Goal: Book appointment/travel/reservation

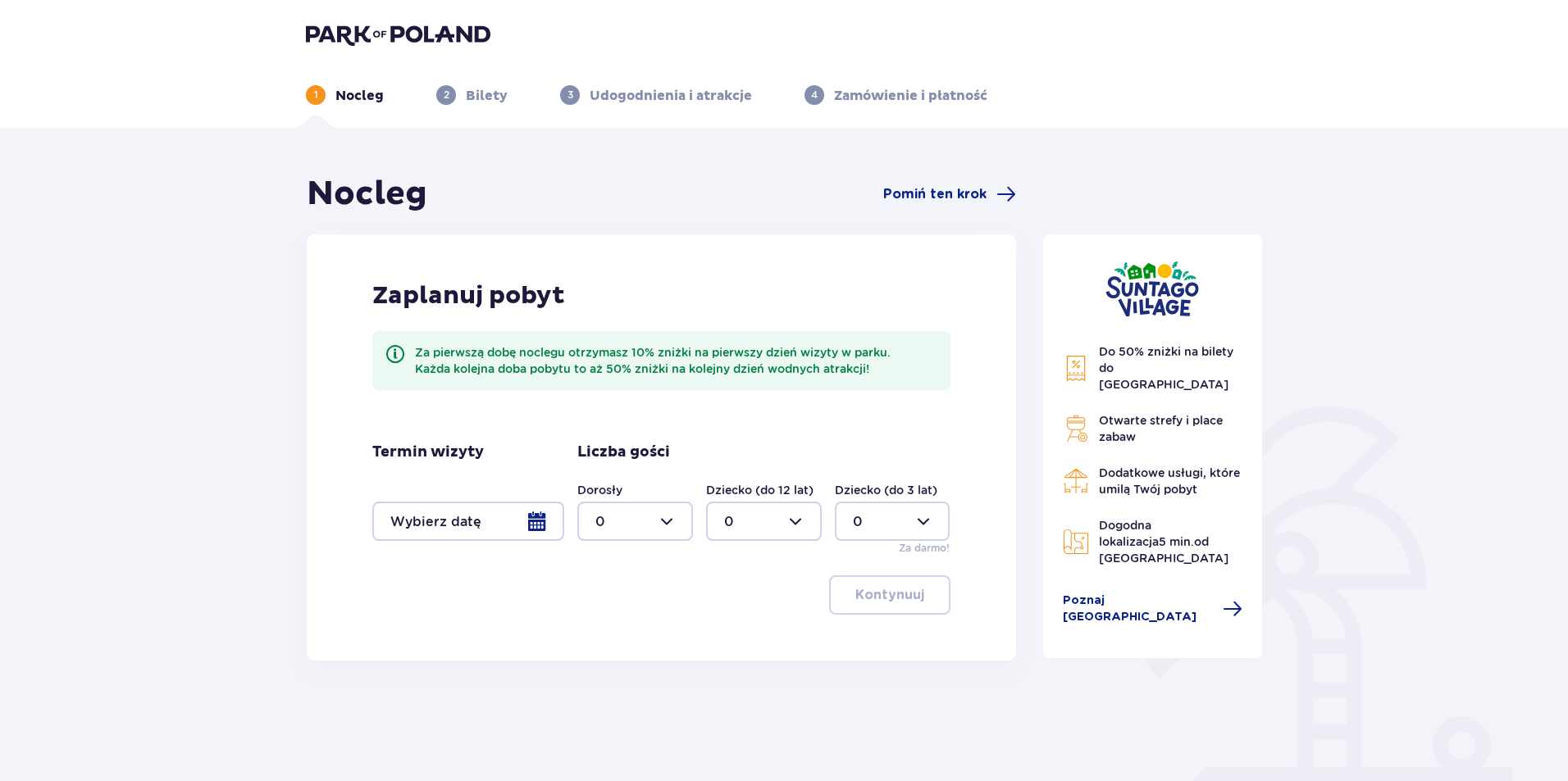
click at [479, 510] on div at bounding box center [468, 521] width 192 height 40
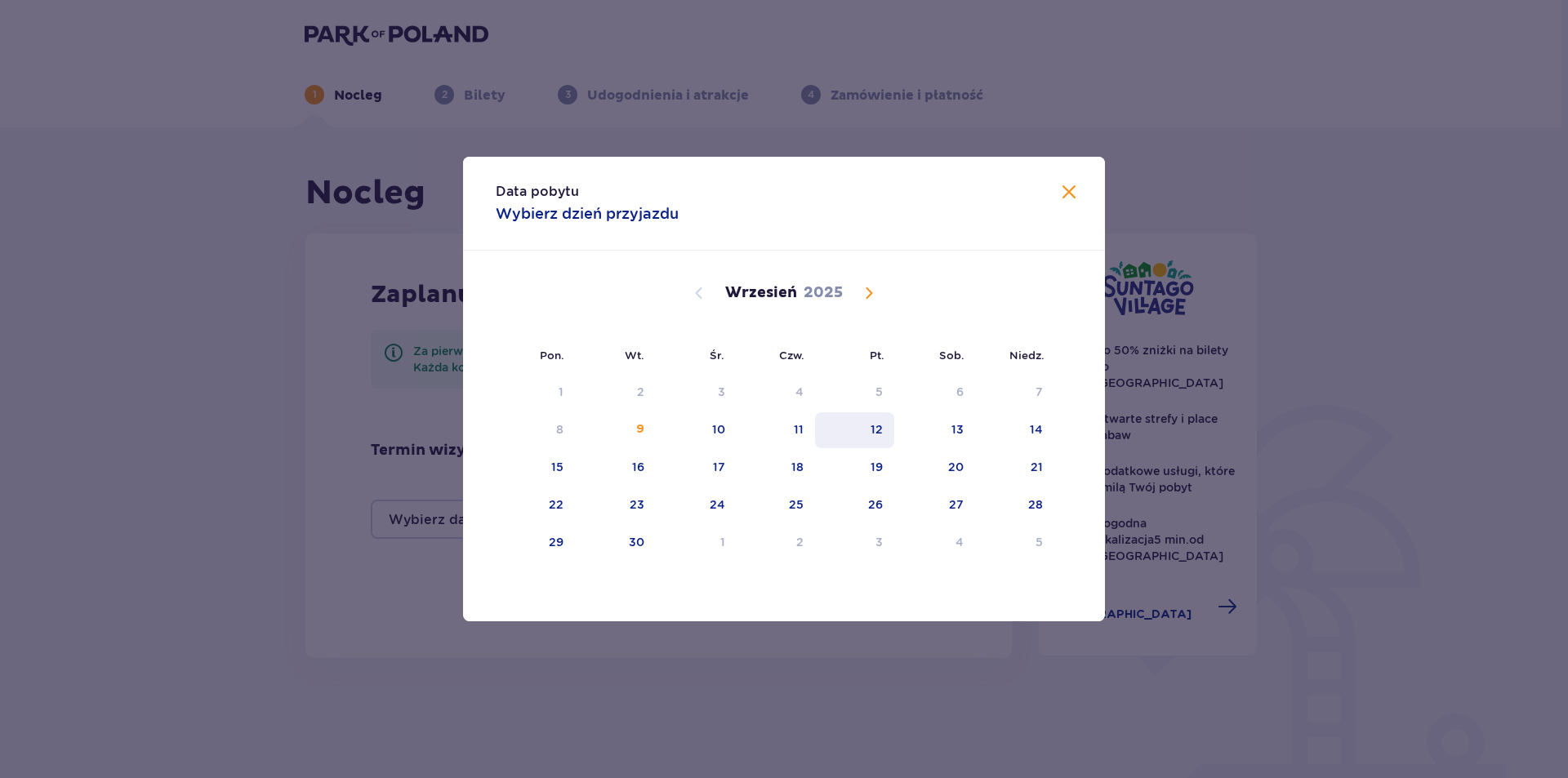
click at [863, 431] on div "12" at bounding box center [854, 430] width 79 height 36
click at [1046, 438] on div "14" at bounding box center [1014, 430] width 79 height 36
type input "[DATE] - [DATE]"
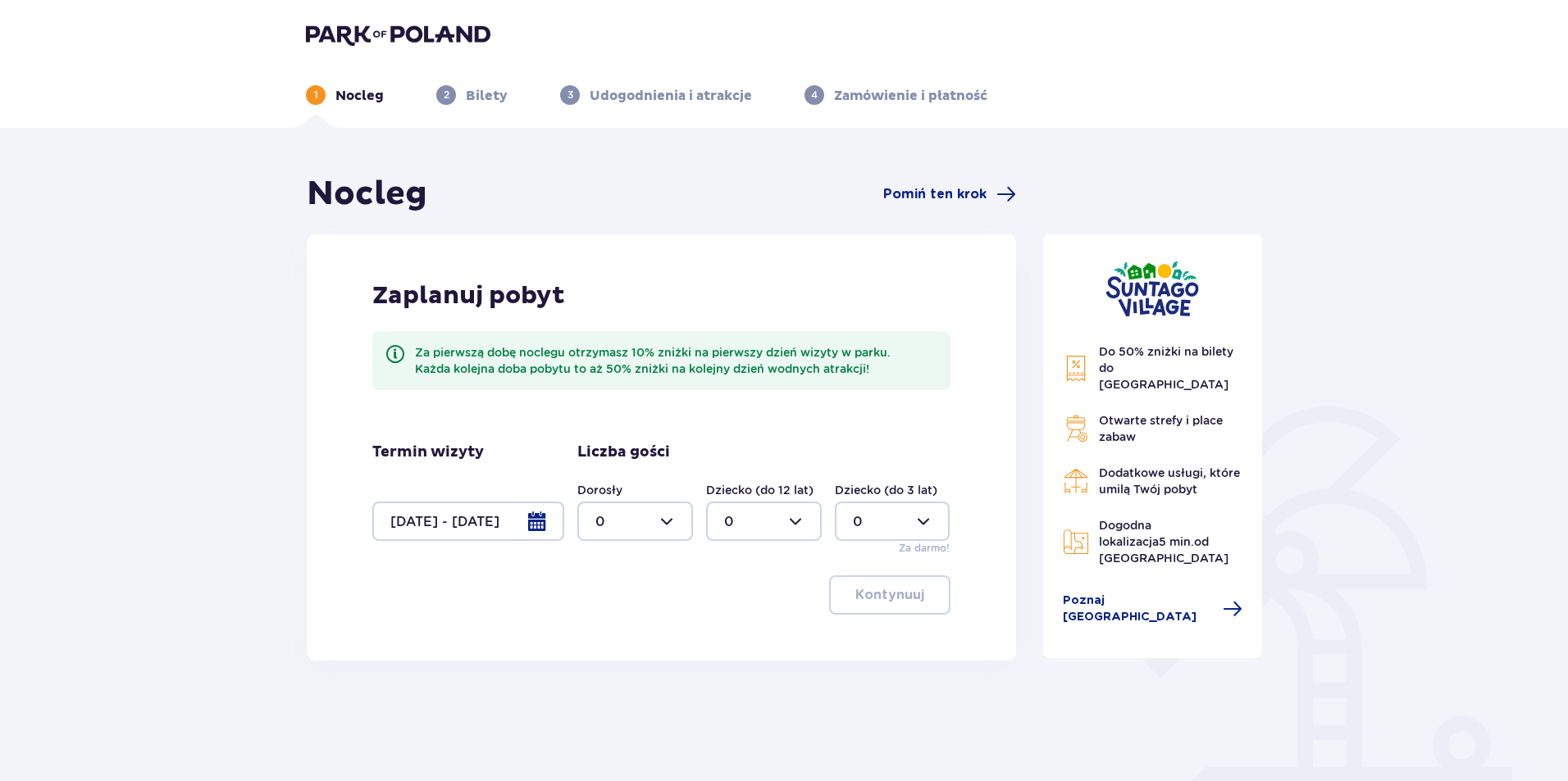
click at [672, 505] on div at bounding box center [635, 521] width 115 height 40
click at [626, 633] on div "2" at bounding box center [635, 640] width 79 height 18
type input "2"
click at [900, 602] on p "Kontynuuj" at bounding box center [890, 594] width 69 height 18
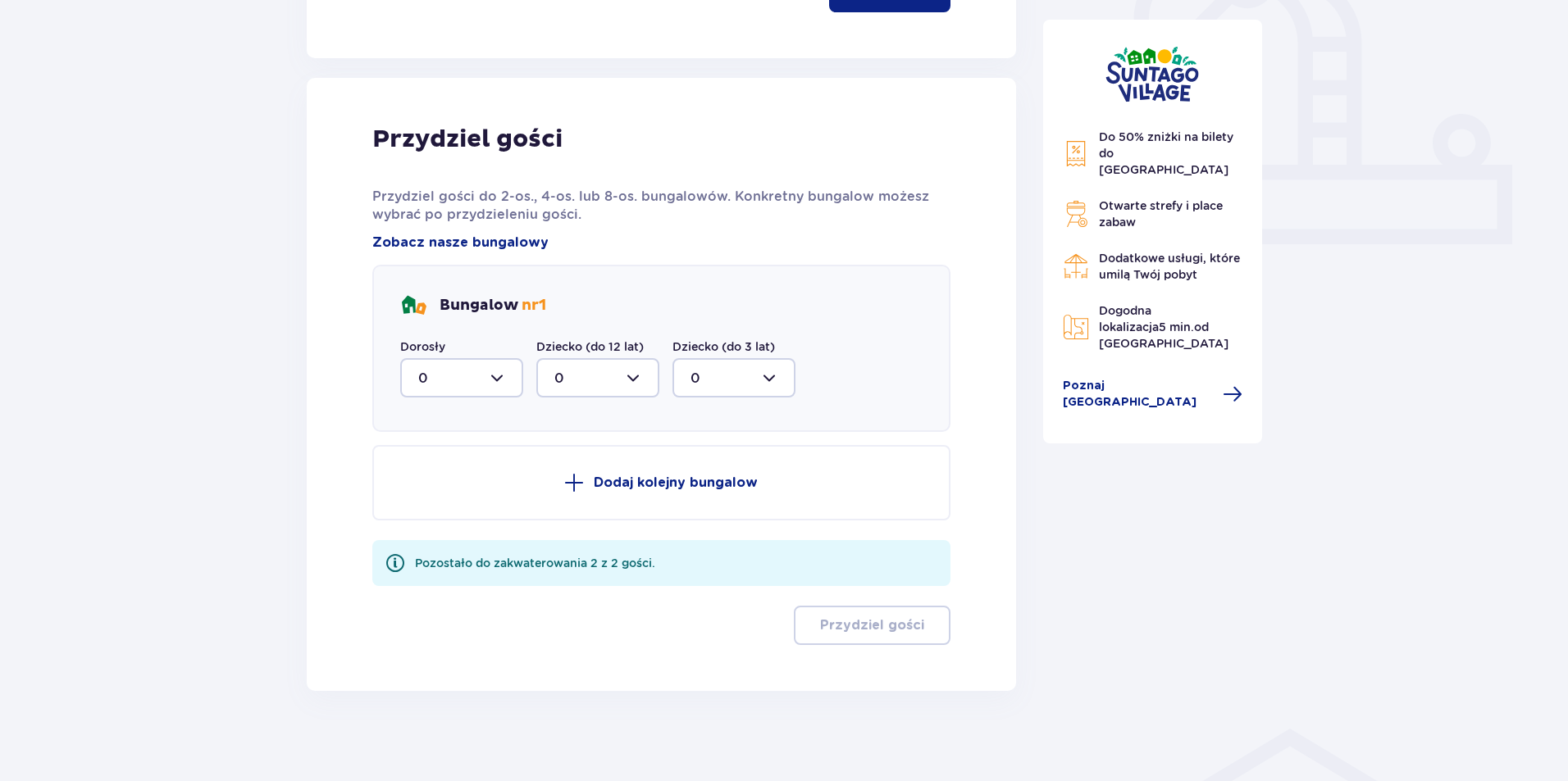
scroll to position [611, 0]
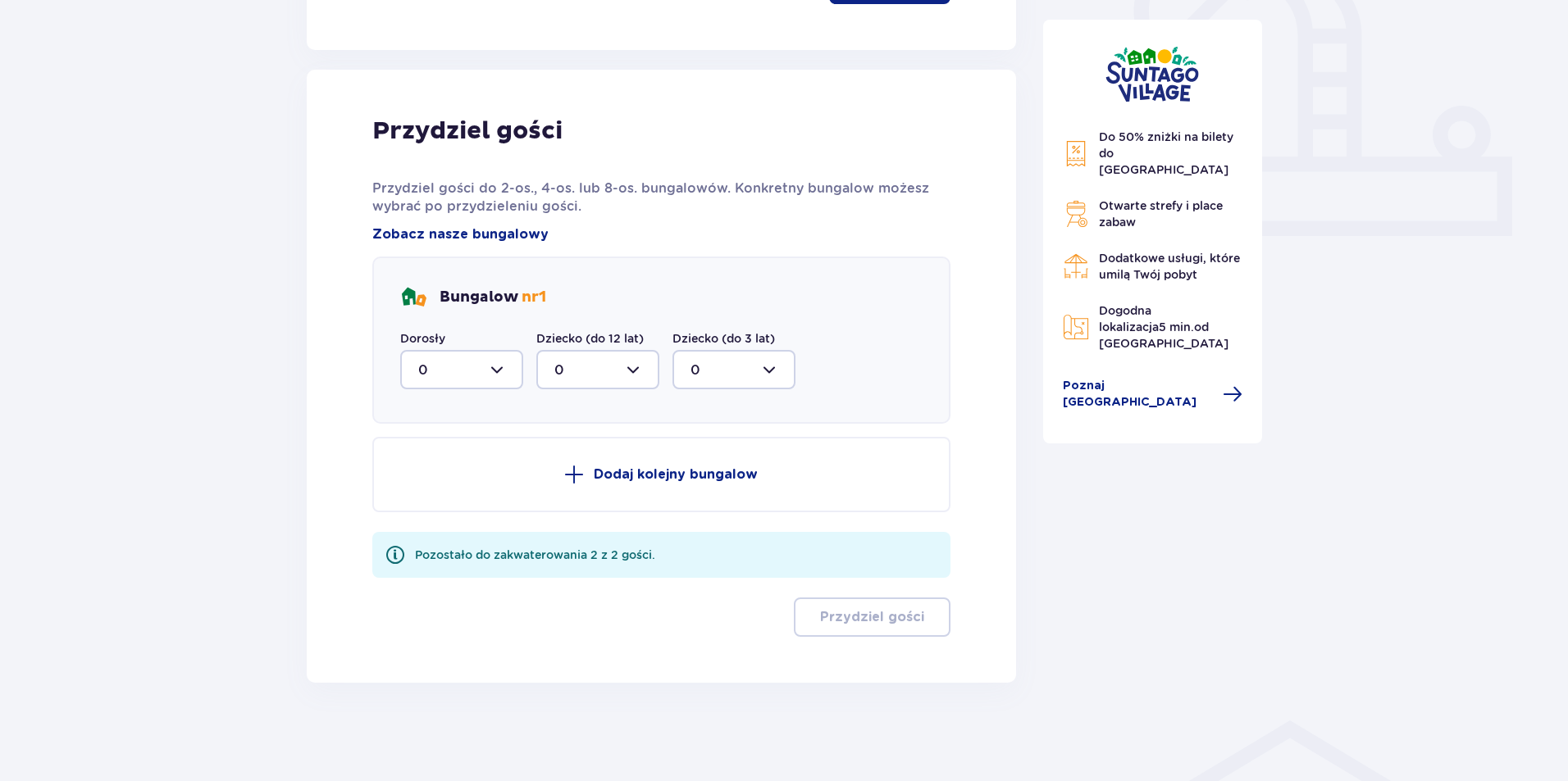
click at [485, 378] on div at bounding box center [461, 370] width 123 height 40
click at [434, 489] on div "2" at bounding box center [461, 489] width 87 height 18
type input "2"
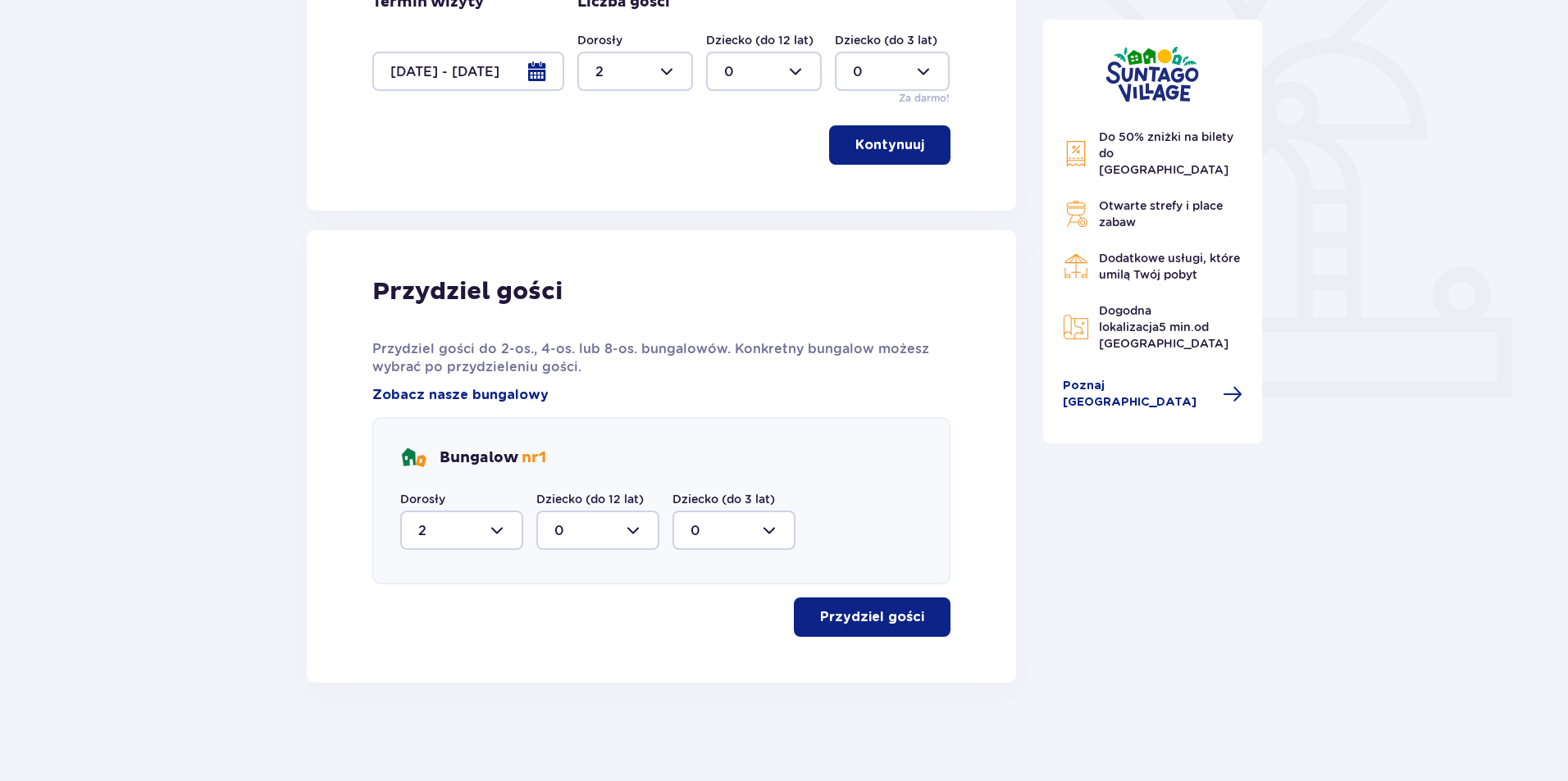
click at [898, 618] on p "Przydziel gości" at bounding box center [872, 617] width 104 height 18
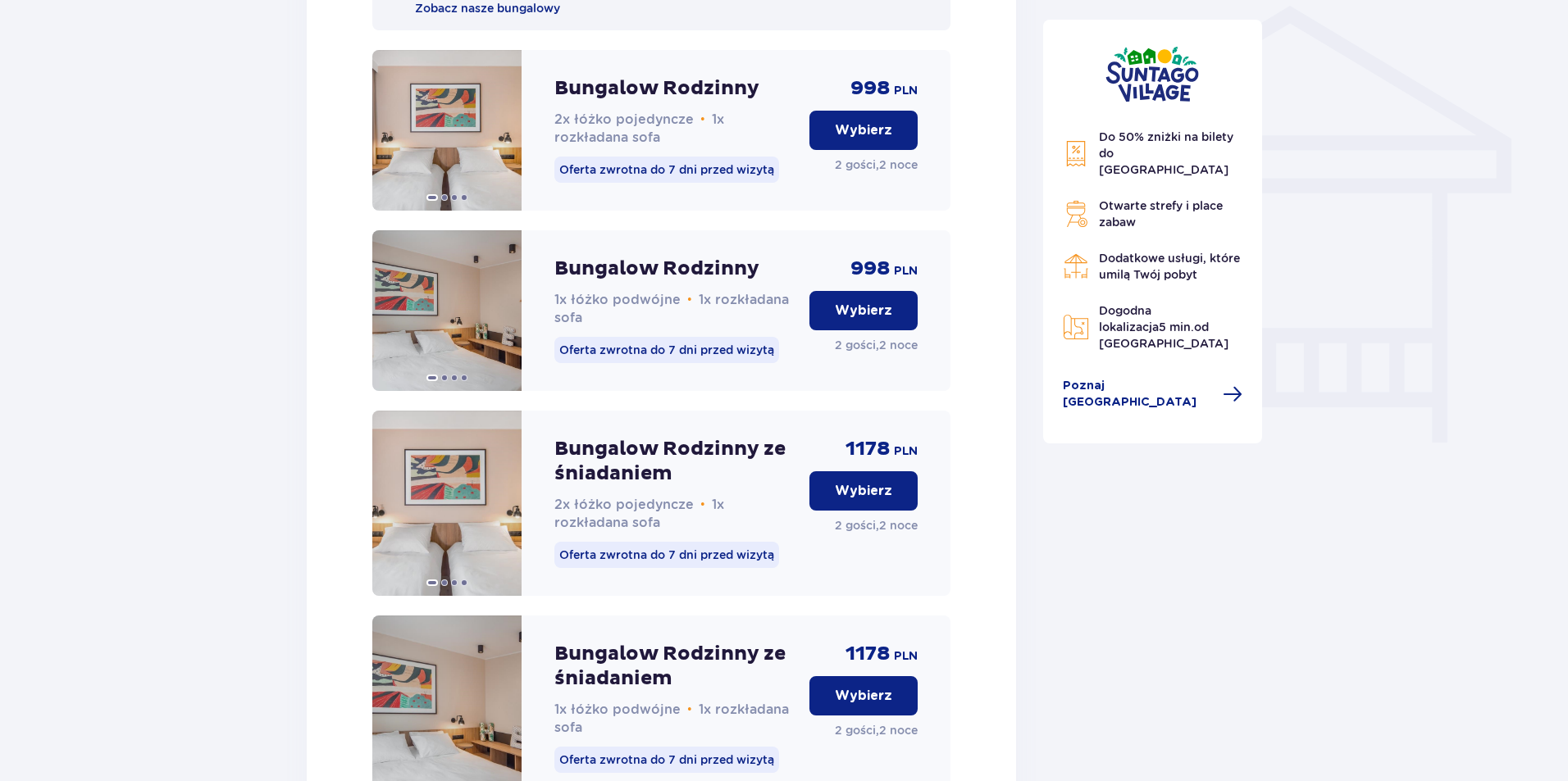
scroll to position [1293, 0]
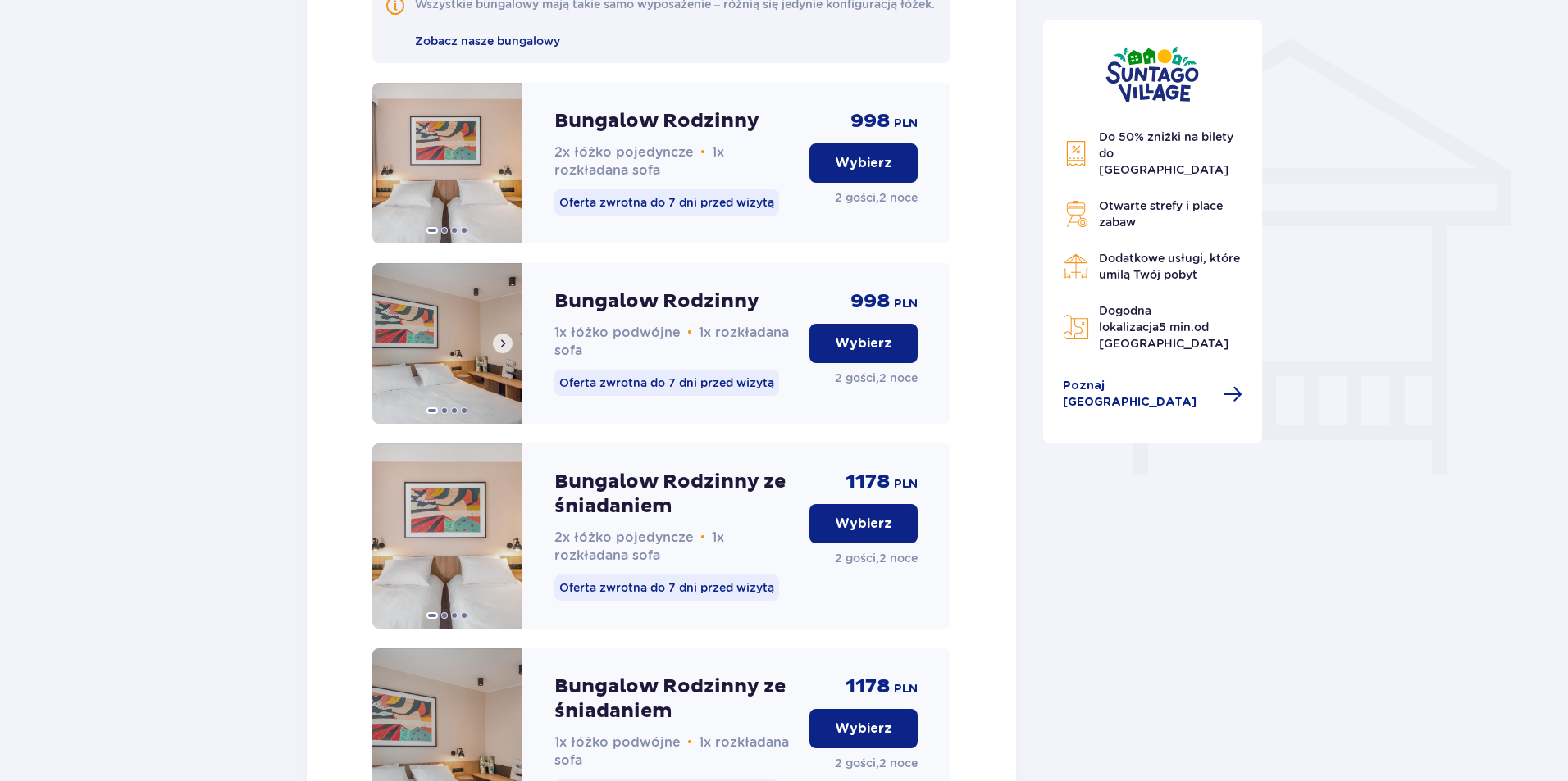
click at [500, 350] on span at bounding box center [503, 343] width 13 height 13
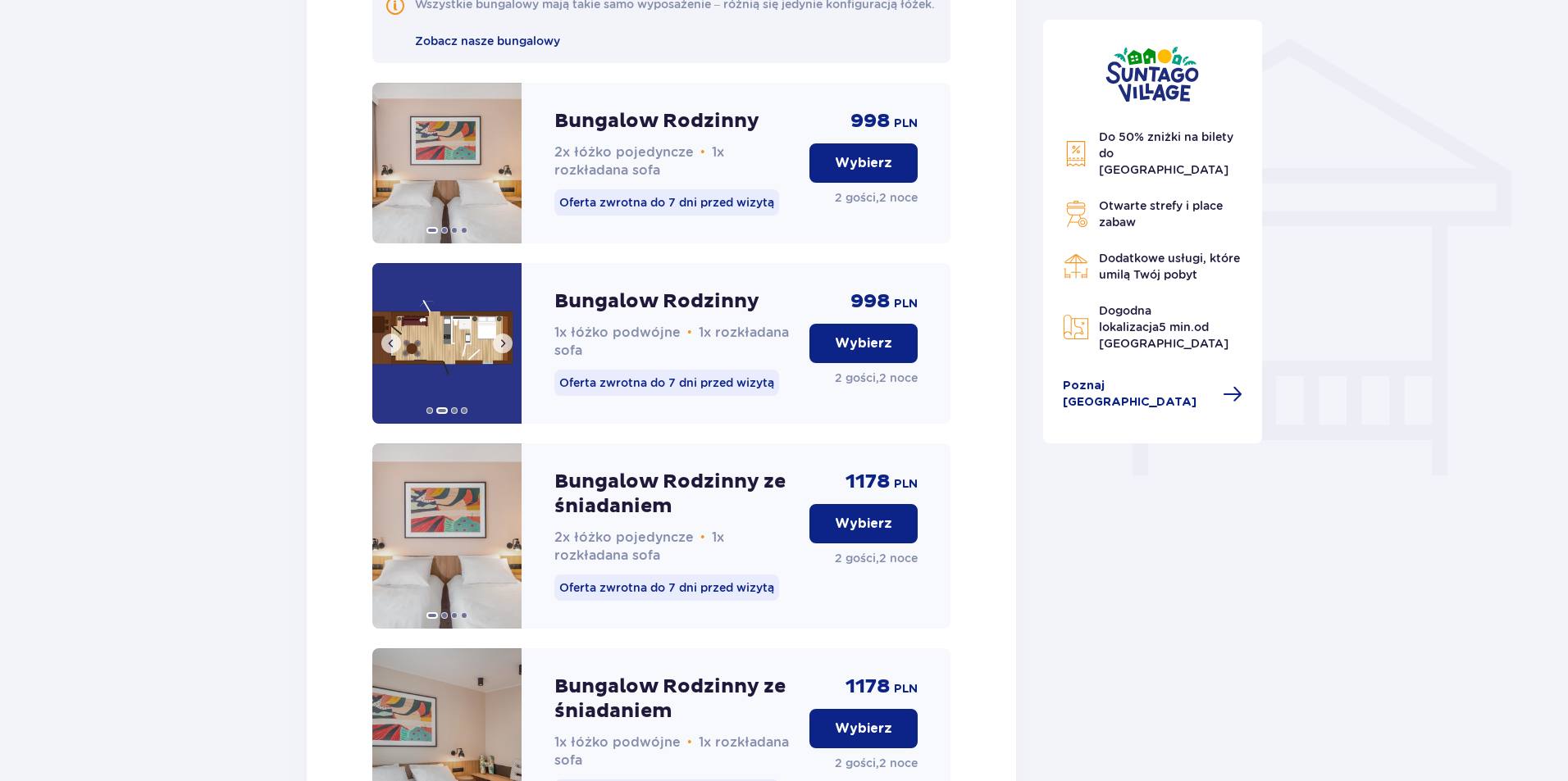
click at [500, 350] on span at bounding box center [503, 343] width 13 height 13
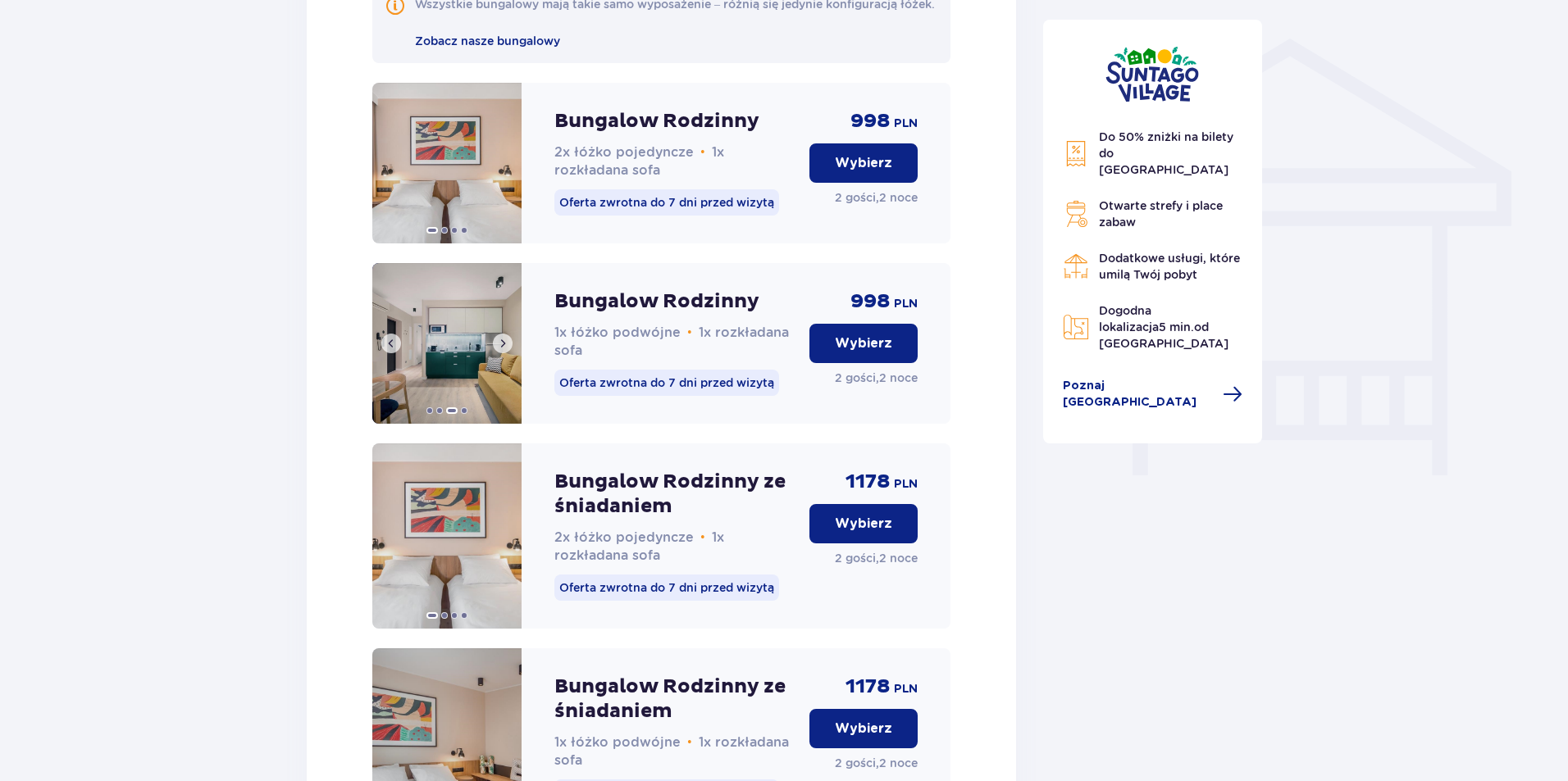
click at [500, 350] on span at bounding box center [503, 343] width 13 height 13
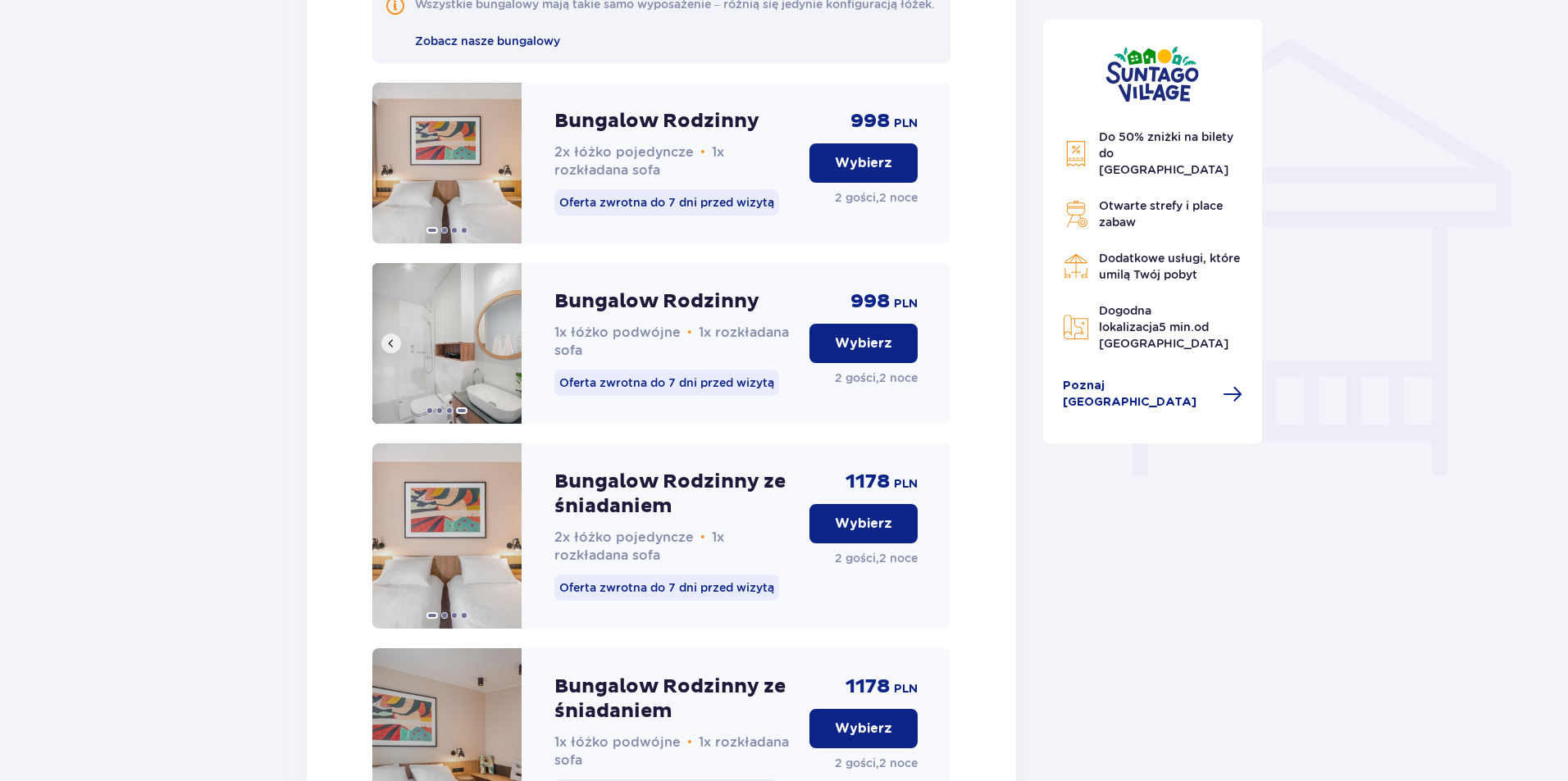
click at [500, 365] on img at bounding box center [447, 343] width 149 height 161
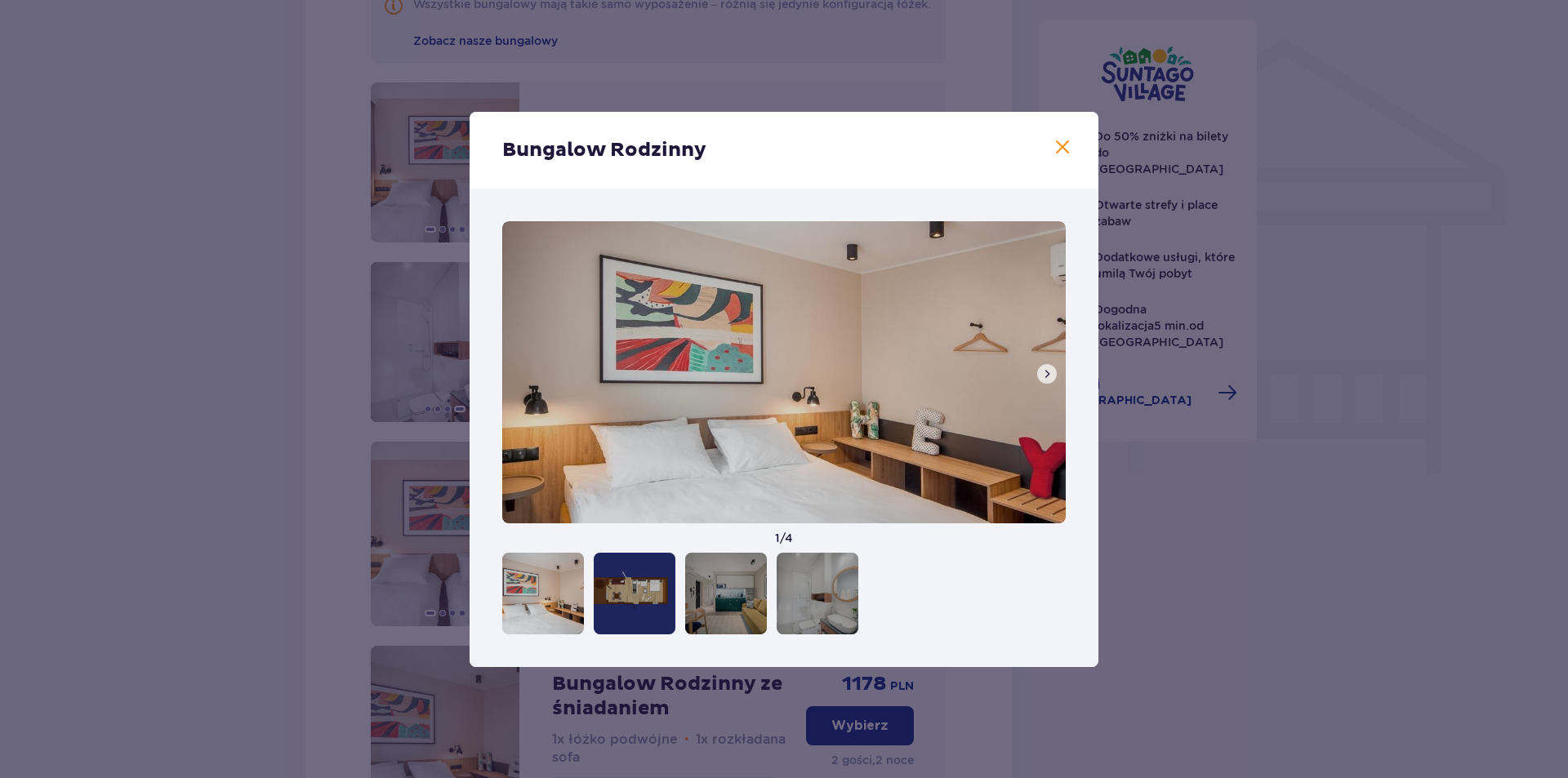
click at [538, 608] on div at bounding box center [542, 593] width 81 height 81
click at [626, 606] on div at bounding box center [634, 593] width 81 height 81
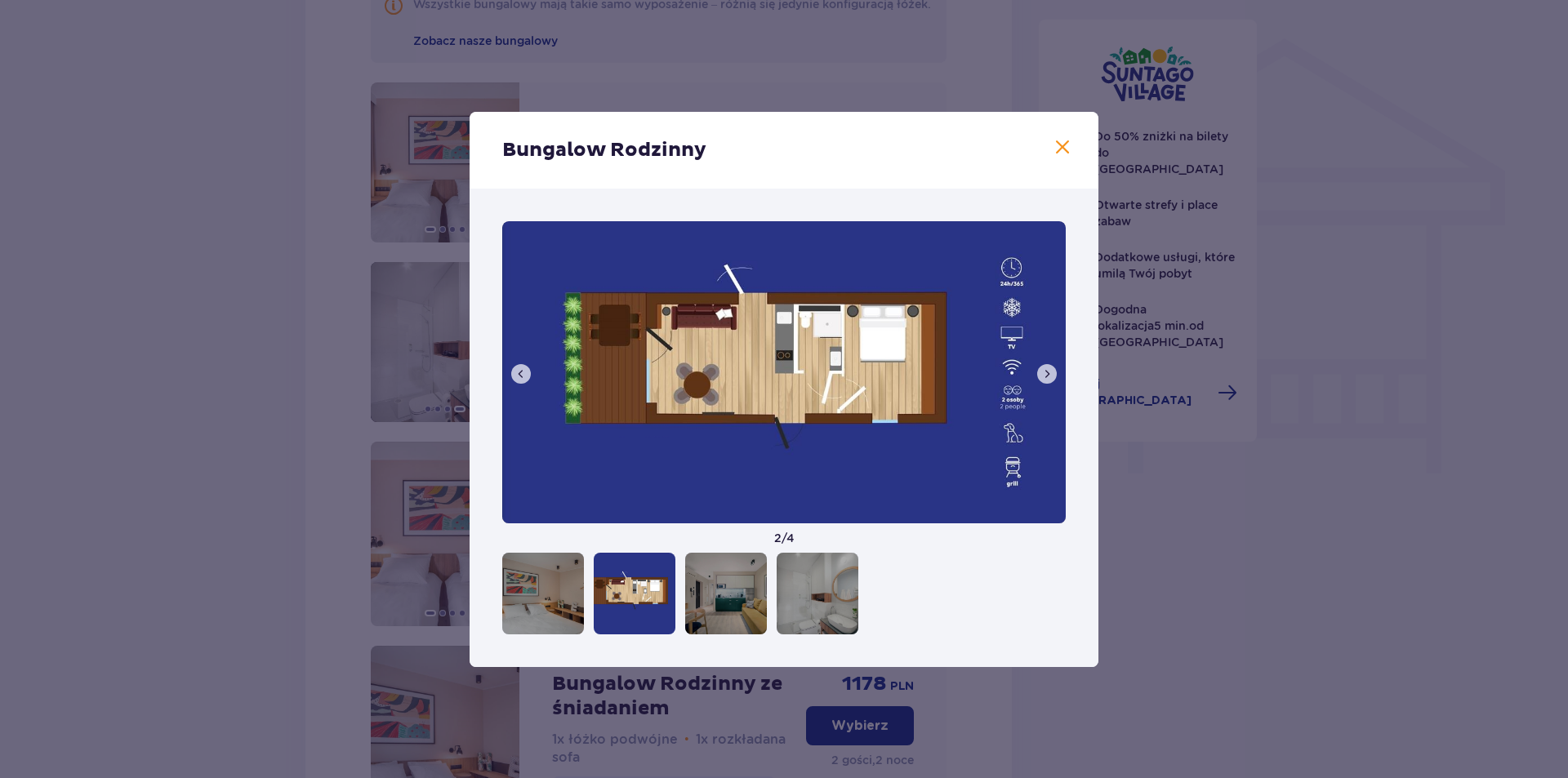
click at [744, 600] on div at bounding box center [726, 593] width 81 height 81
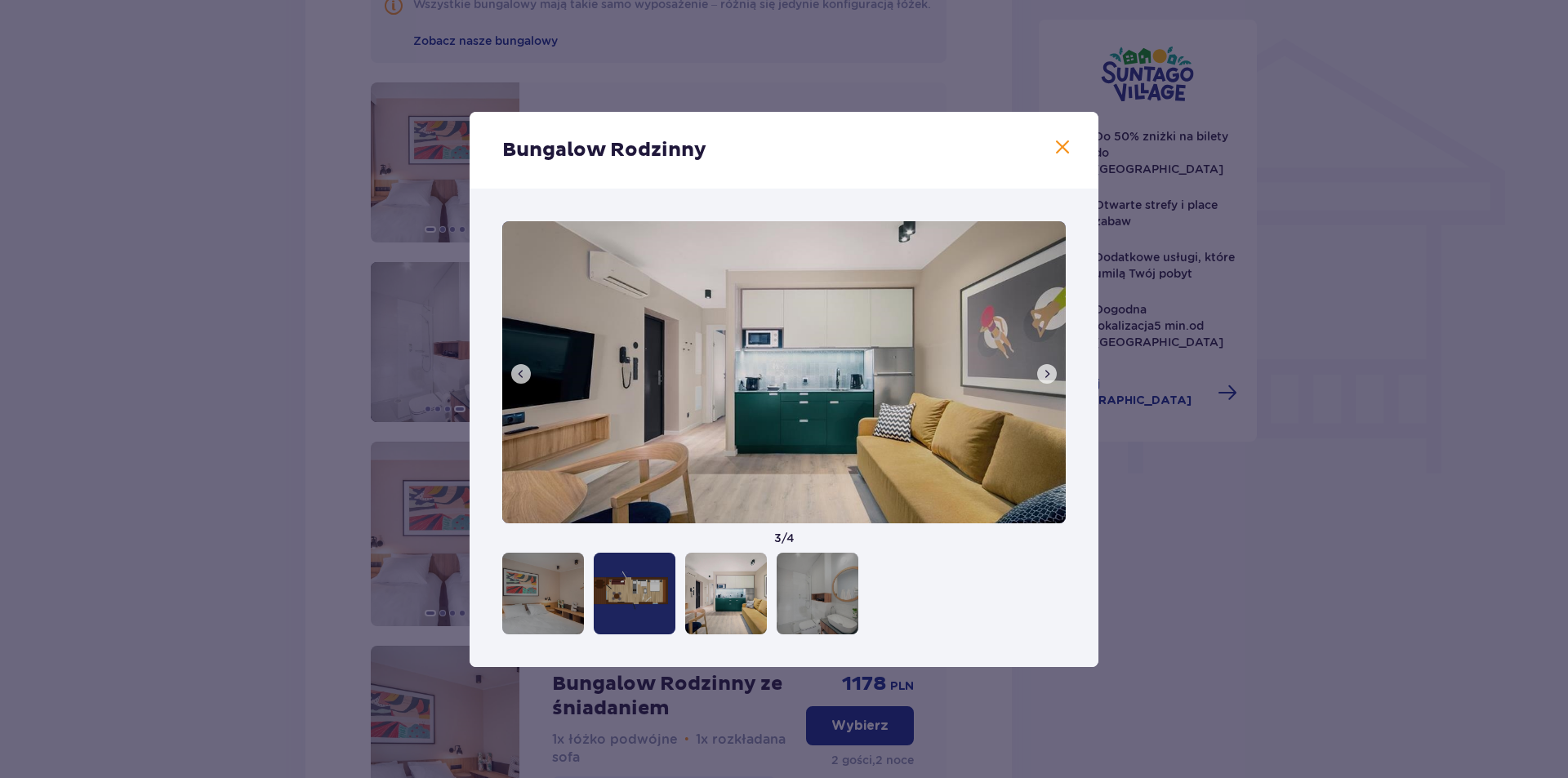
click at [770, 600] on div at bounding box center [784, 593] width 564 height 81
click at [791, 600] on div at bounding box center [817, 593] width 81 height 81
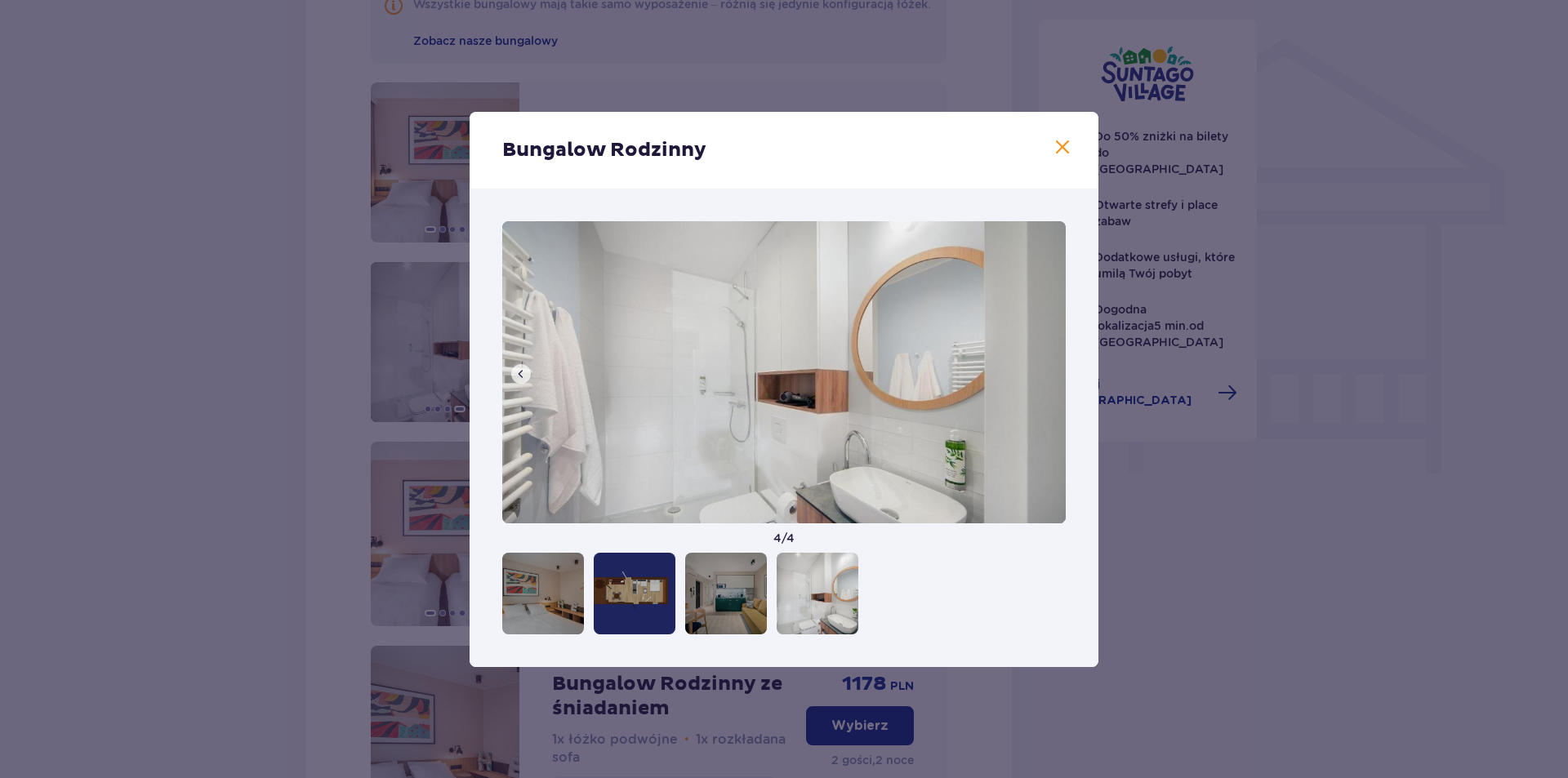
click at [1068, 152] on span at bounding box center [1062, 147] width 20 height 20
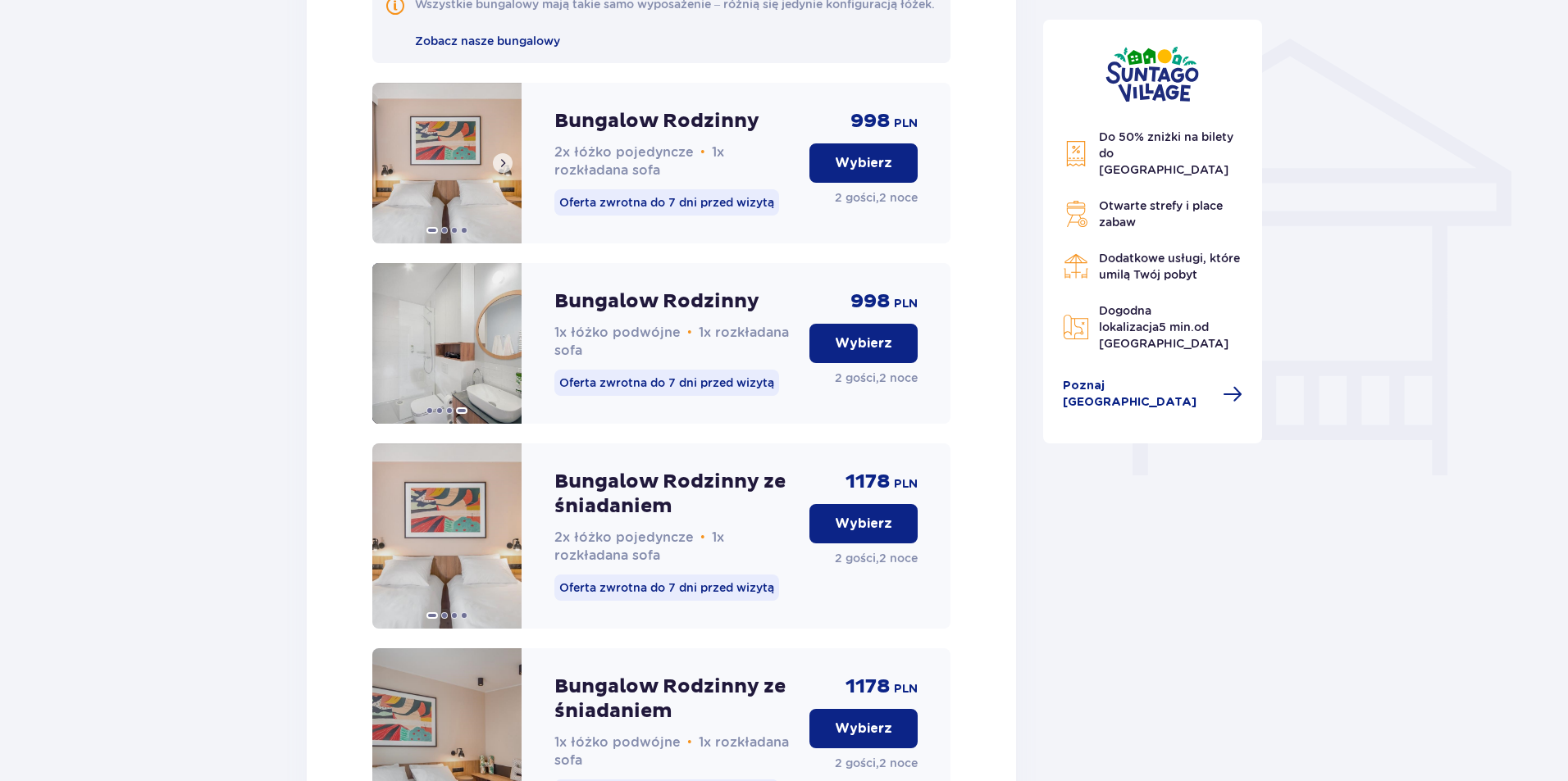
click at [503, 169] on span at bounding box center [503, 163] width 13 height 13
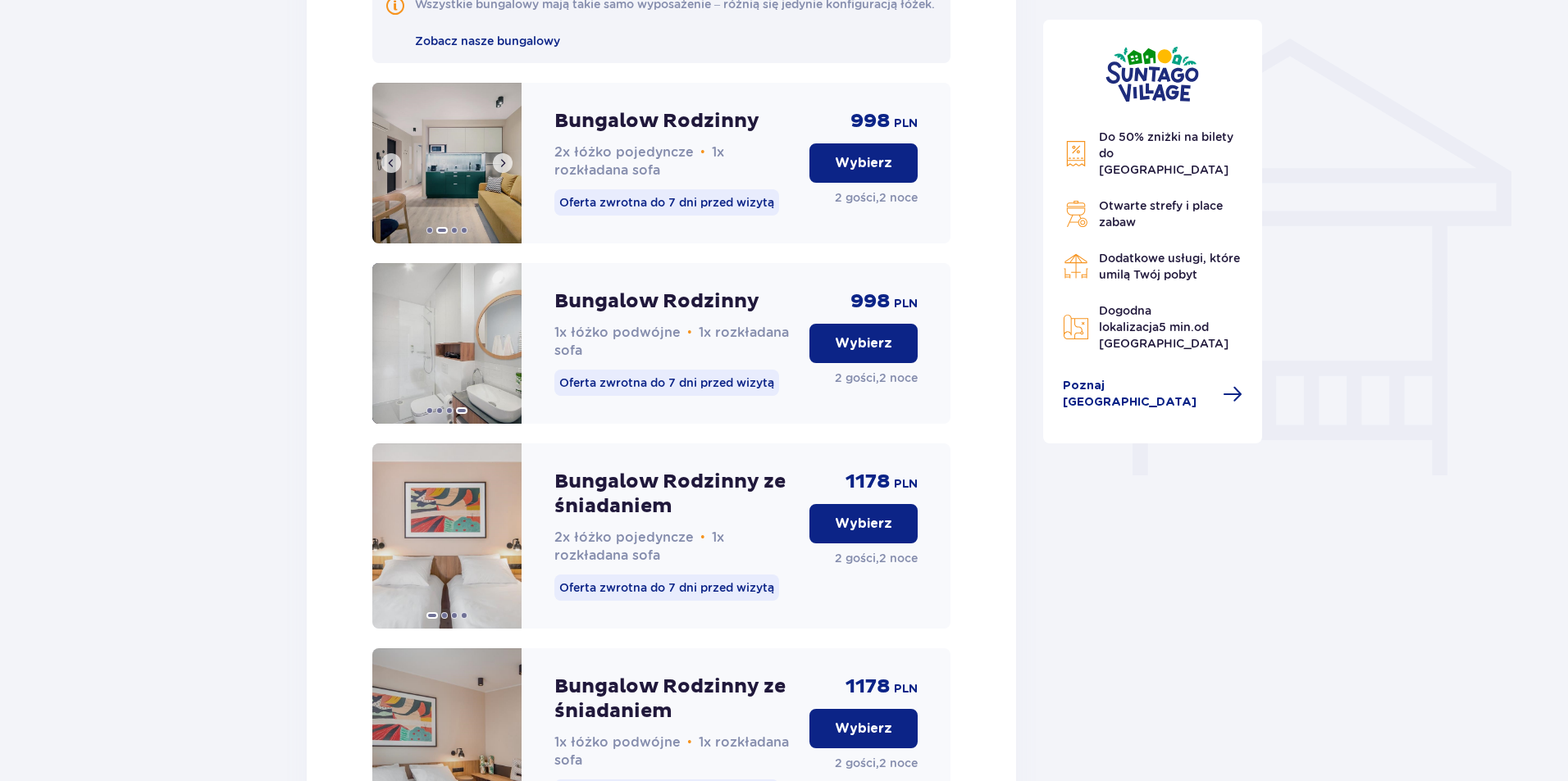
click at [501, 169] on span at bounding box center [503, 163] width 13 height 13
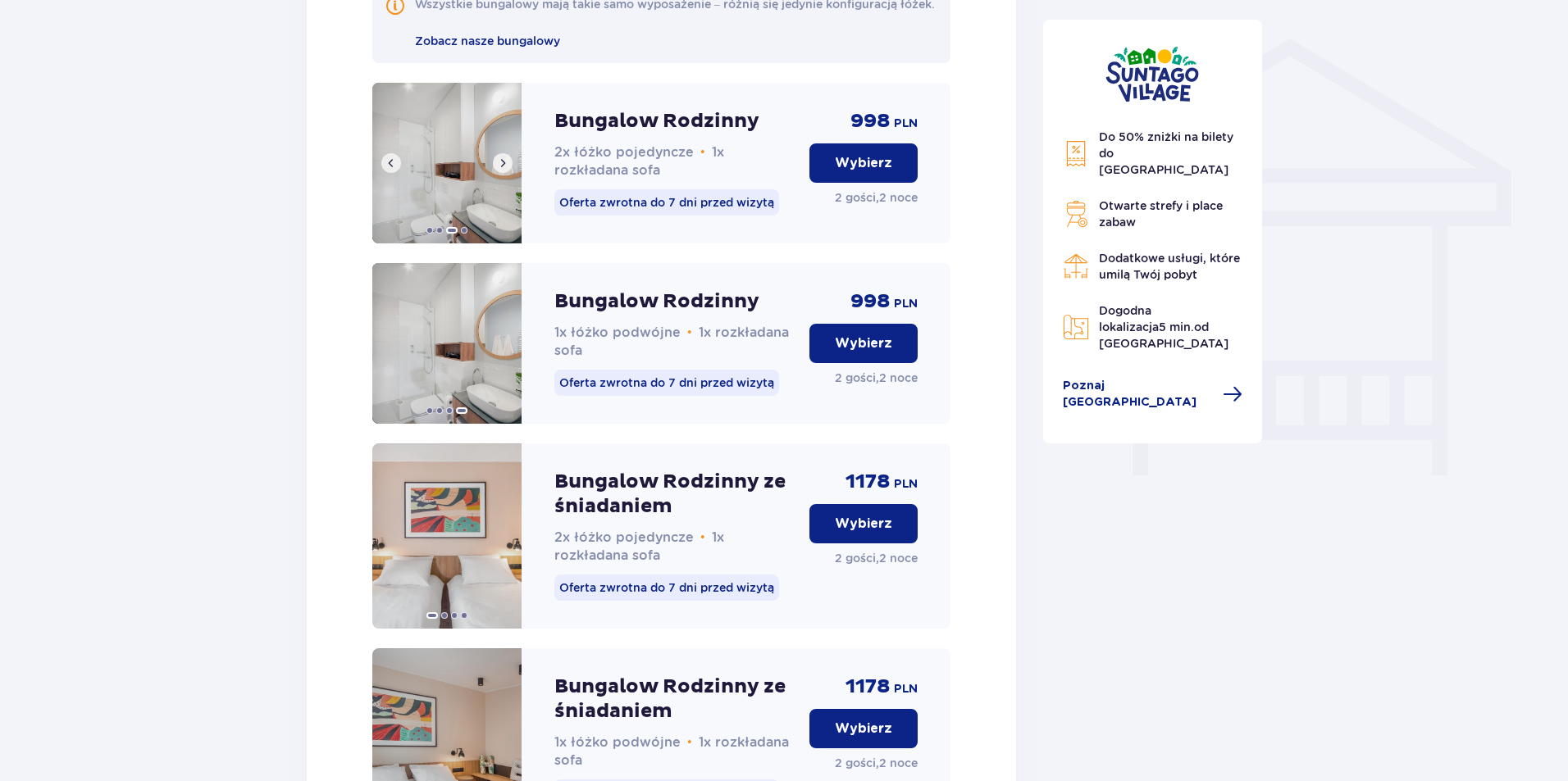
click at [501, 169] on span at bounding box center [503, 163] width 13 height 13
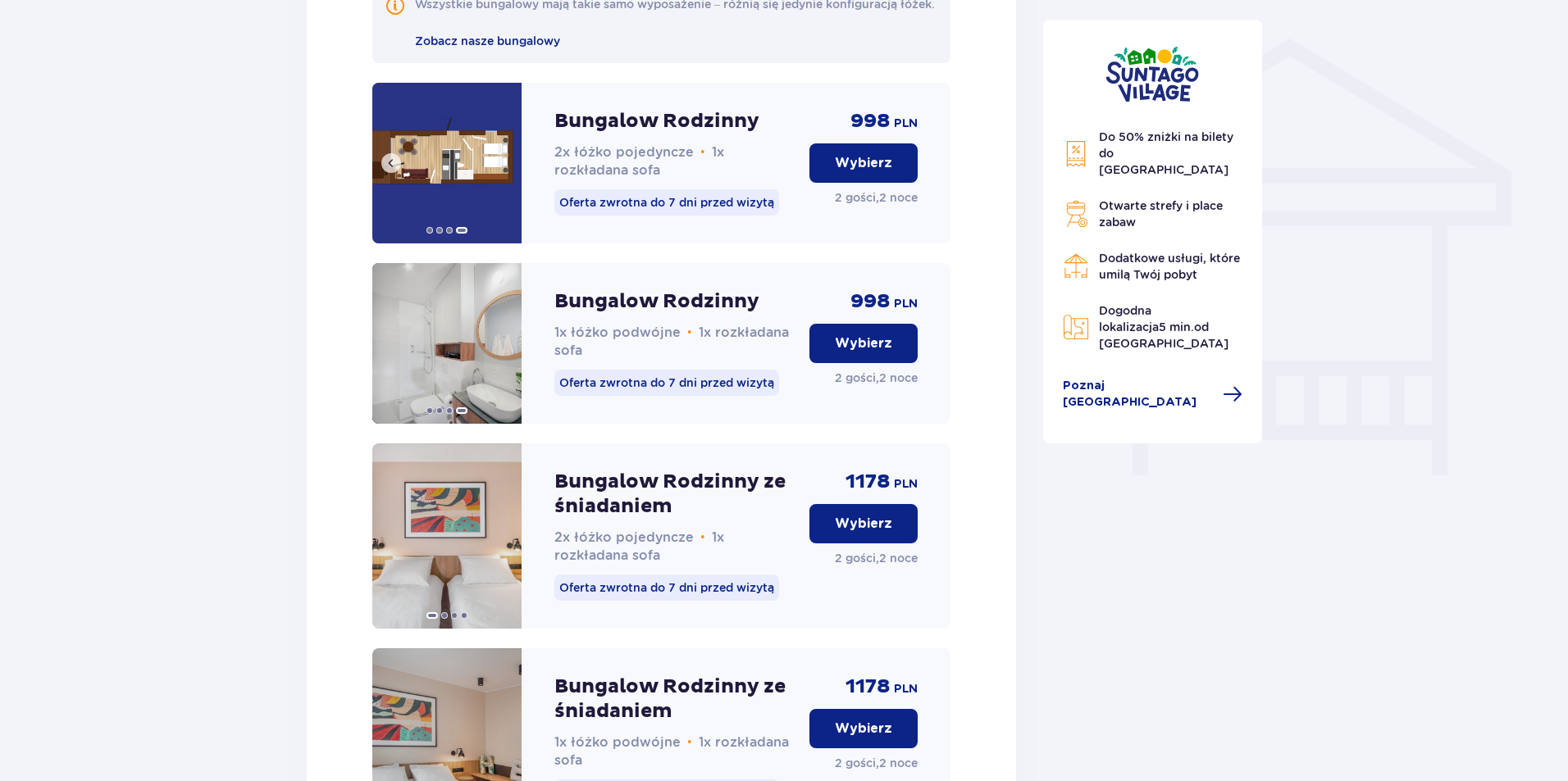
click at [501, 181] on img at bounding box center [447, 163] width 149 height 161
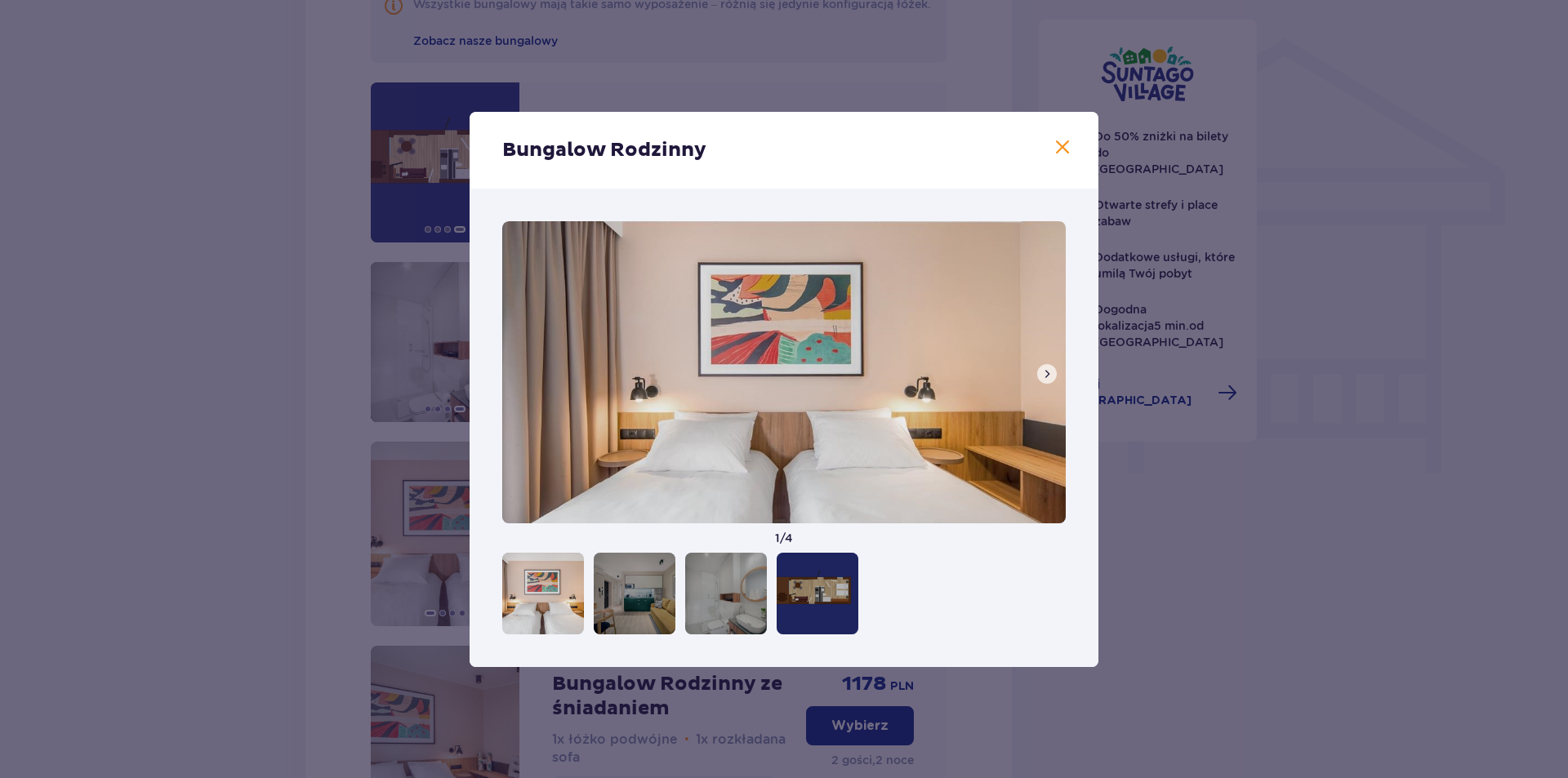
click at [1060, 151] on span at bounding box center [1062, 147] width 20 height 20
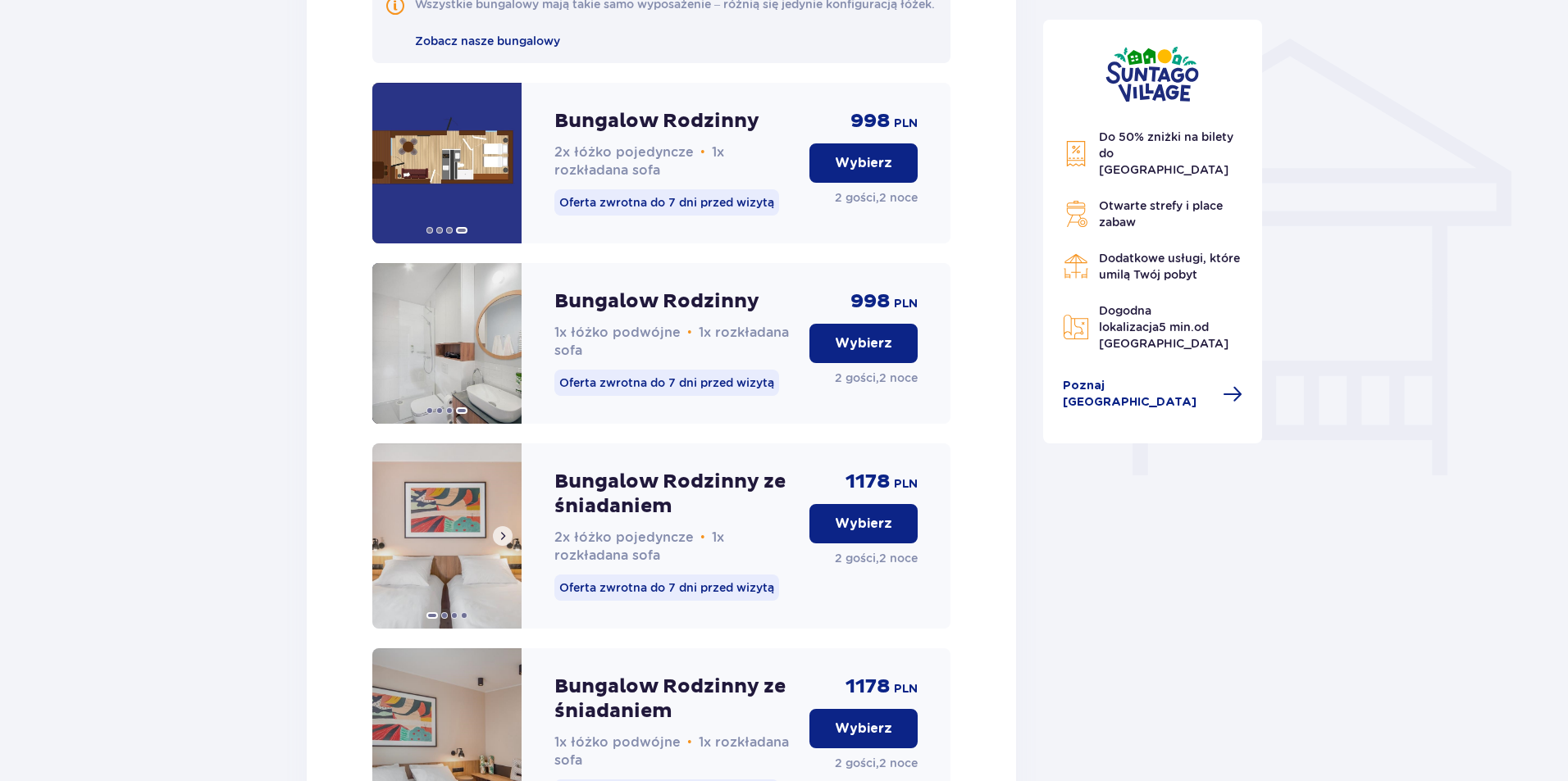
click at [509, 546] on button at bounding box center [503, 536] width 20 height 20
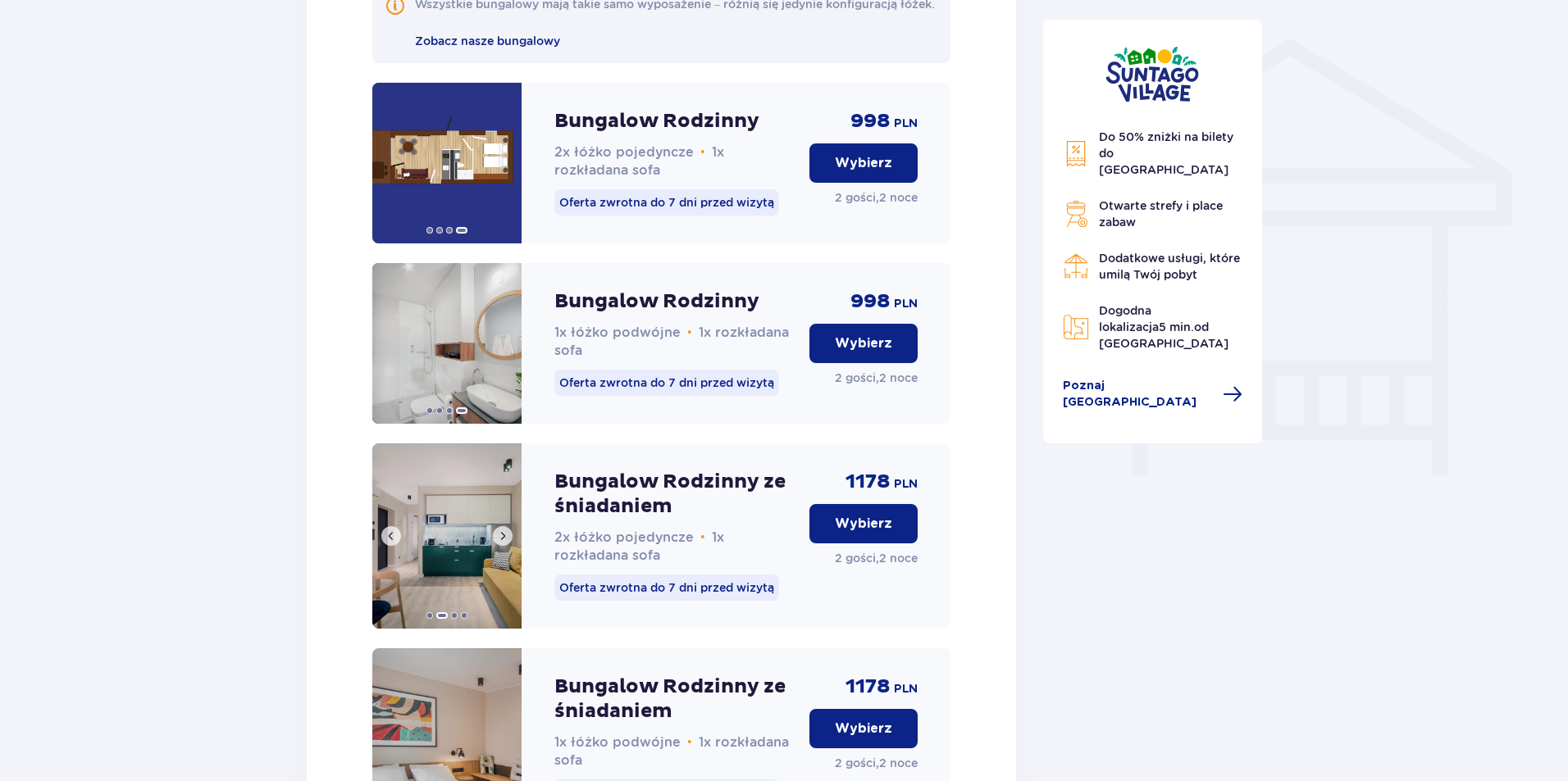
click at [509, 543] on span at bounding box center [503, 536] width 13 height 13
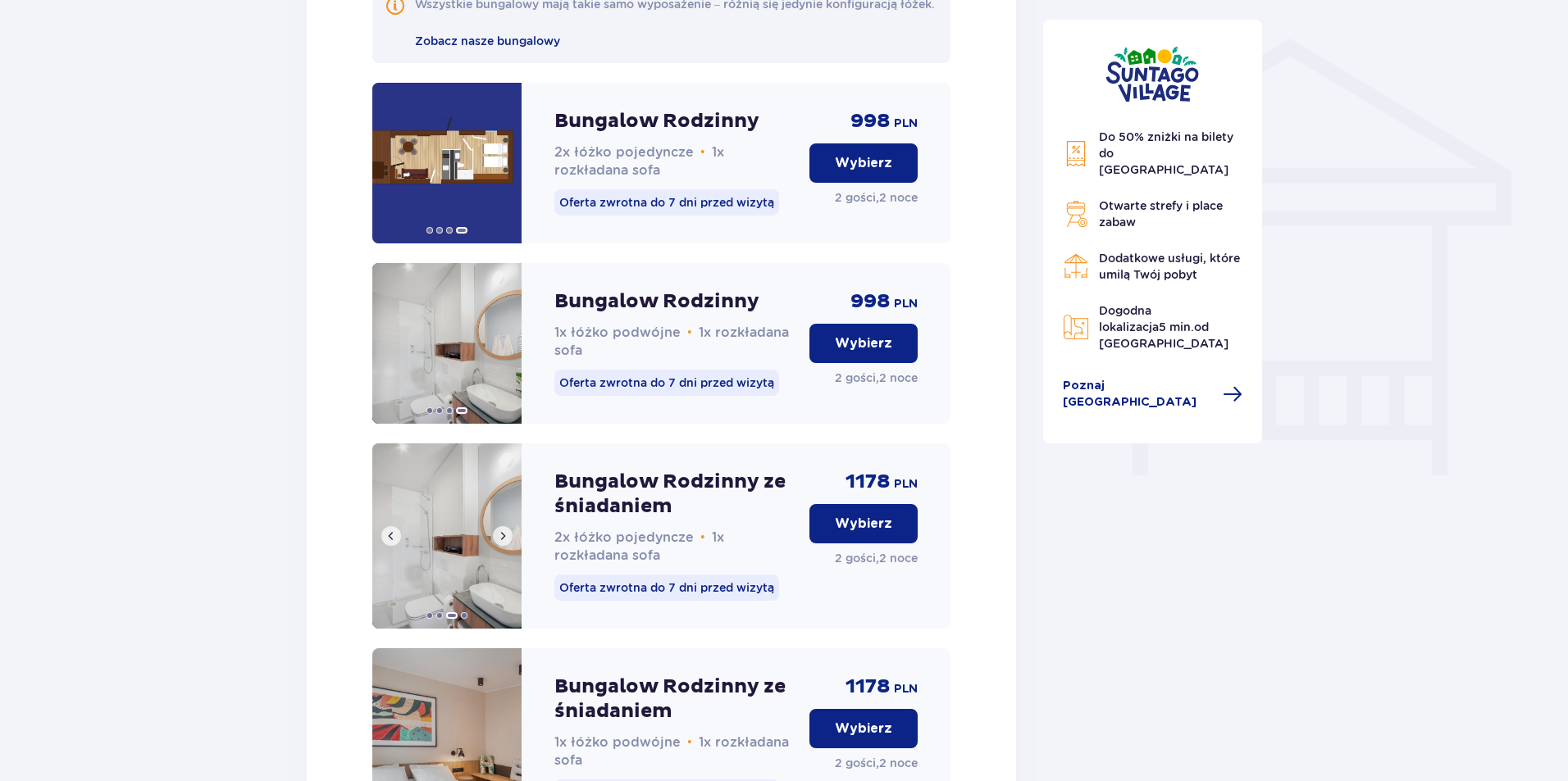
click at [509, 543] on span at bounding box center [503, 536] width 13 height 13
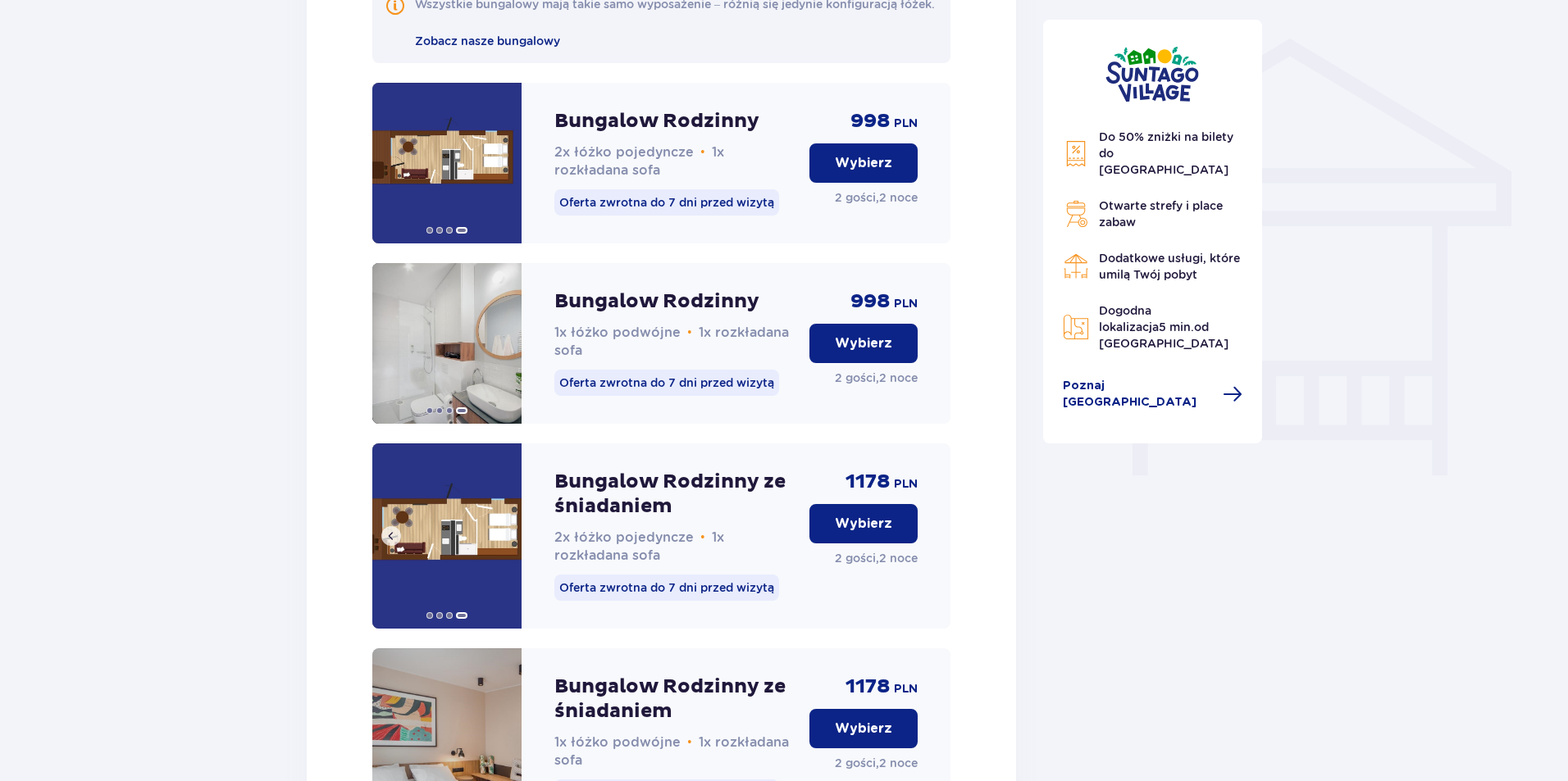
scroll to position [1457, 0]
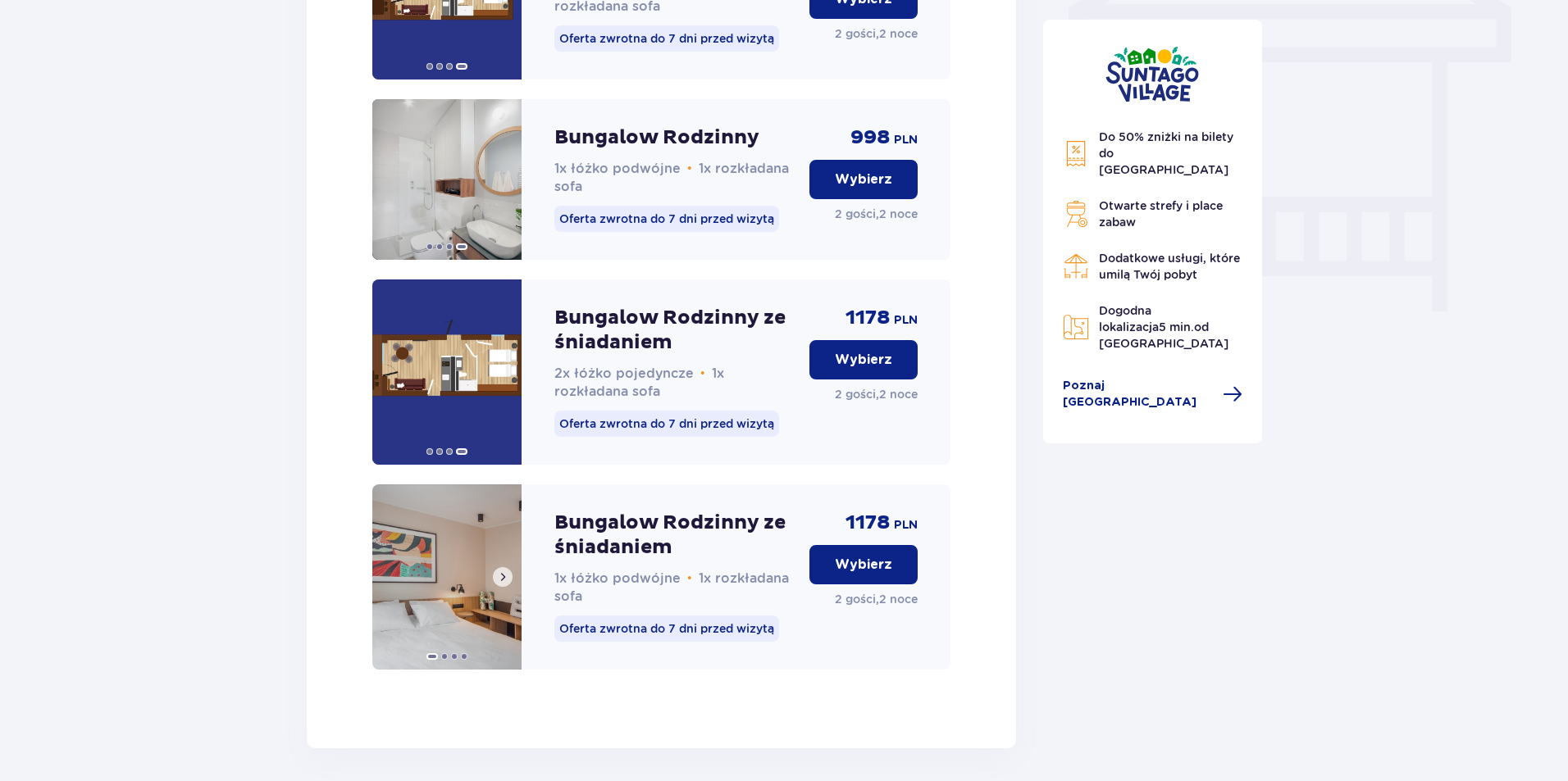
click at [511, 587] on button at bounding box center [503, 577] width 20 height 20
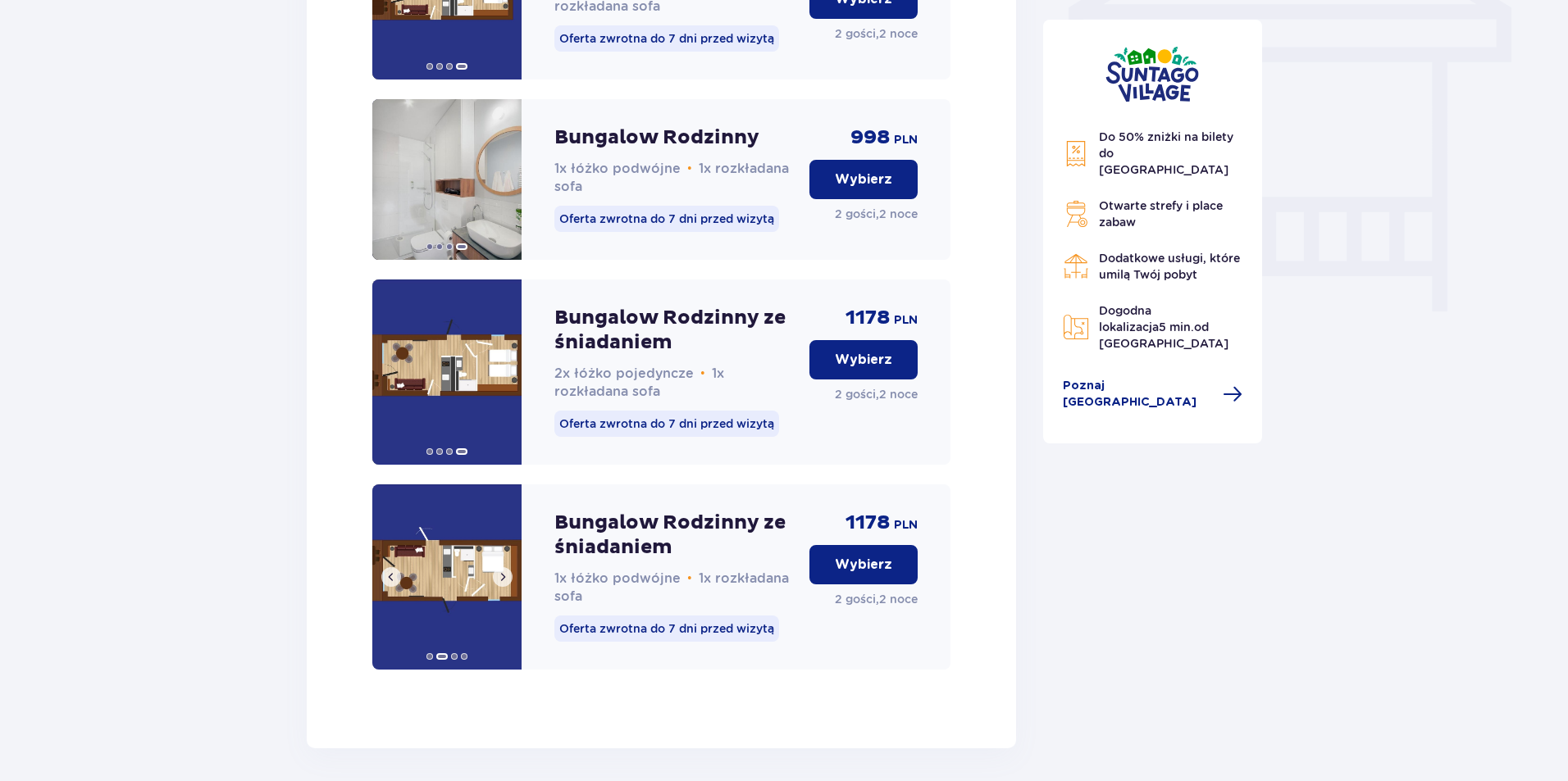
click at [511, 587] on button at bounding box center [503, 577] width 20 height 20
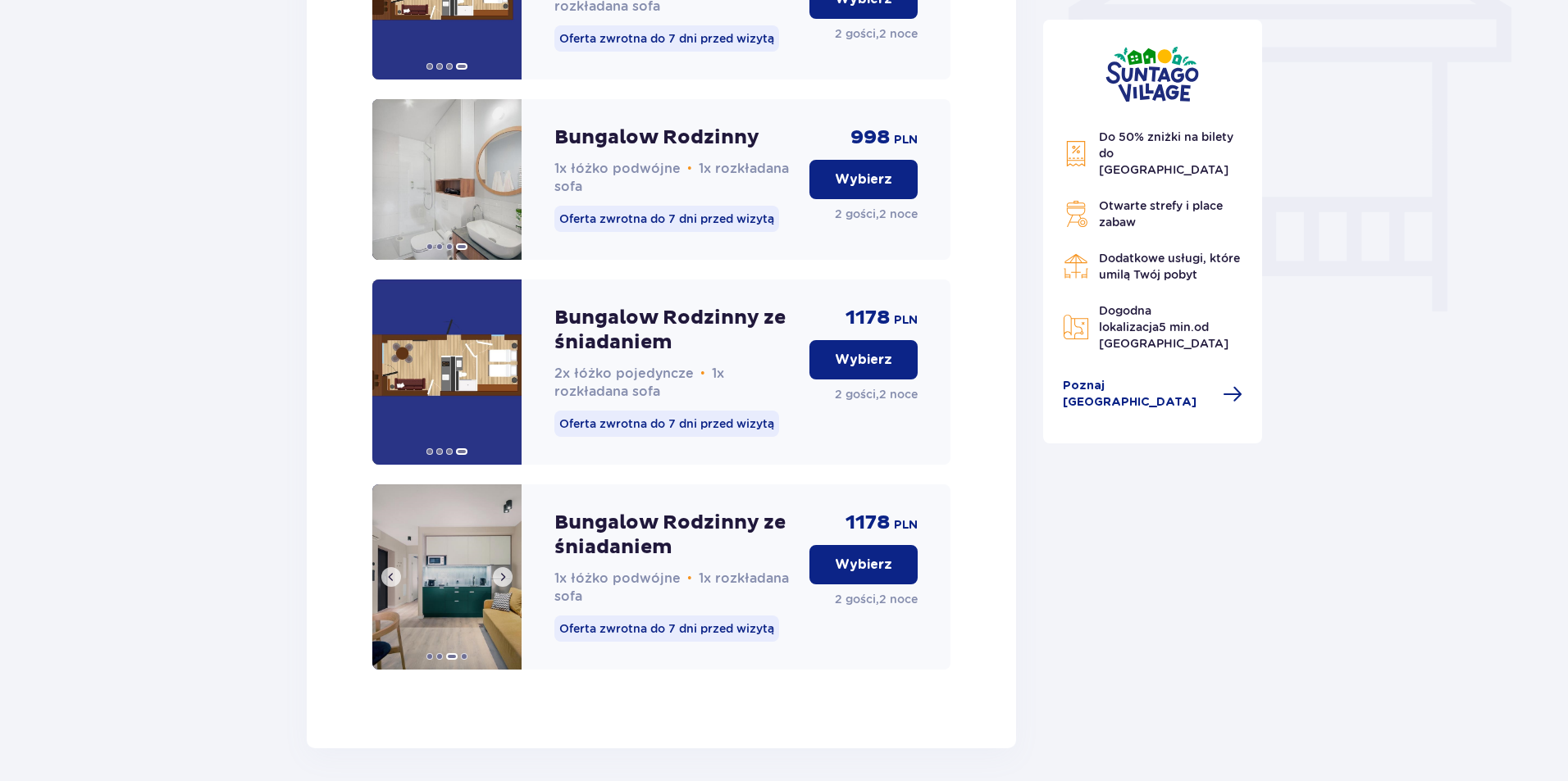
click at [511, 587] on button at bounding box center [503, 577] width 20 height 20
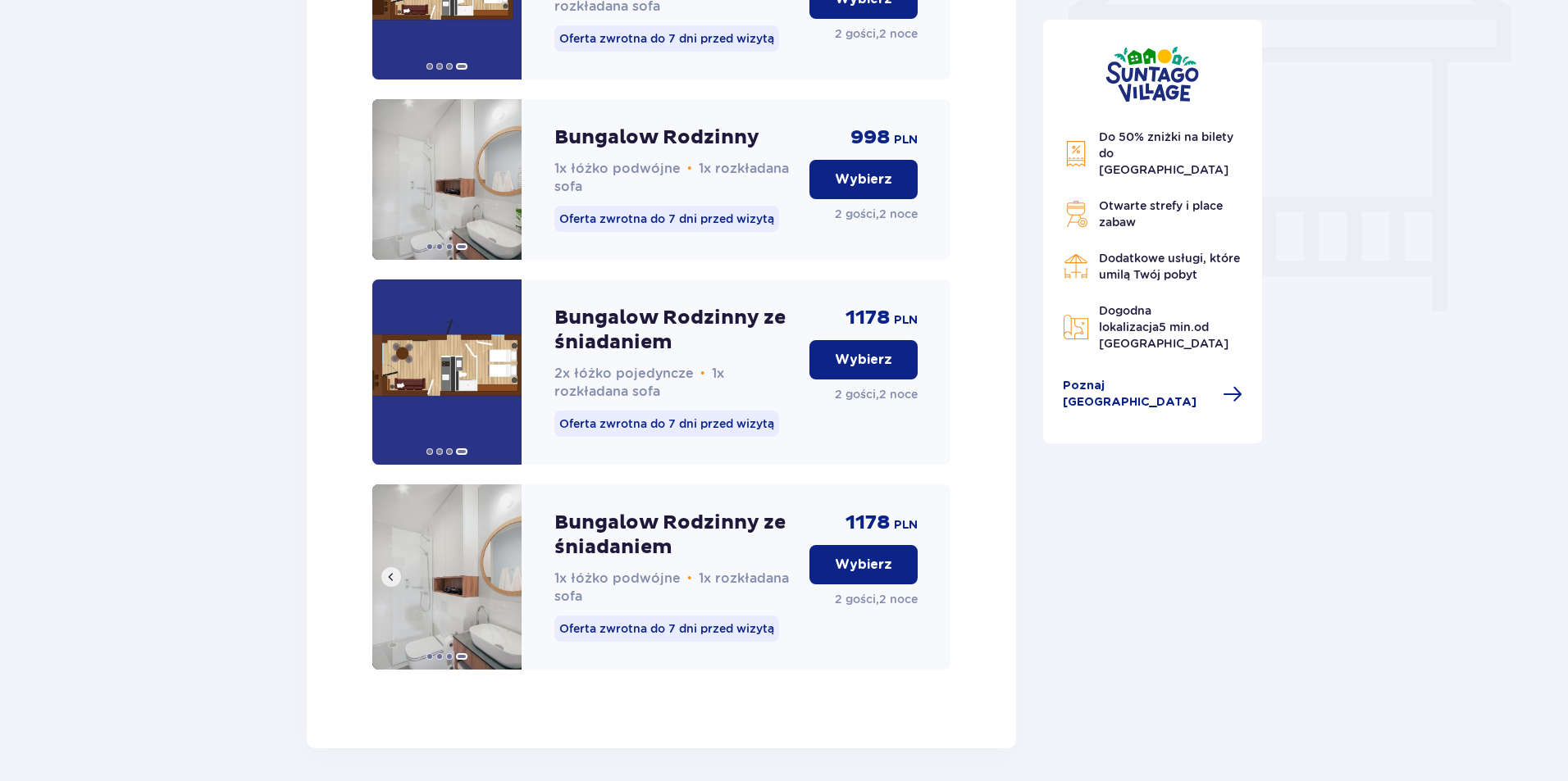
click at [511, 598] on img at bounding box center [447, 576] width 149 height 185
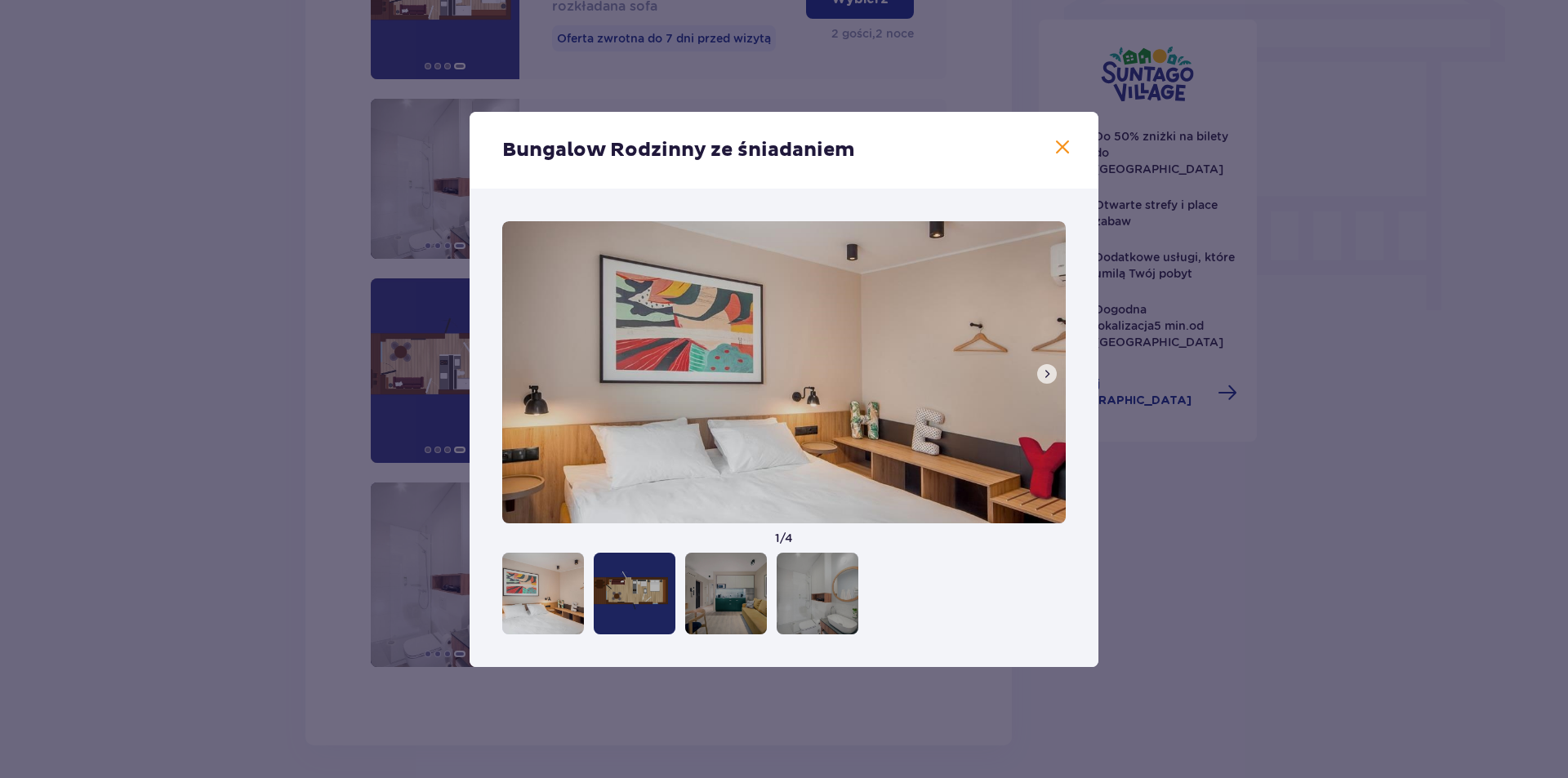
click at [1064, 156] on span at bounding box center [1062, 147] width 20 height 20
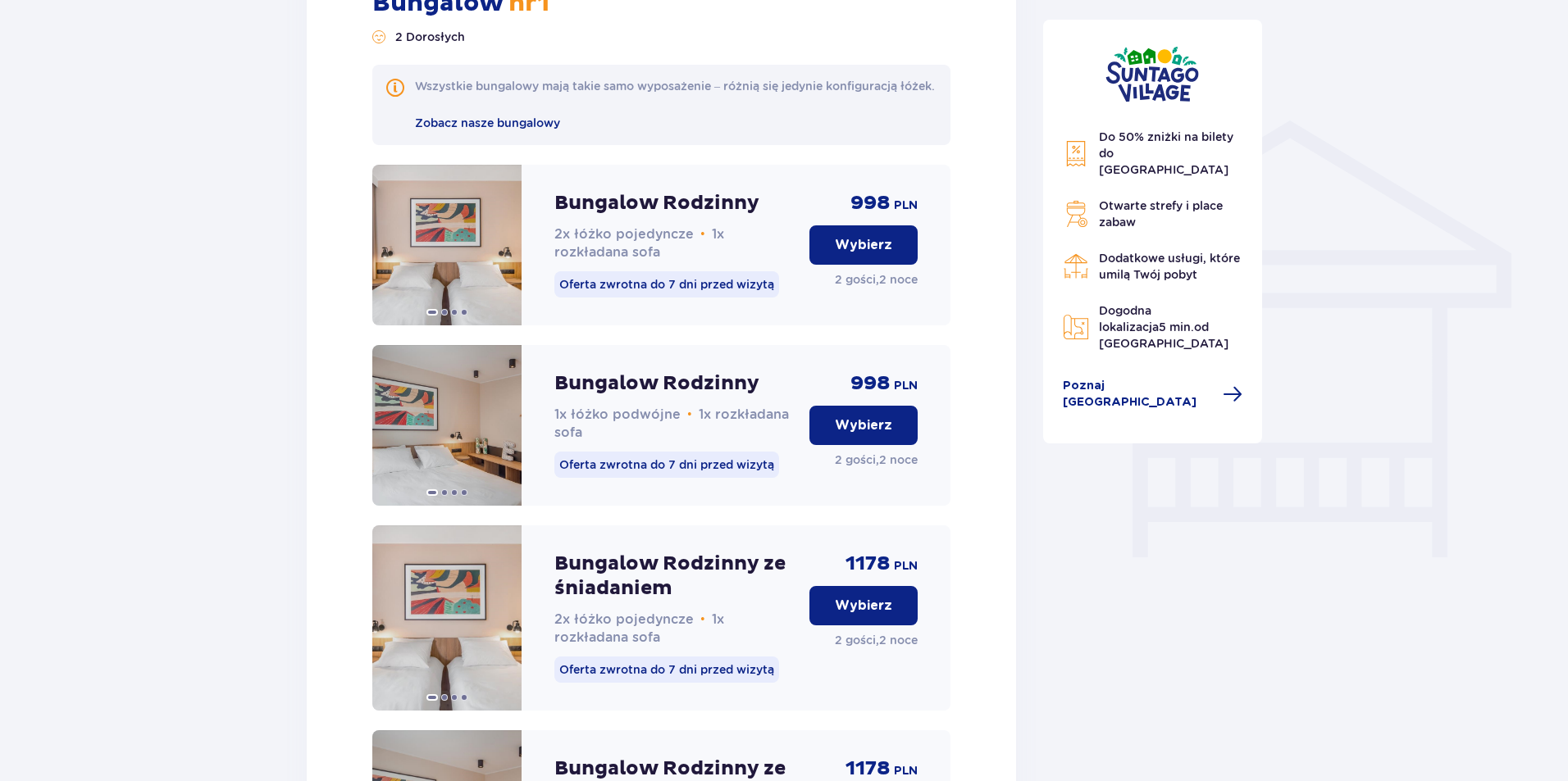
scroll to position [1457, 0]
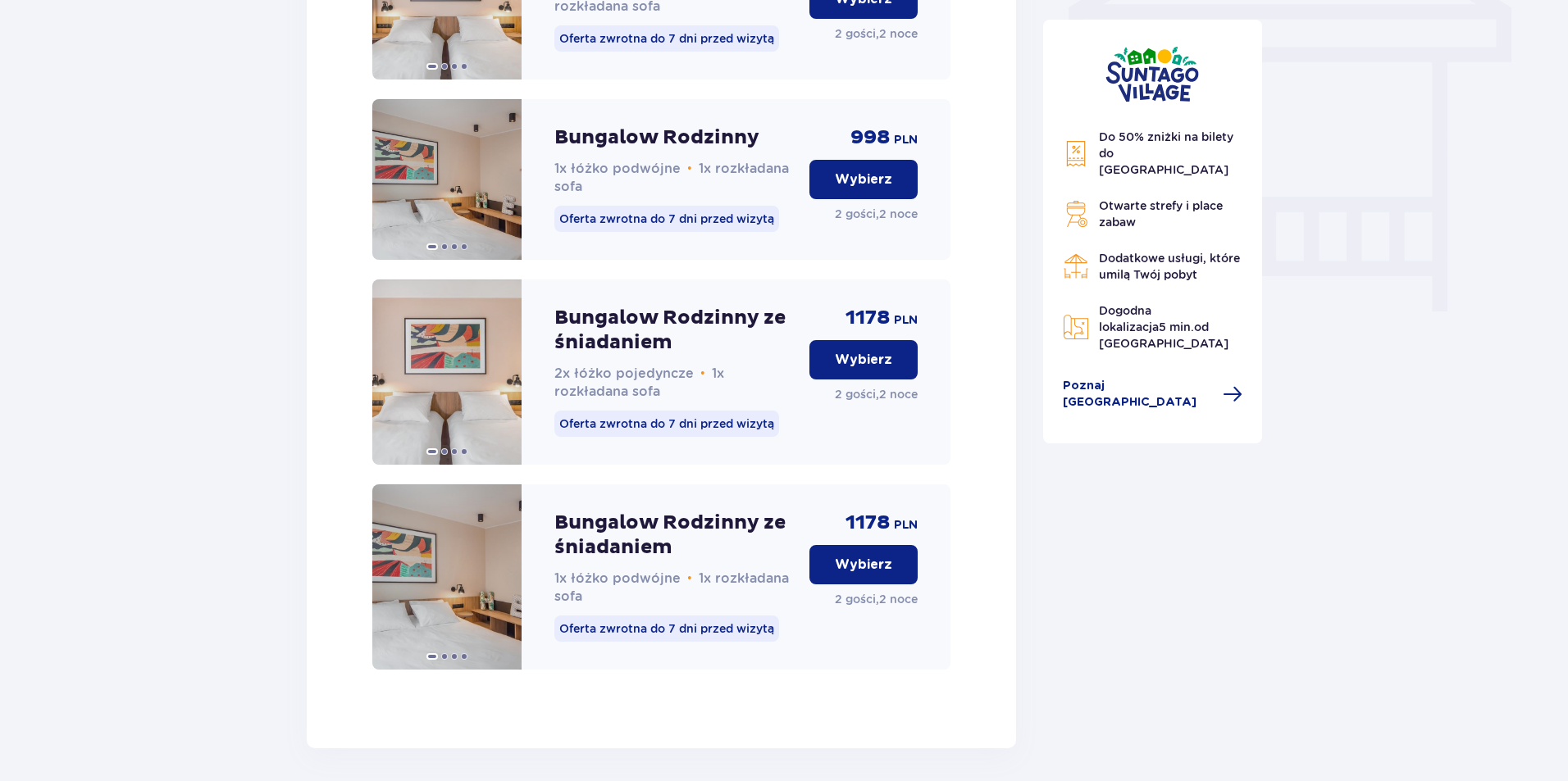
click at [824, 585] on button "Wybierz" at bounding box center [864, 565] width 108 height 40
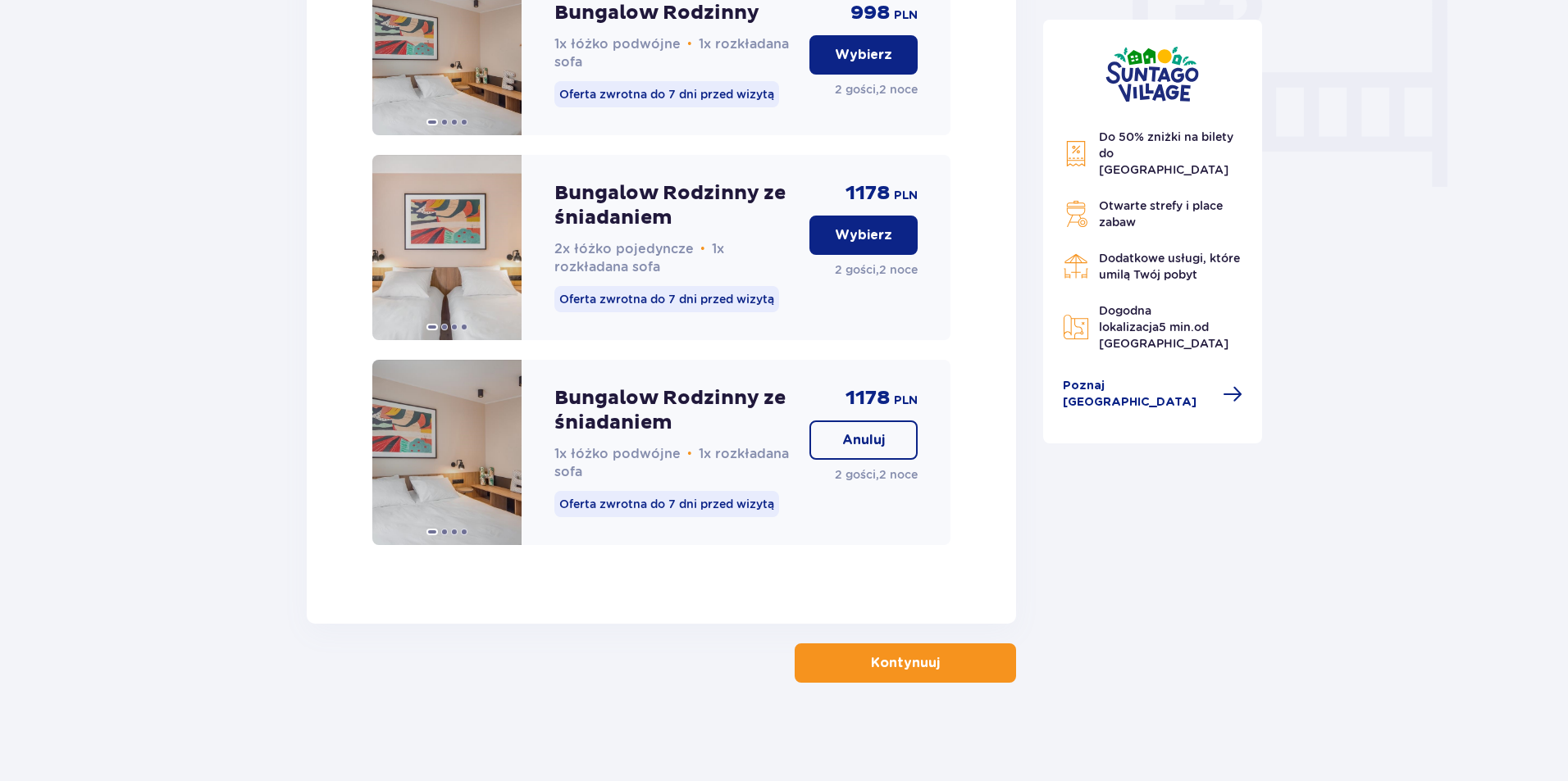
click at [844, 678] on button "Kontynuuj" at bounding box center [904, 663] width 221 height 40
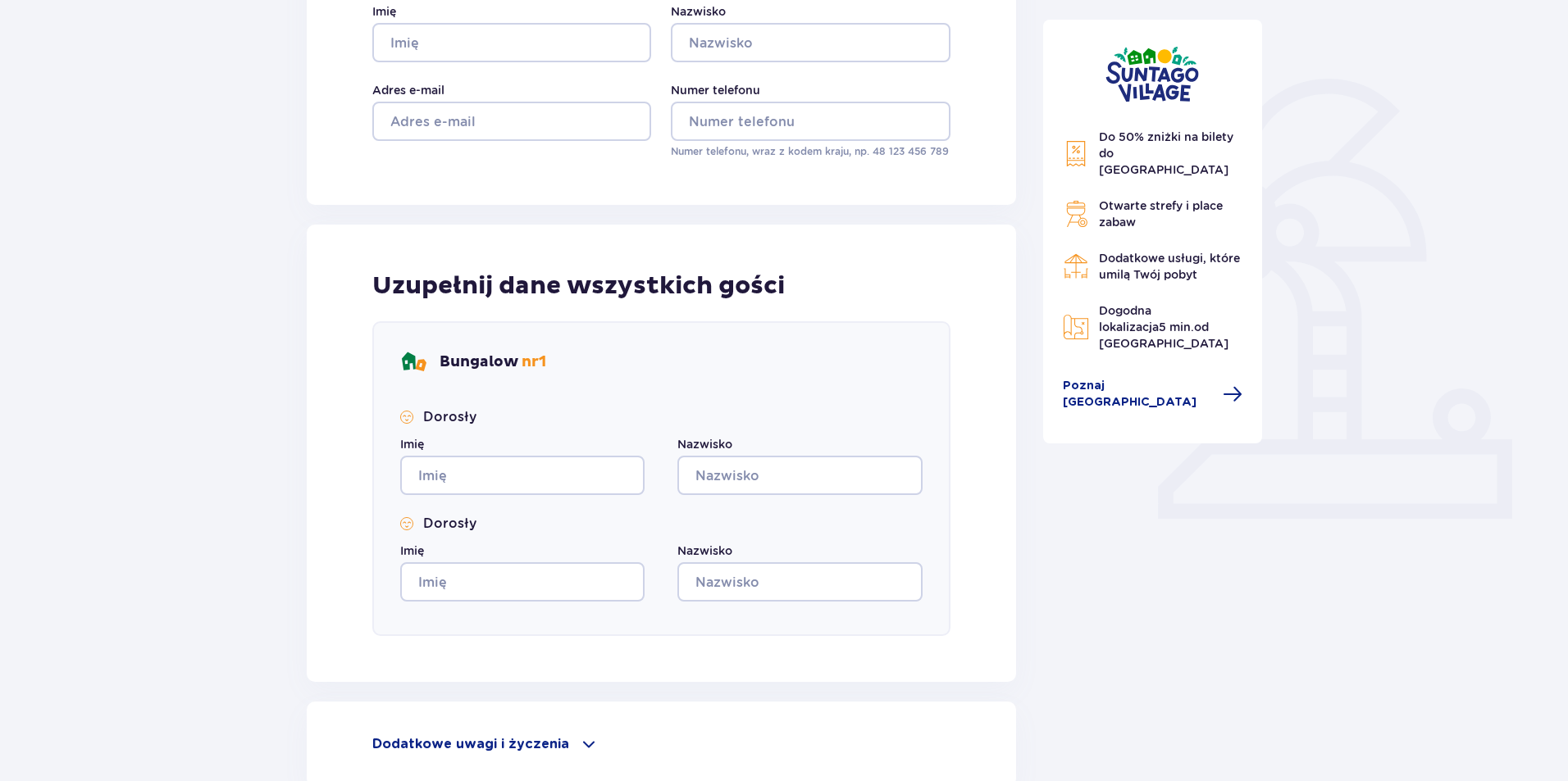
scroll to position [491, 0]
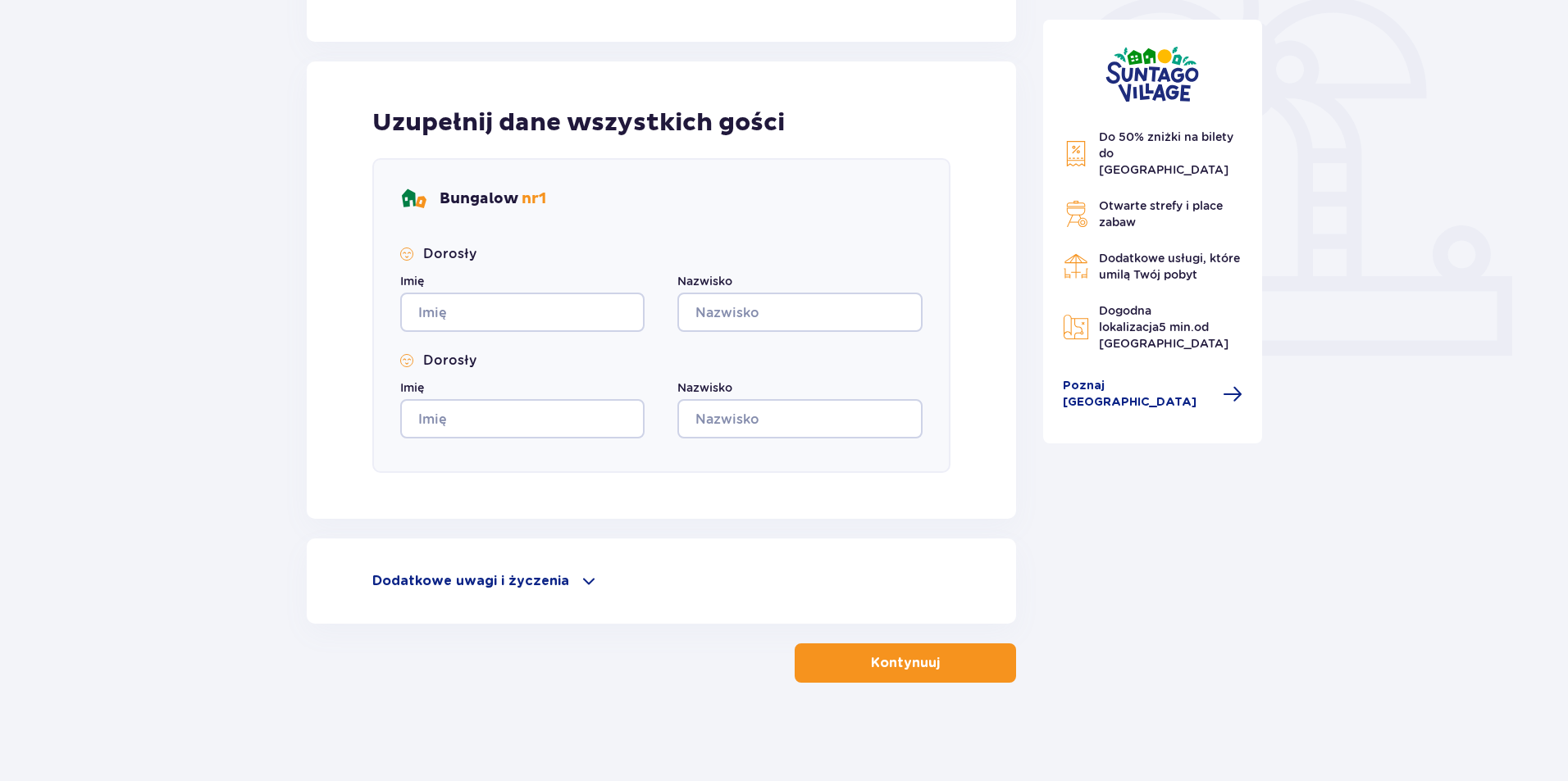
click at [559, 576] on p "Dodatkowe uwagi i życzenia" at bounding box center [471, 581] width 197 height 18
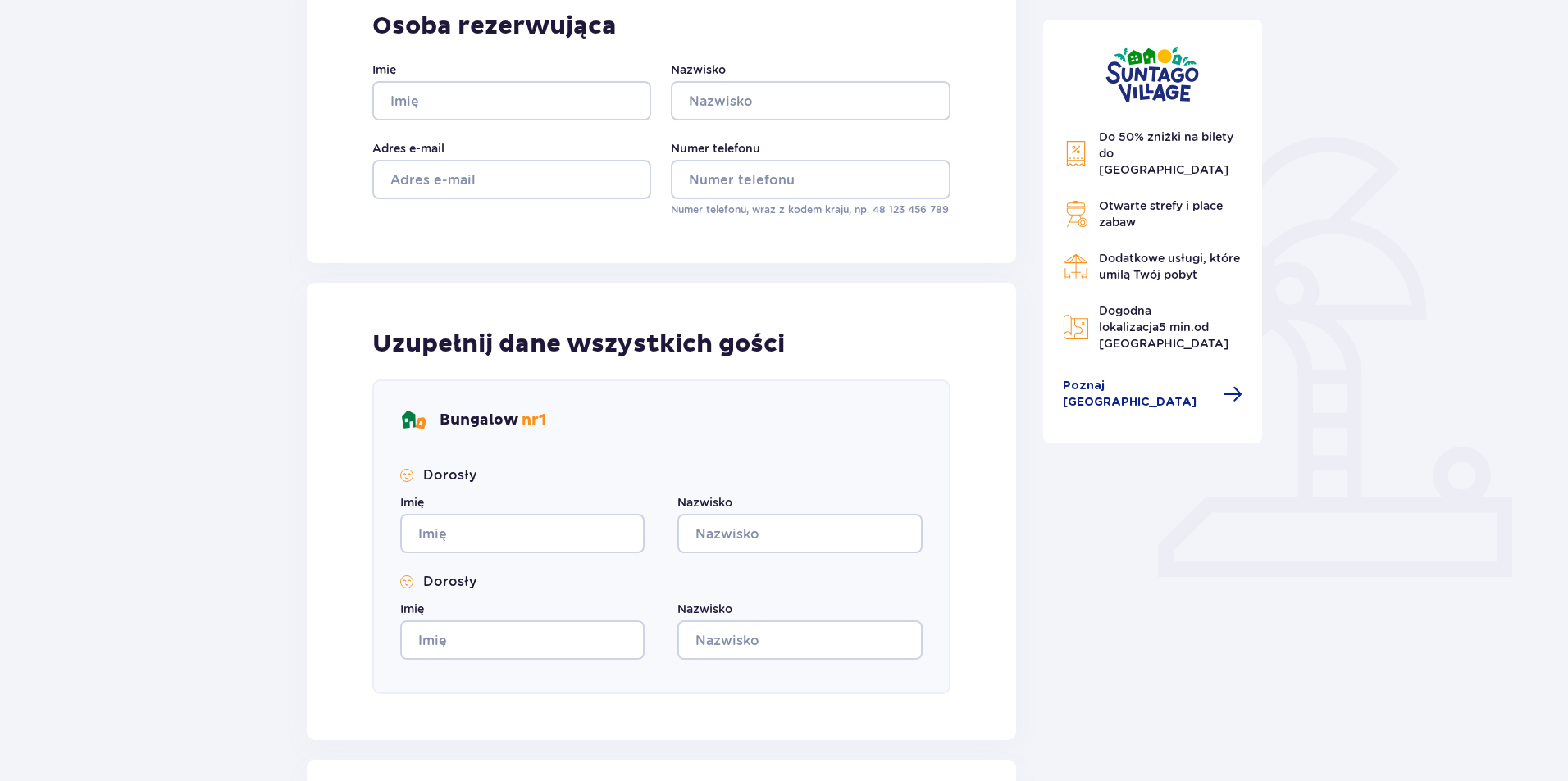
scroll to position [0, 0]
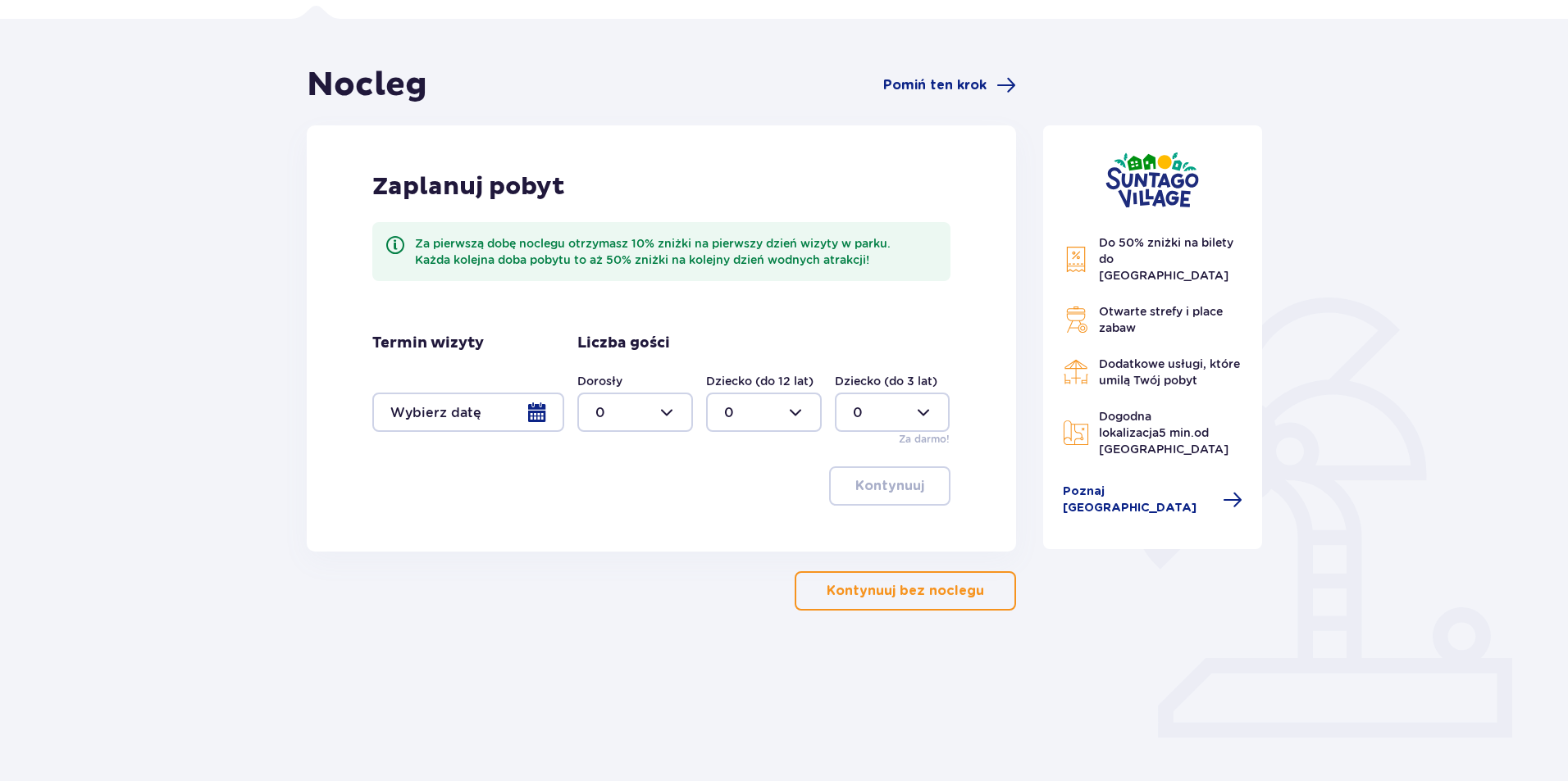
scroll to position [130, 0]
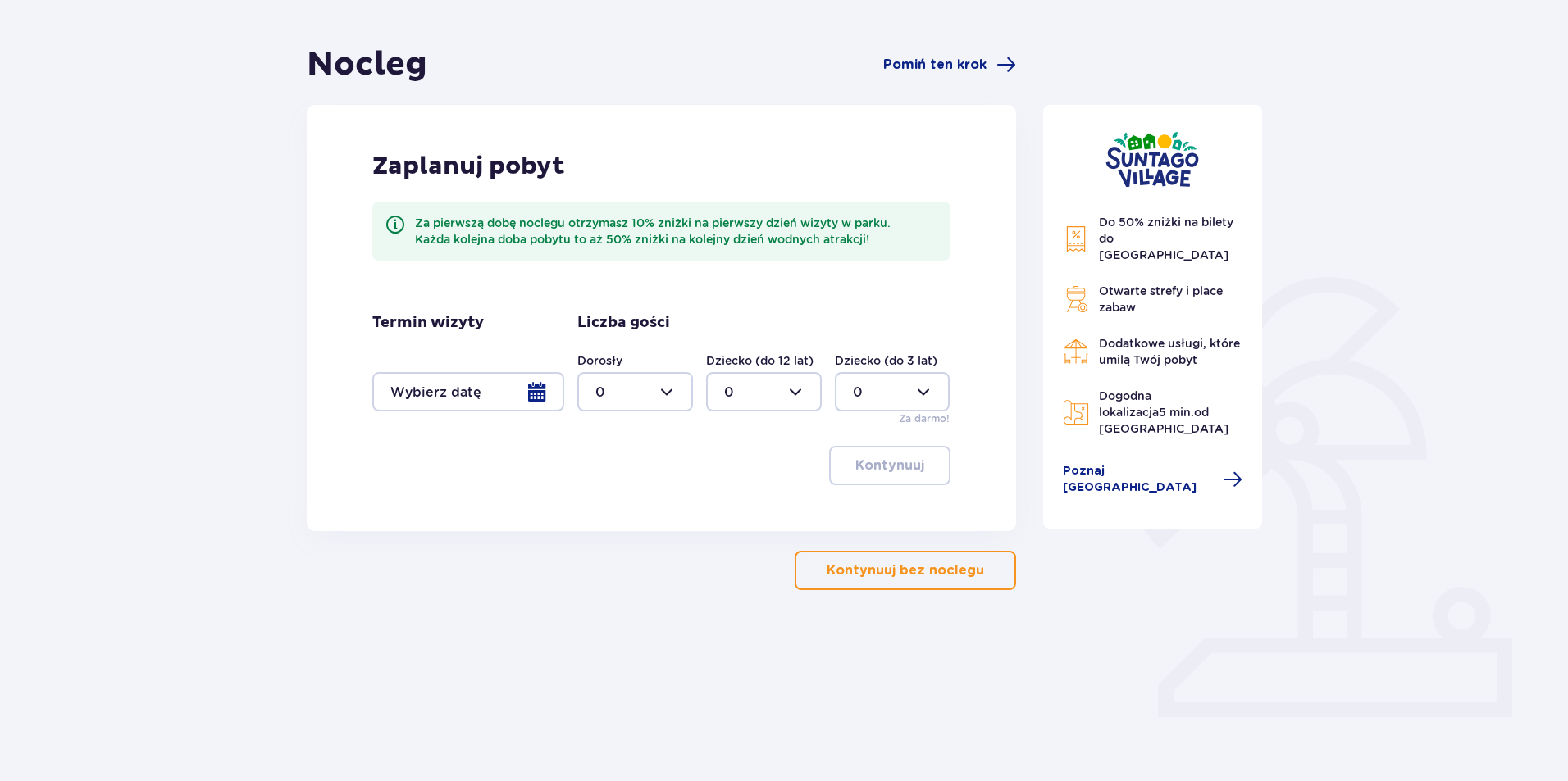
click at [478, 377] on div at bounding box center [468, 392] width 192 height 40
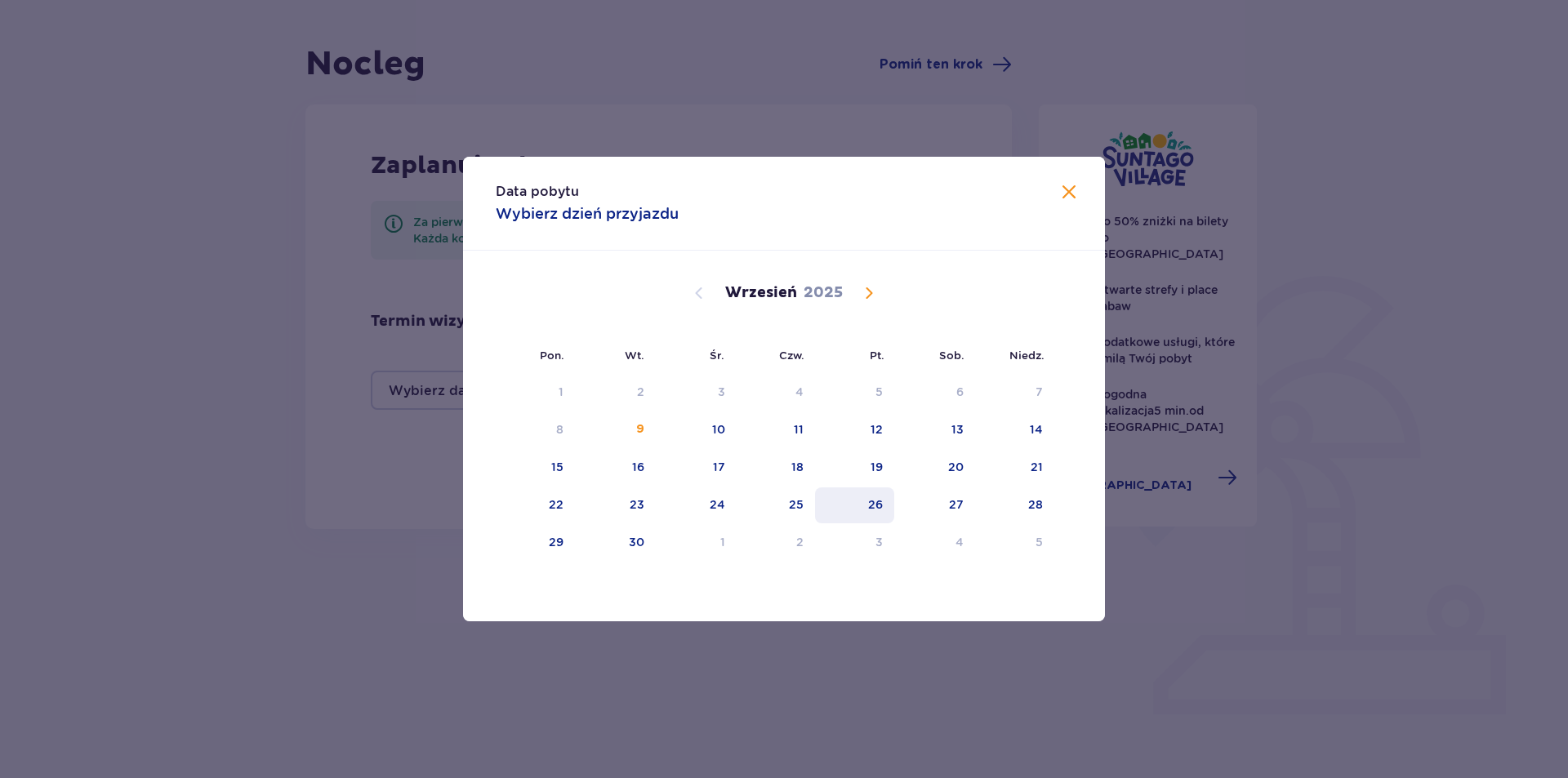
click at [872, 506] on div "26" at bounding box center [875, 504] width 15 height 16
click at [1057, 512] on div "Sierpień 2025 28 29 30 31 1 2 3 4 5 6 7 8 9 10 11 12 13 14 15 16 17 18 19 20 21…" at bounding box center [783, 563] width 642 height 624
click at [1038, 513] on div "28" at bounding box center [1014, 506] width 79 height 36
type input "[DATE] - [DATE]"
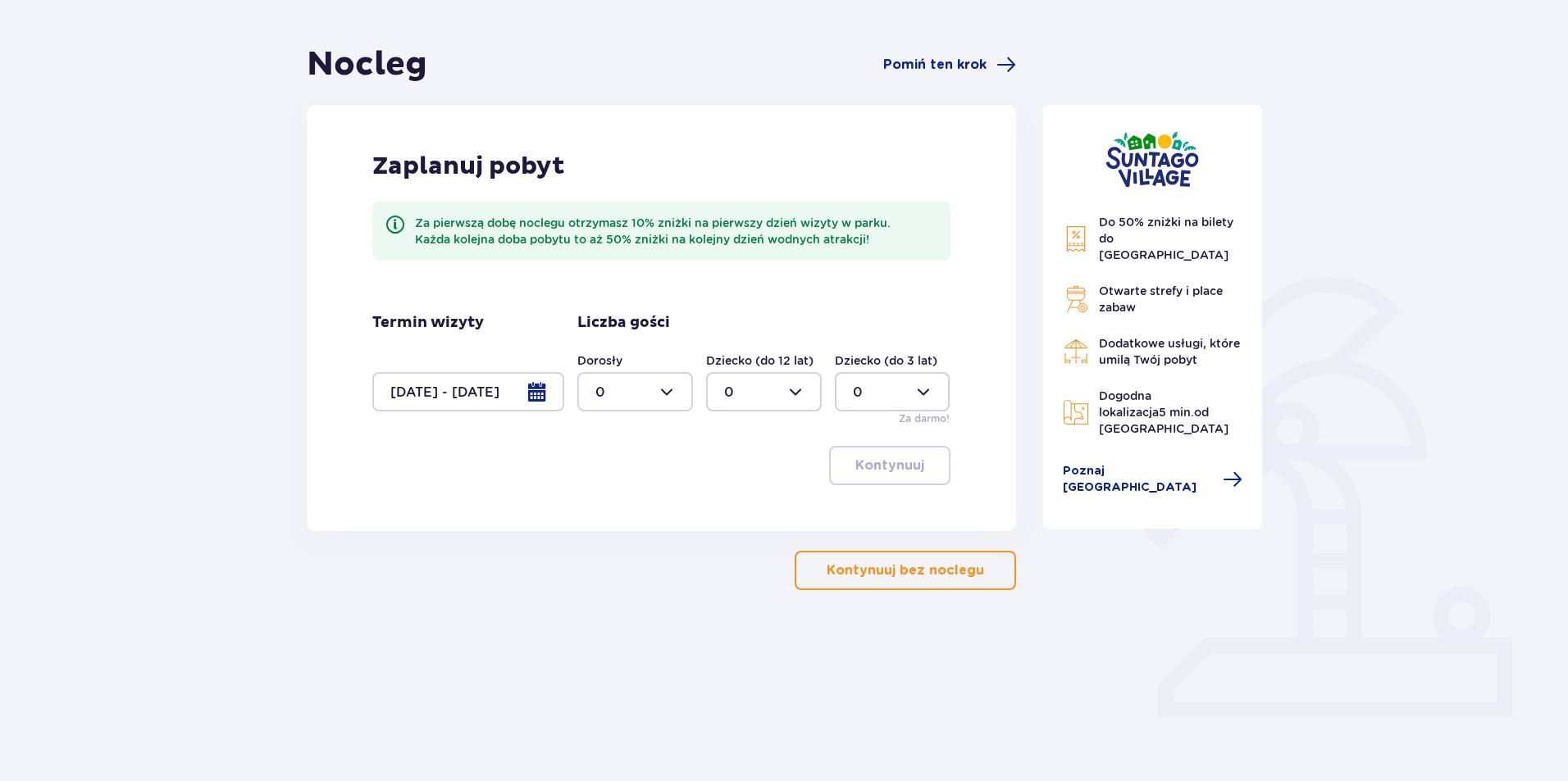
click at [658, 393] on div at bounding box center [635, 392] width 115 height 40
click at [647, 510] on div "2" at bounding box center [635, 510] width 79 height 18
type input "2"
click at [836, 450] on button "Kontynuuj" at bounding box center [890, 465] width 121 height 40
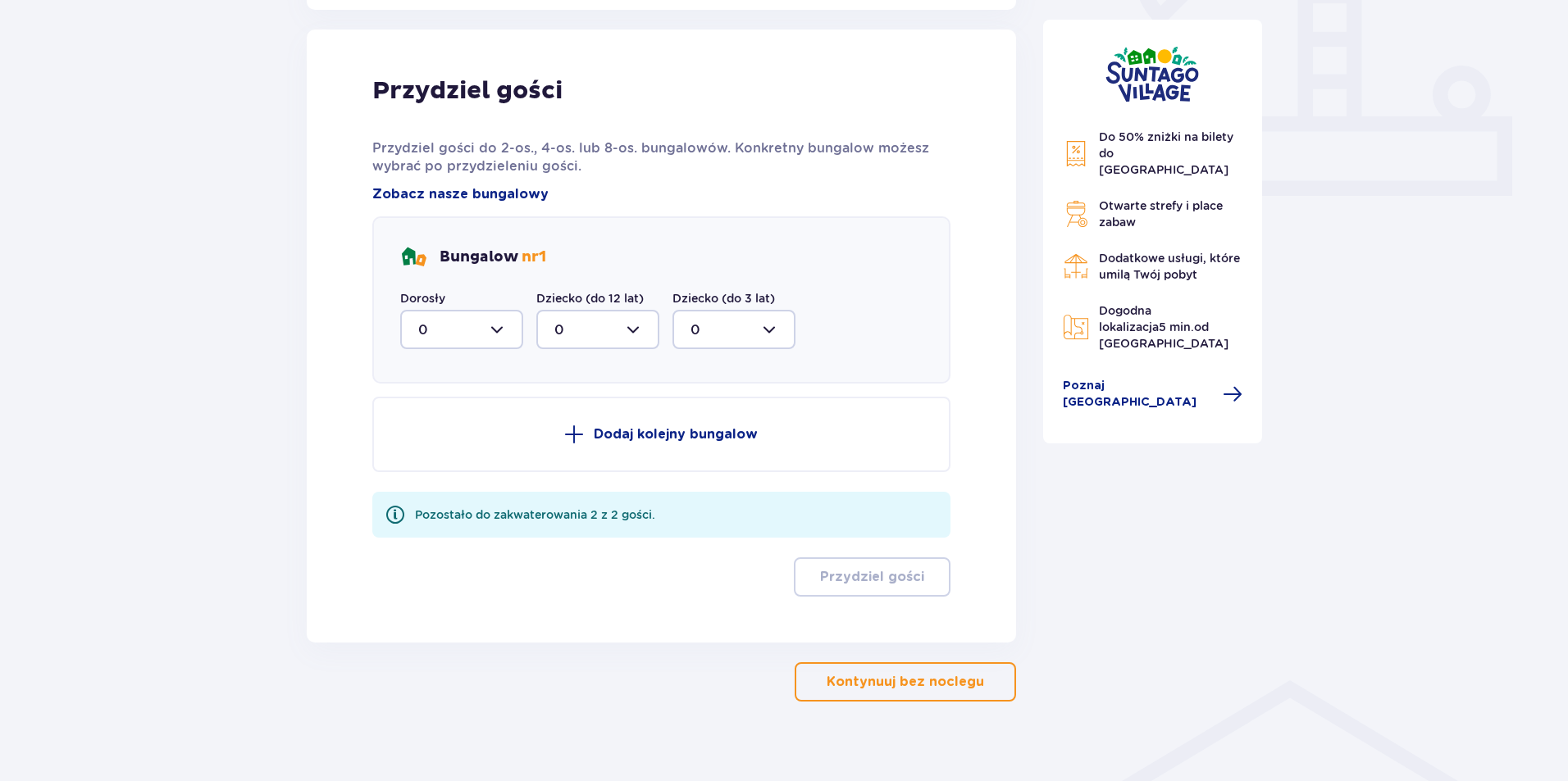
scroll to position [661, 0]
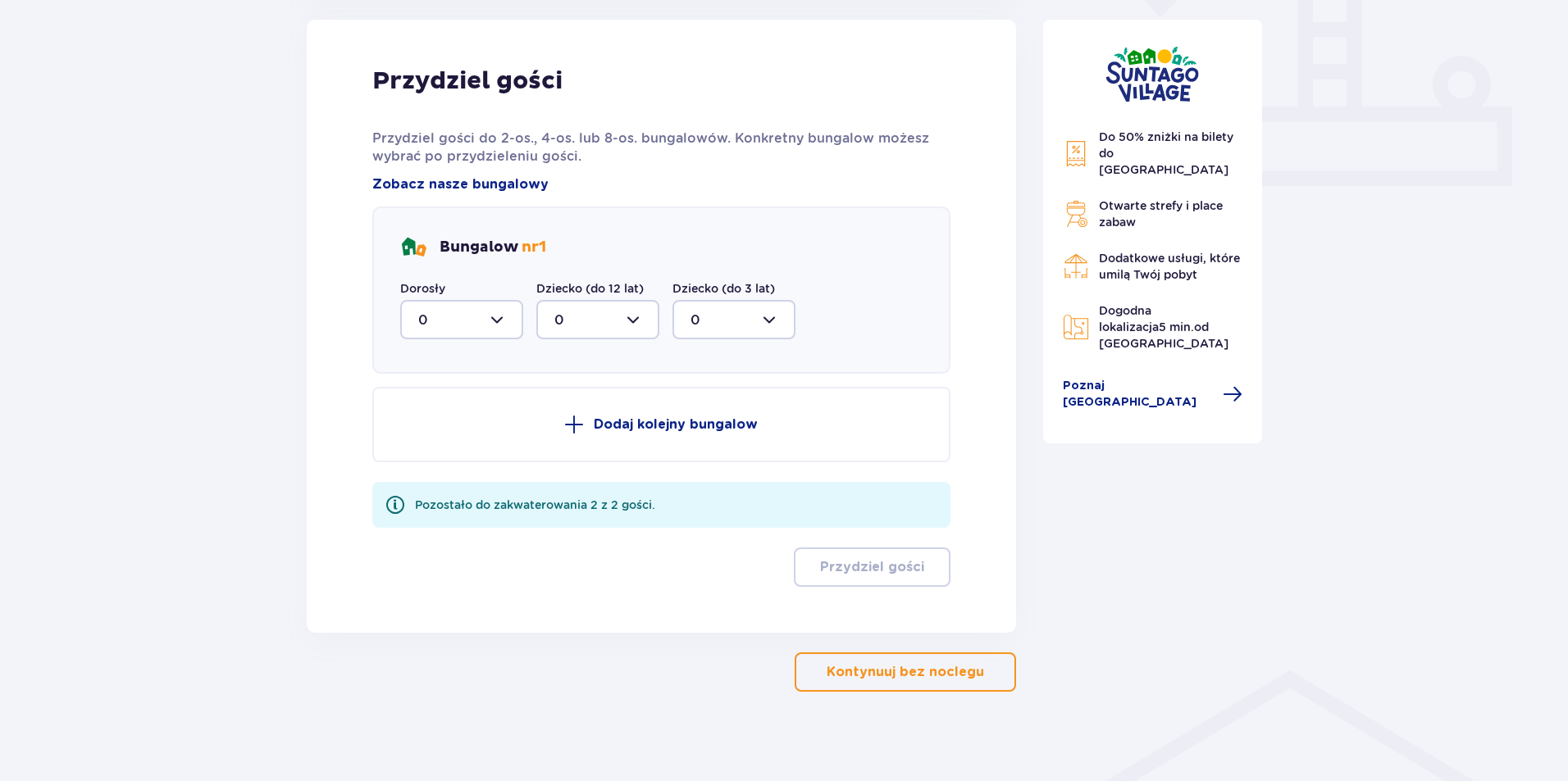
click at [496, 324] on div at bounding box center [461, 320] width 123 height 40
click at [468, 445] on div "2" at bounding box center [461, 438] width 87 height 18
type input "2"
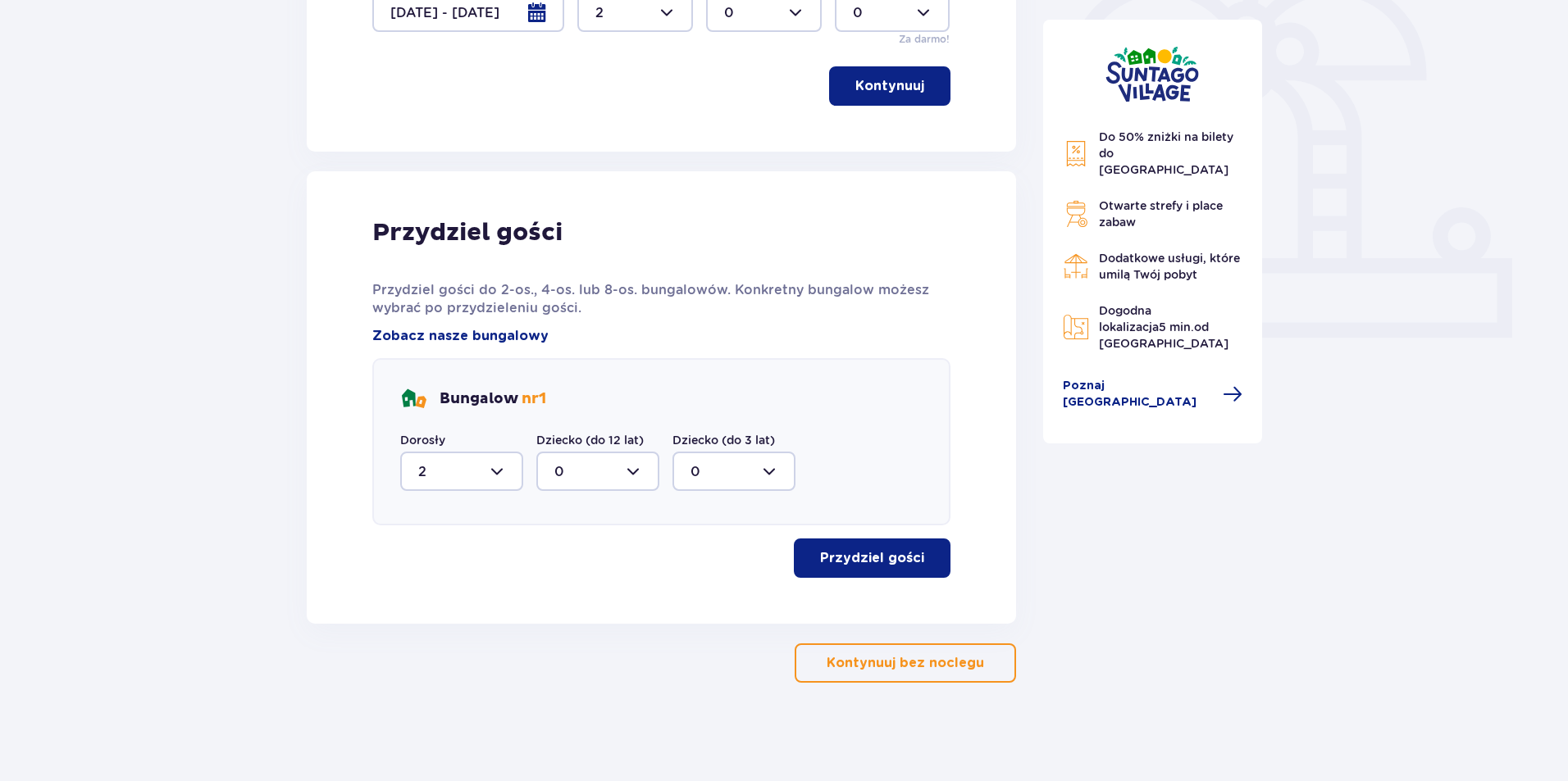
scroll to position [509, 0]
click at [820, 562] on p "Przydziel gości" at bounding box center [872, 558] width 104 height 18
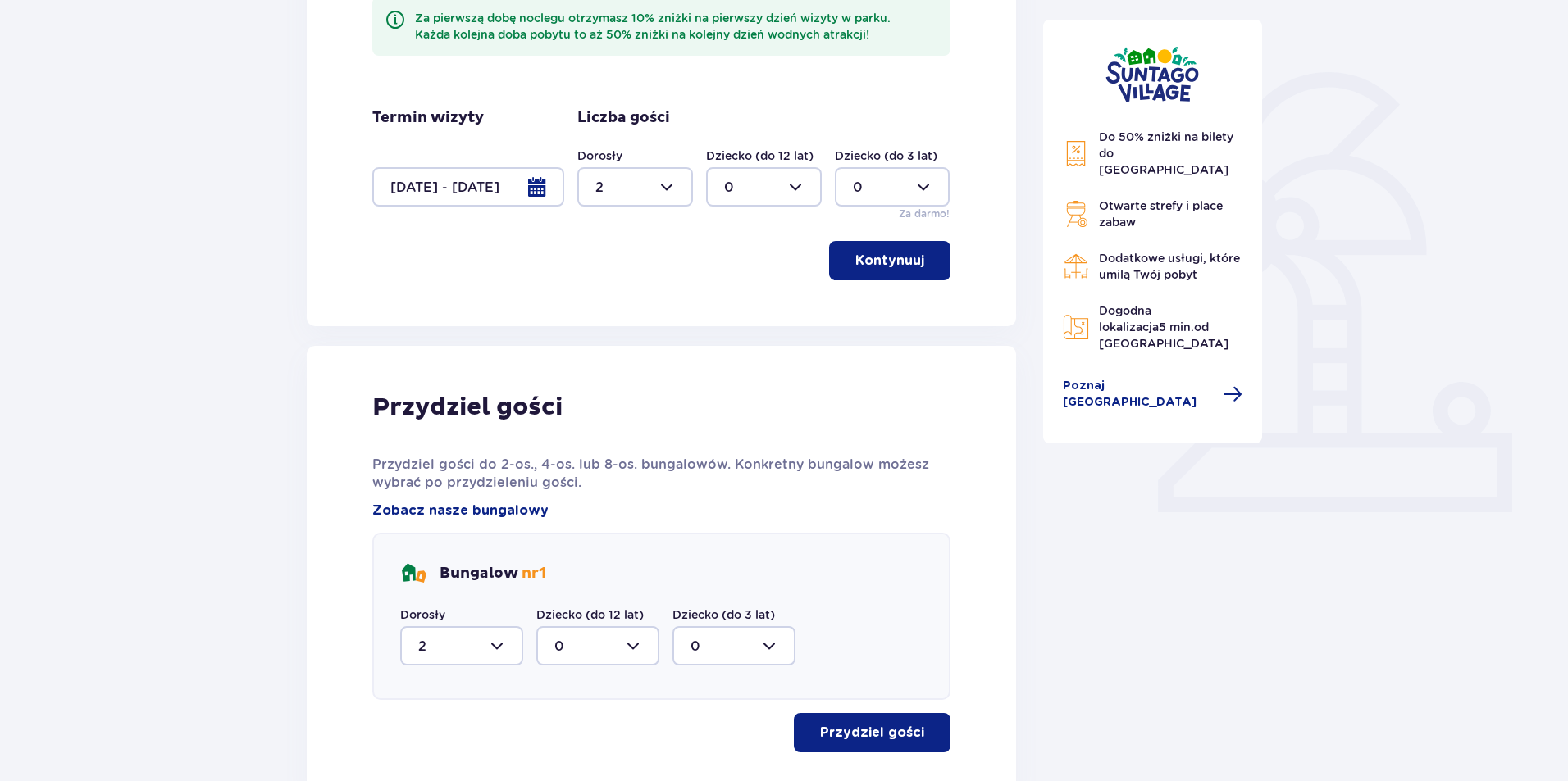
scroll to position [89, 0]
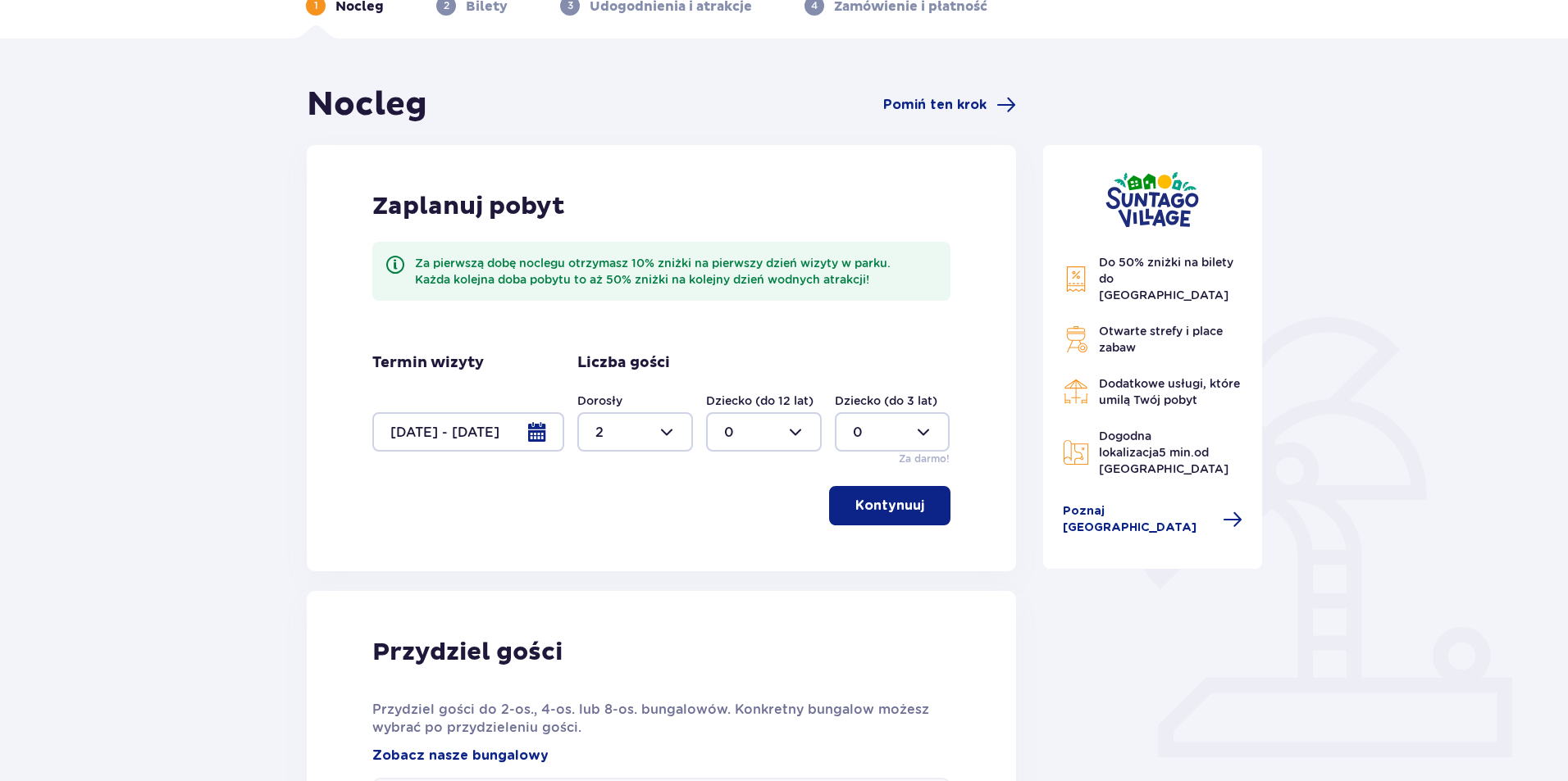
click at [474, 449] on div at bounding box center [468, 432] width 192 height 40
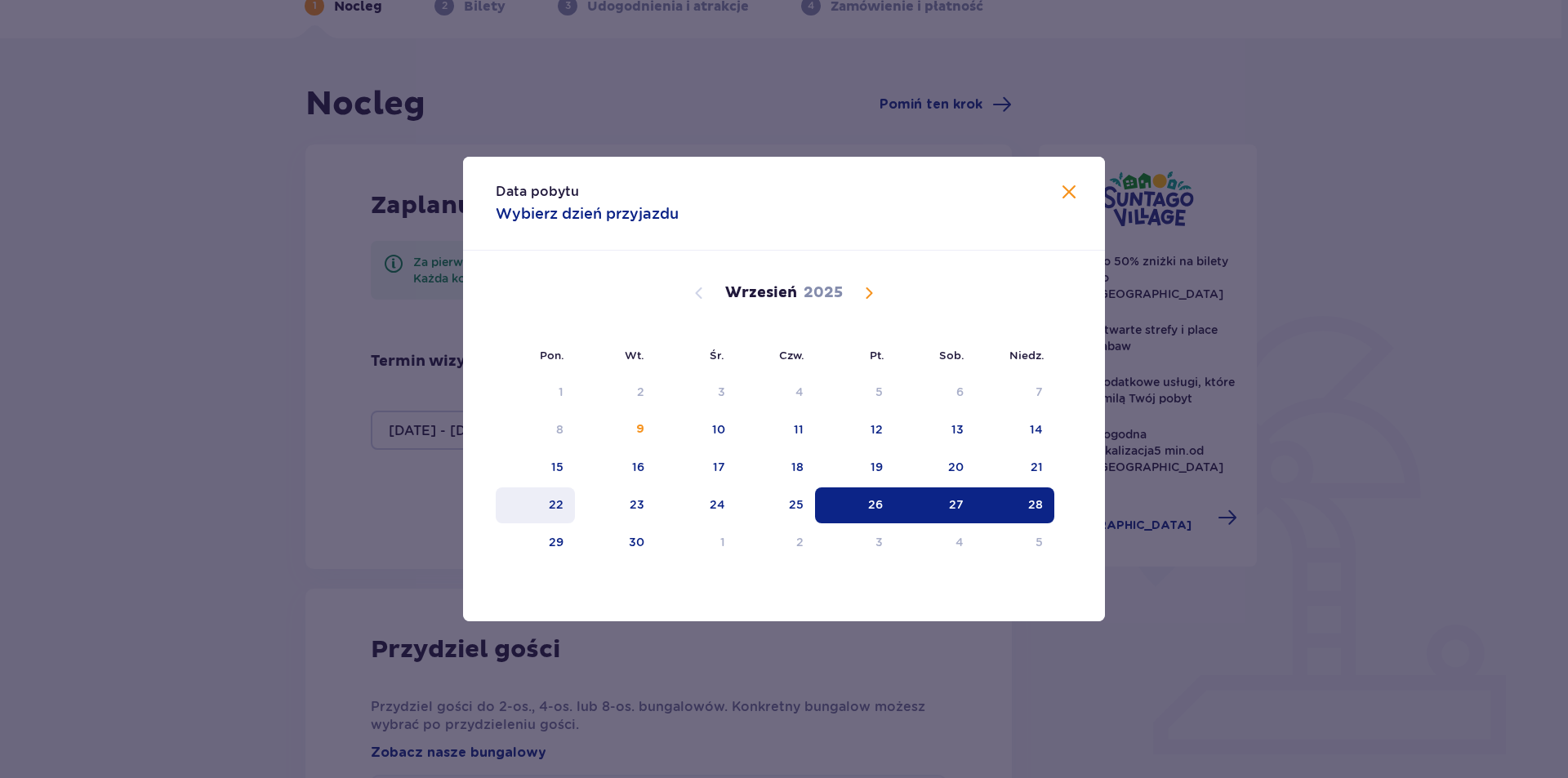
click at [571, 511] on div "22" at bounding box center [535, 506] width 79 height 36
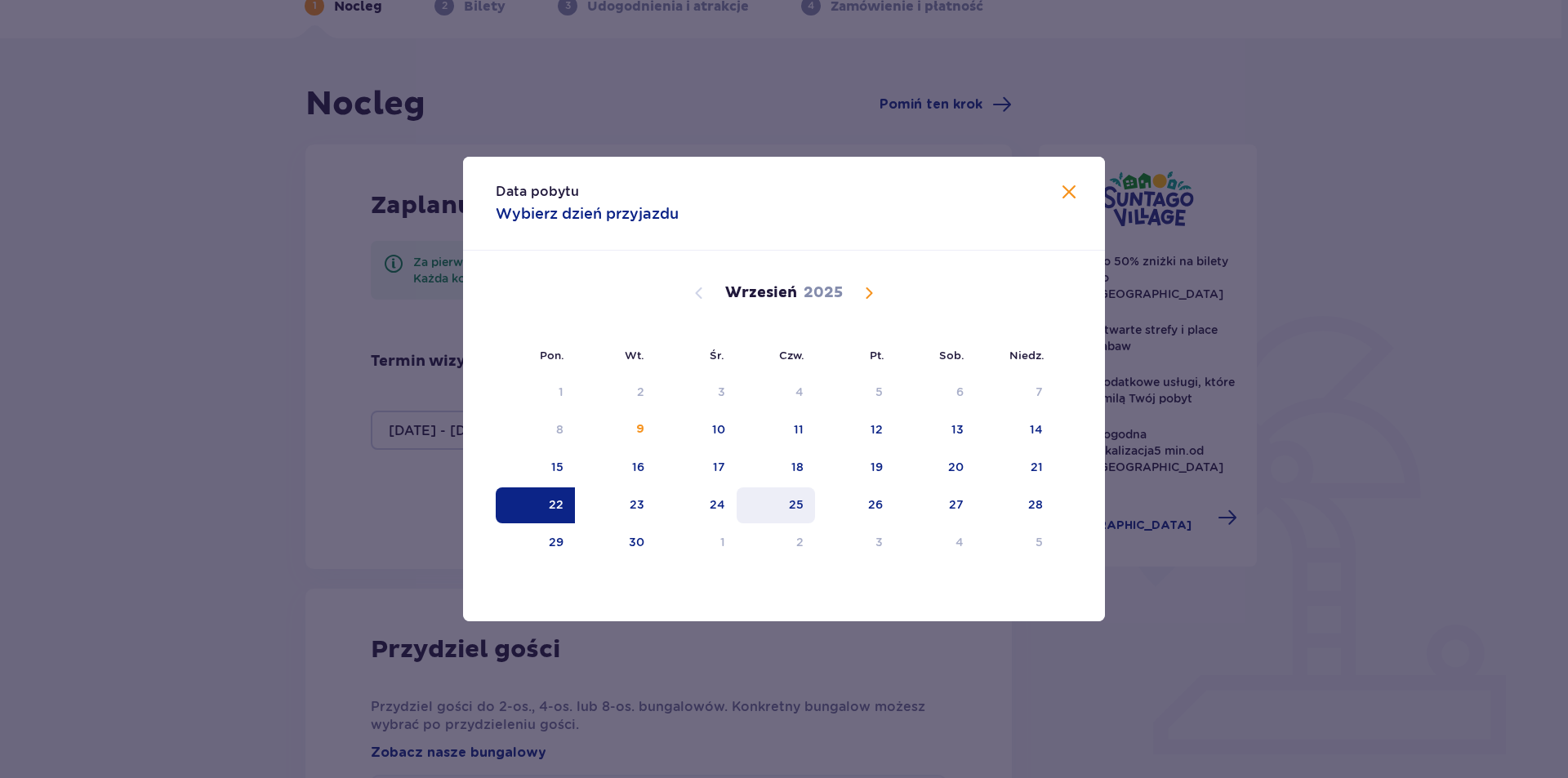
click at [767, 505] on div "25" at bounding box center [776, 506] width 79 height 36
type input "[DATE] - [DATE]"
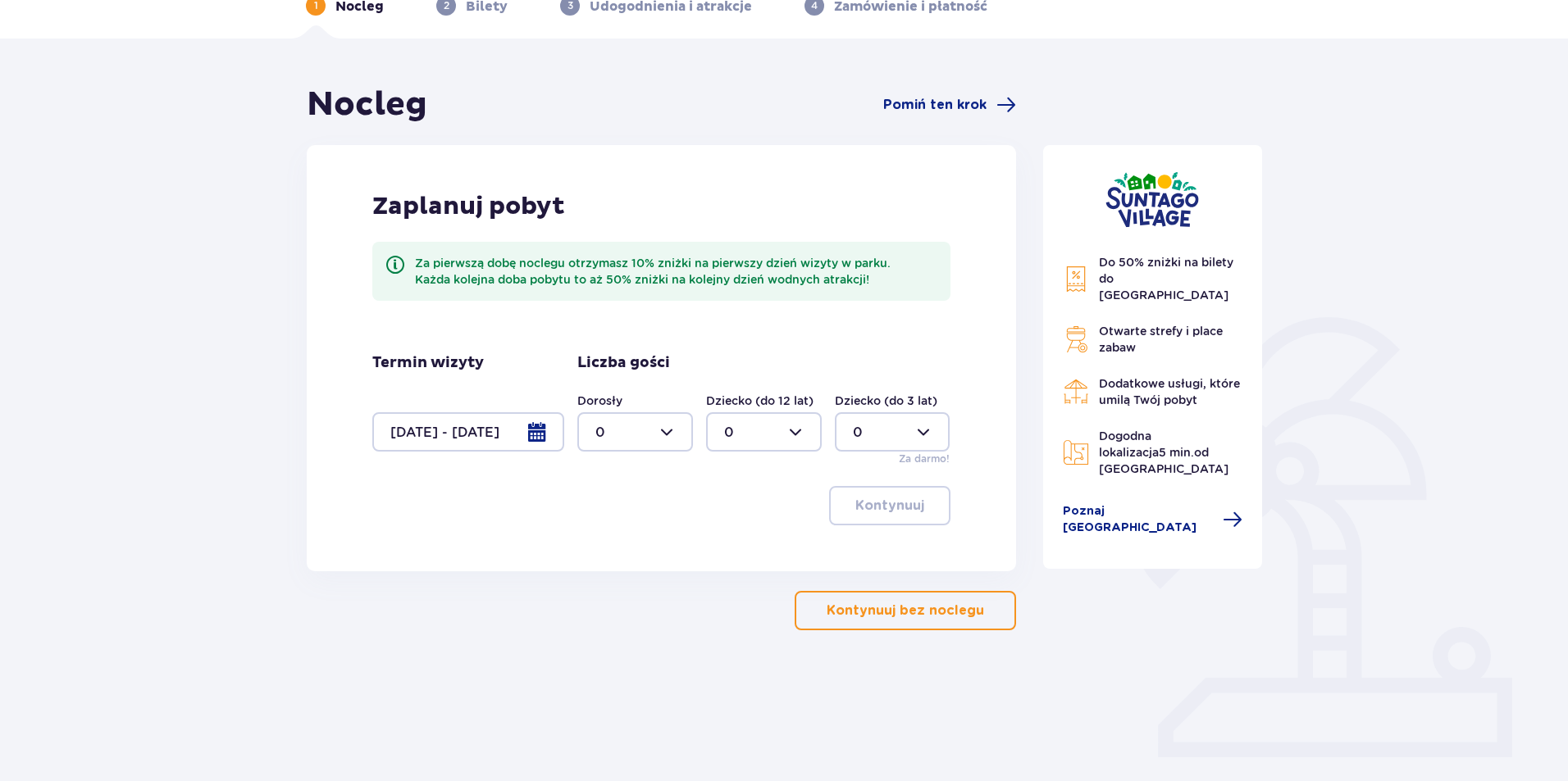
click at [671, 435] on div at bounding box center [635, 432] width 115 height 40
click at [618, 550] on div "2" at bounding box center [635, 550] width 79 height 18
type input "2"
click at [890, 510] on p "Kontynuuj" at bounding box center [890, 506] width 69 height 18
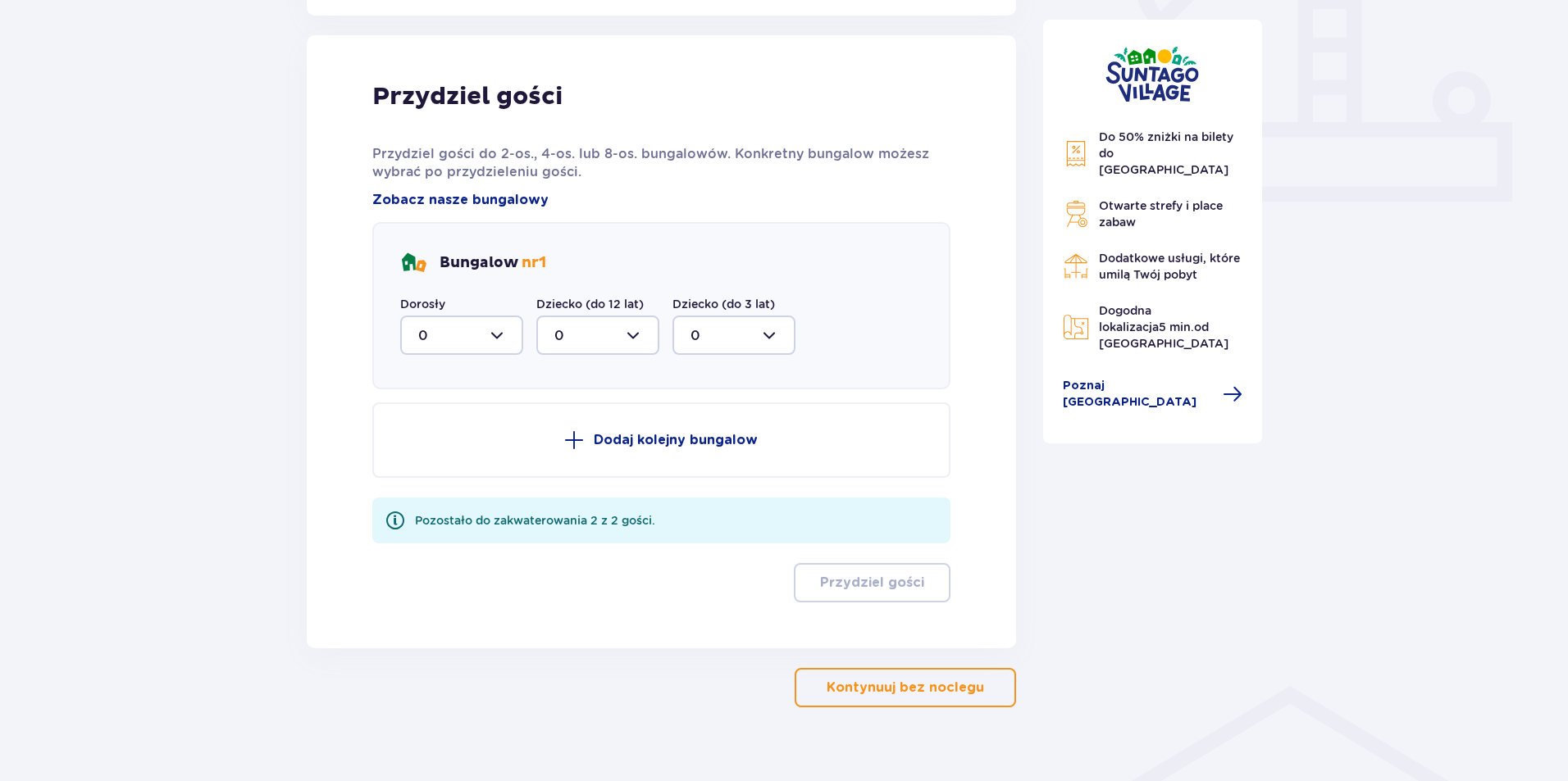
scroll to position [661, 0]
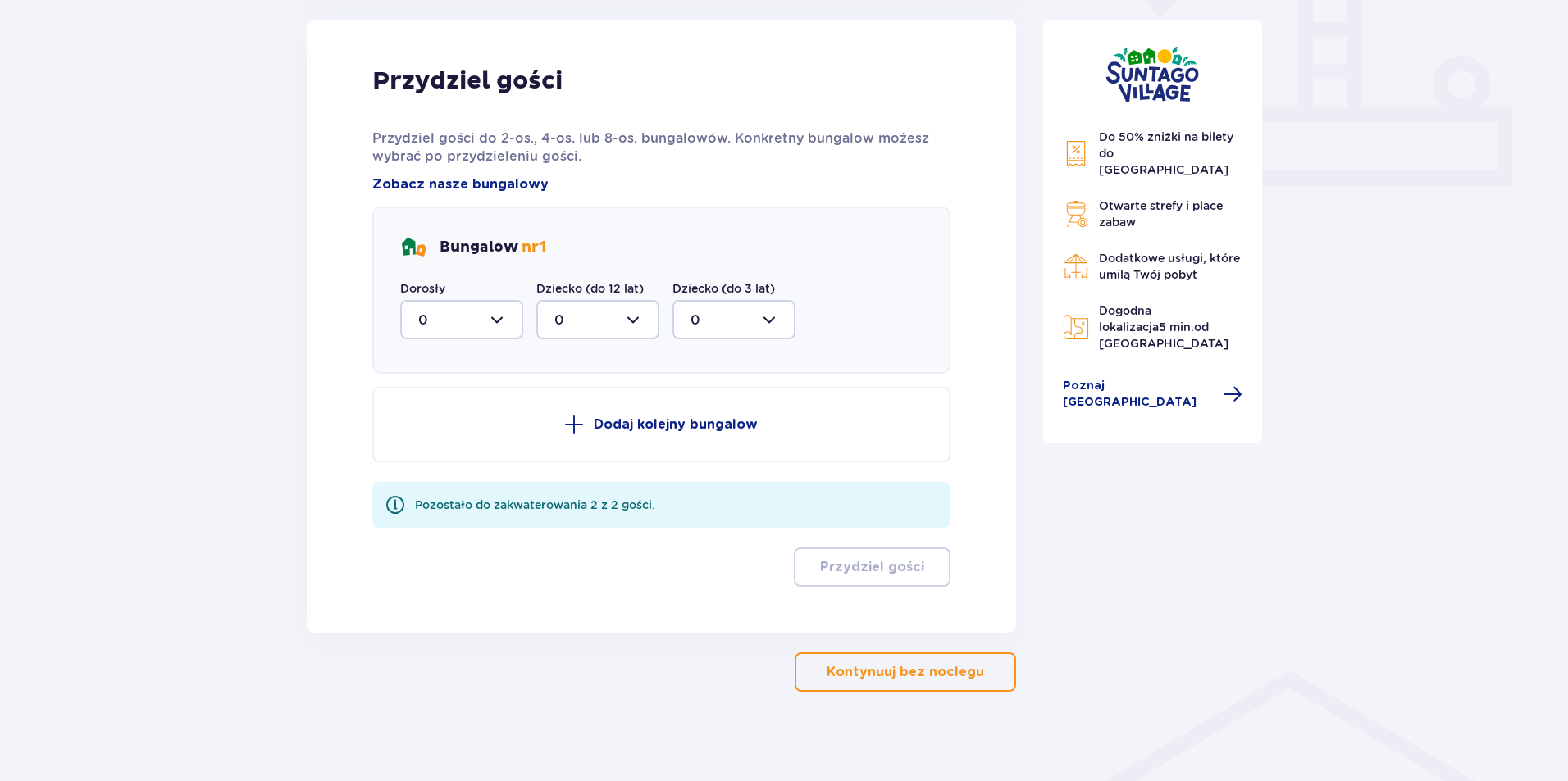
click at [495, 322] on div at bounding box center [461, 320] width 123 height 40
drag, startPoint x: 438, startPoint y: 436, endPoint x: 472, endPoint y: 437, distance: 34.0
click at [432, 428] on span "2" at bounding box center [461, 439] width 120 height 34
type input "2"
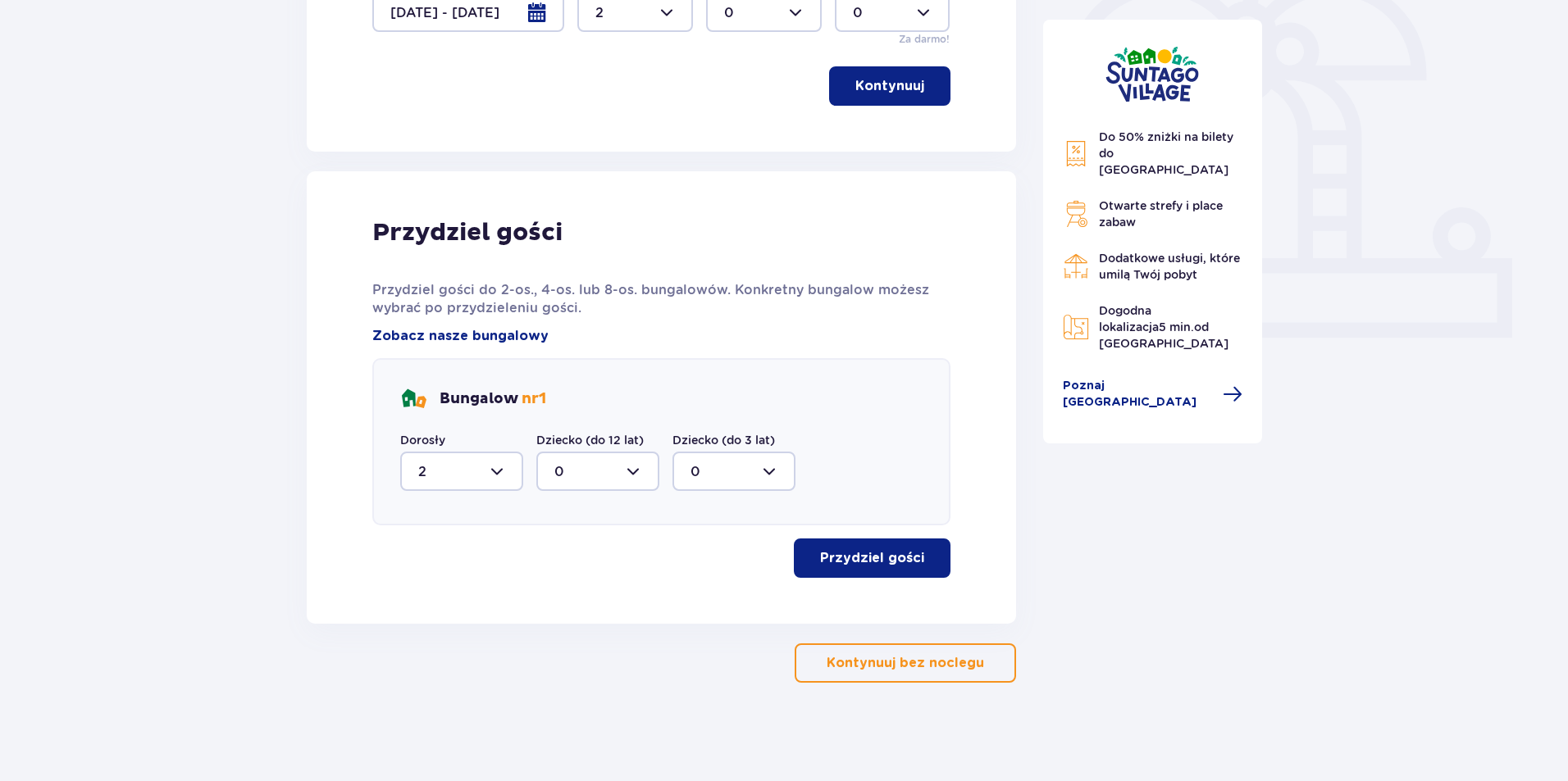
click at [899, 566] on p "Przydziel gości" at bounding box center [872, 558] width 104 height 18
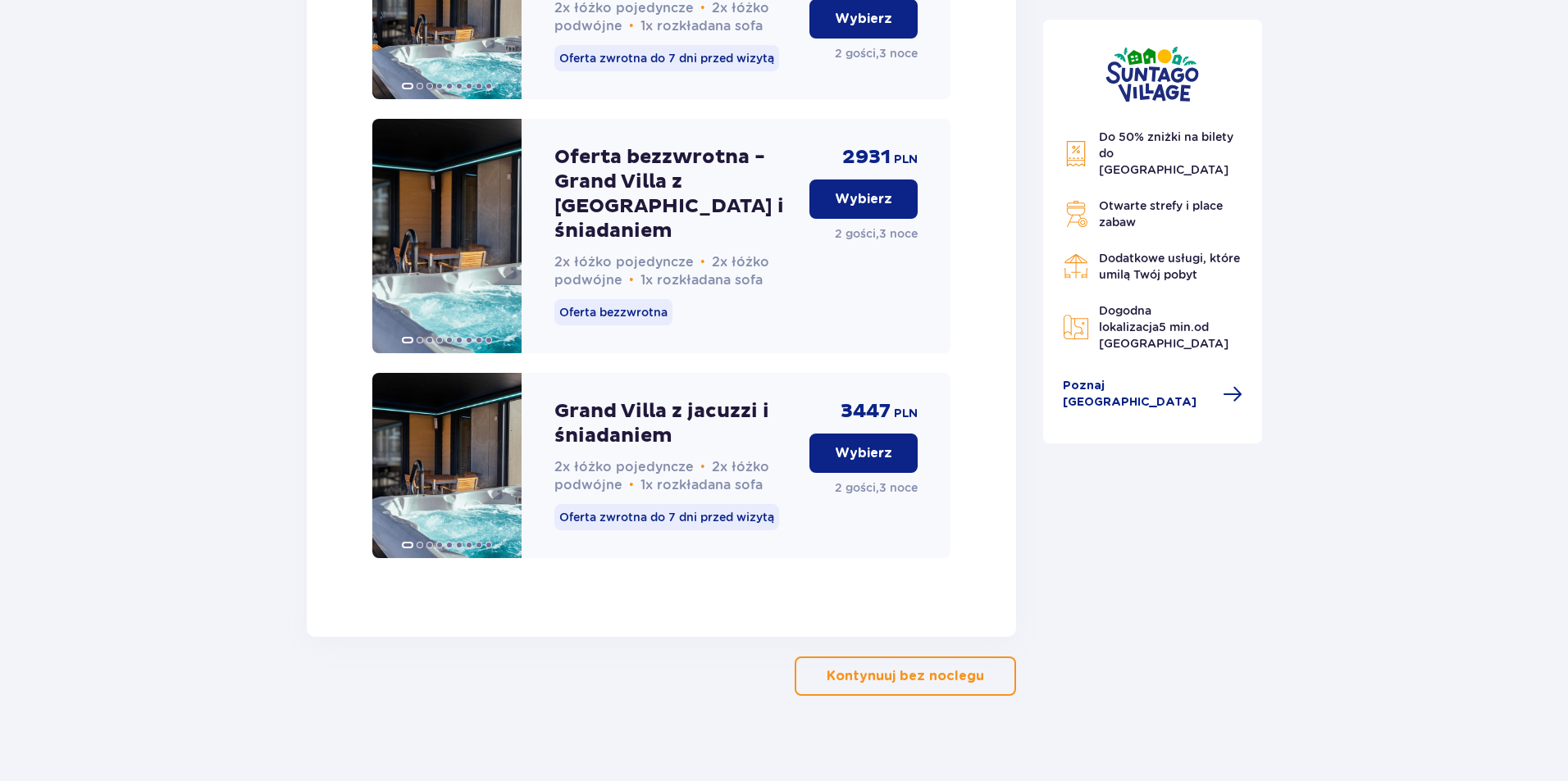
scroll to position [3287, 0]
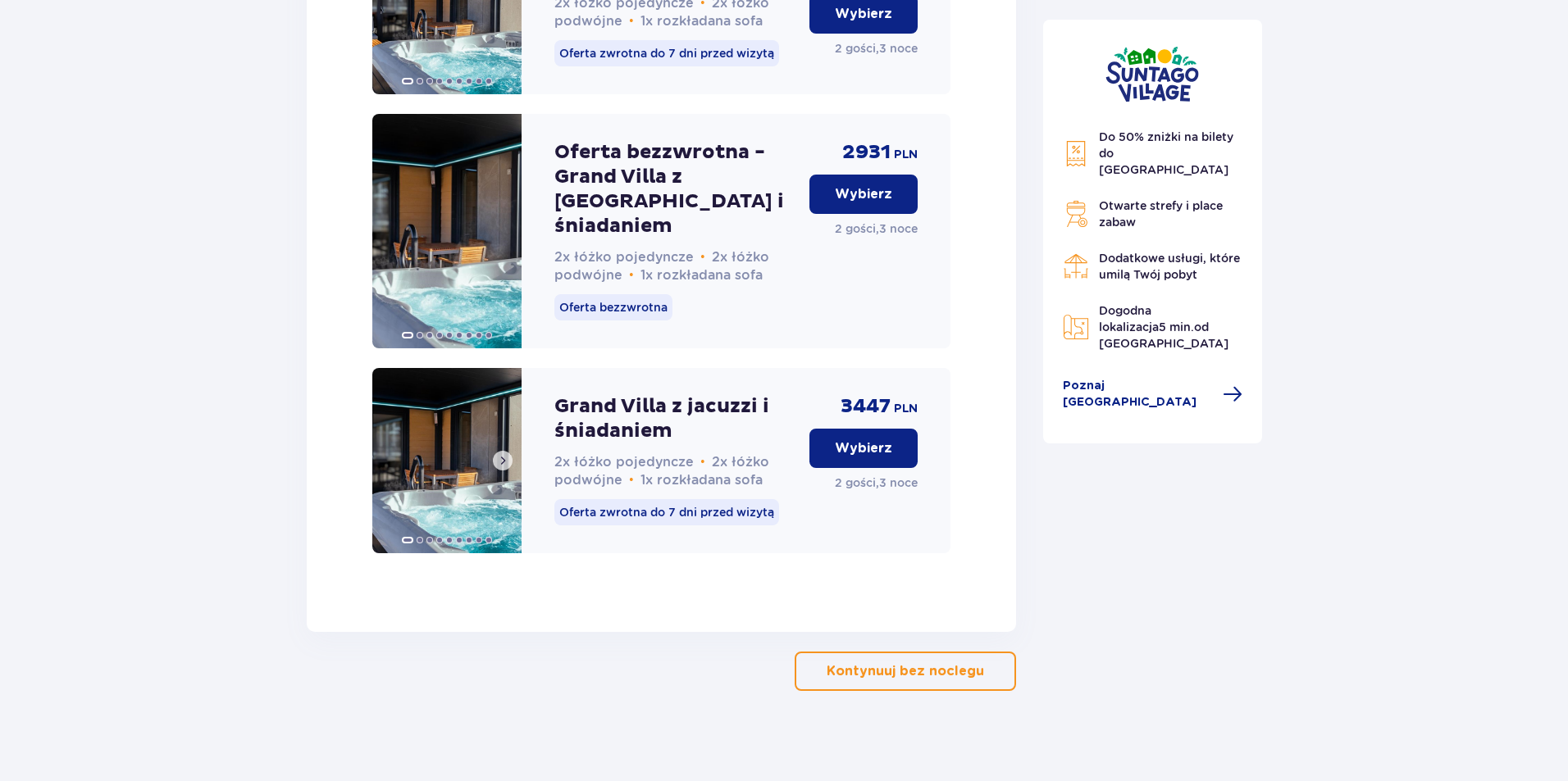
click at [504, 458] on span at bounding box center [503, 460] width 13 height 13
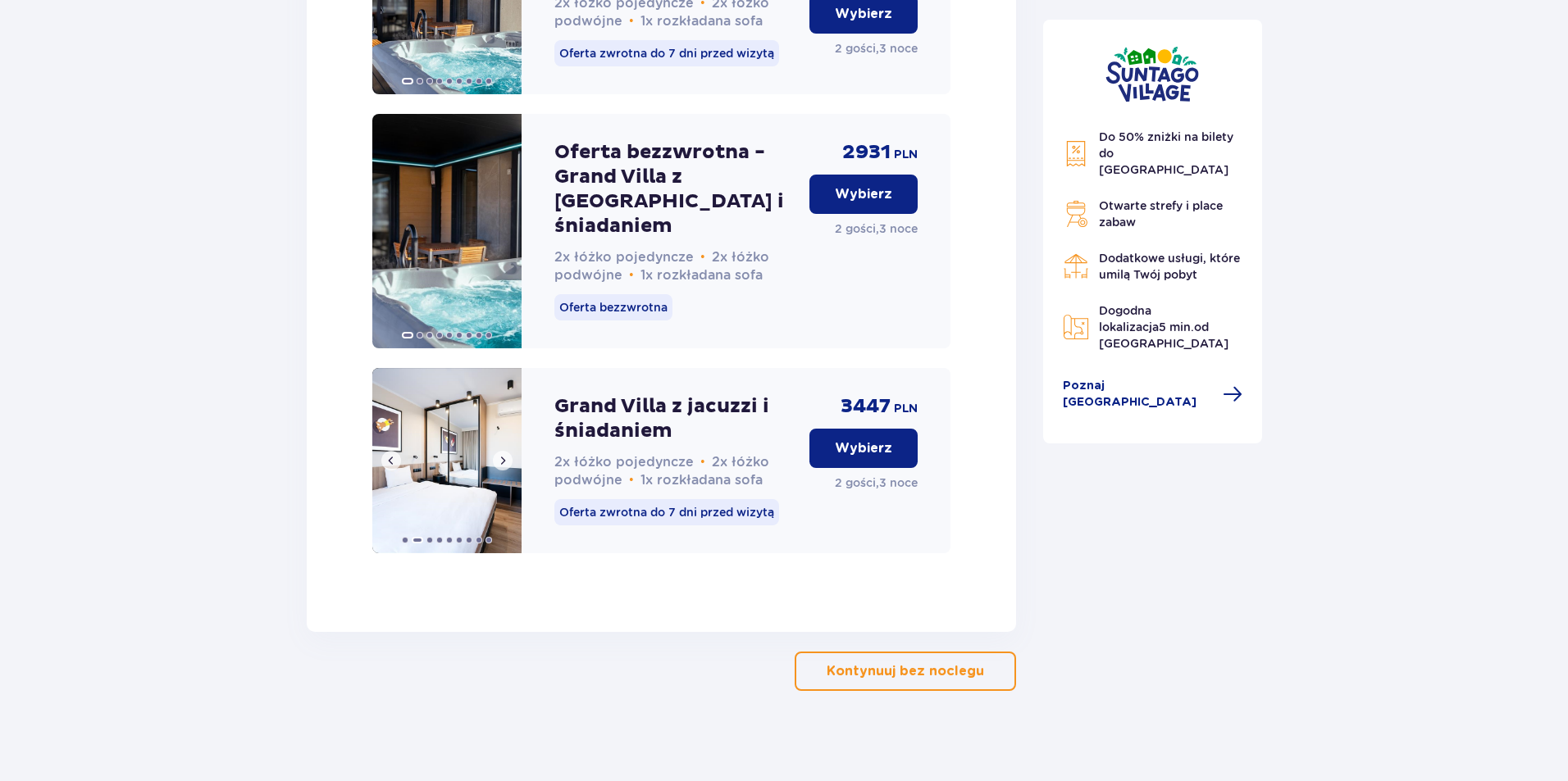
click at [504, 454] on span at bounding box center [503, 460] width 13 height 13
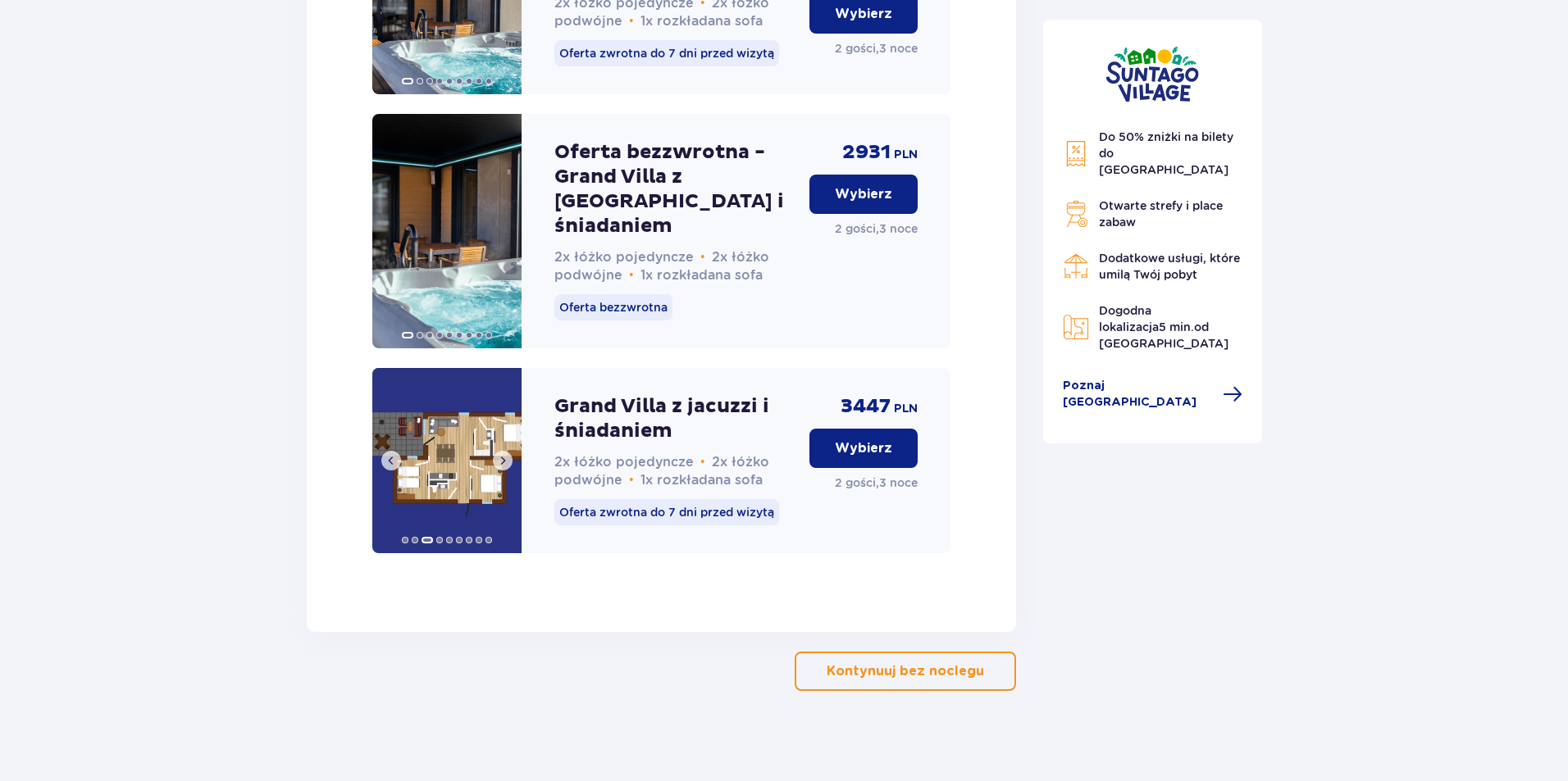
click at [504, 454] on span at bounding box center [503, 460] width 13 height 13
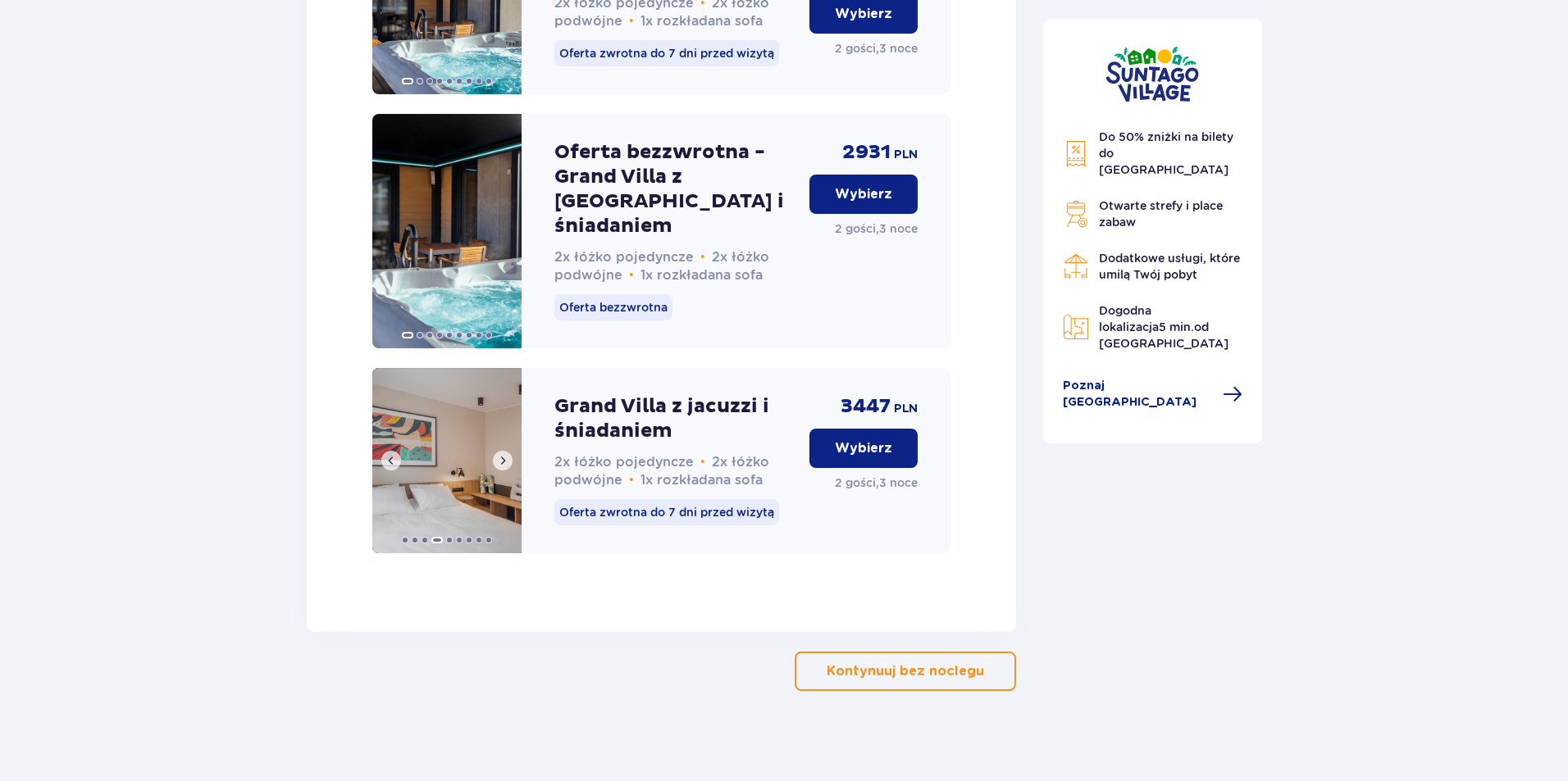
click at [504, 454] on span at bounding box center [503, 460] width 13 height 13
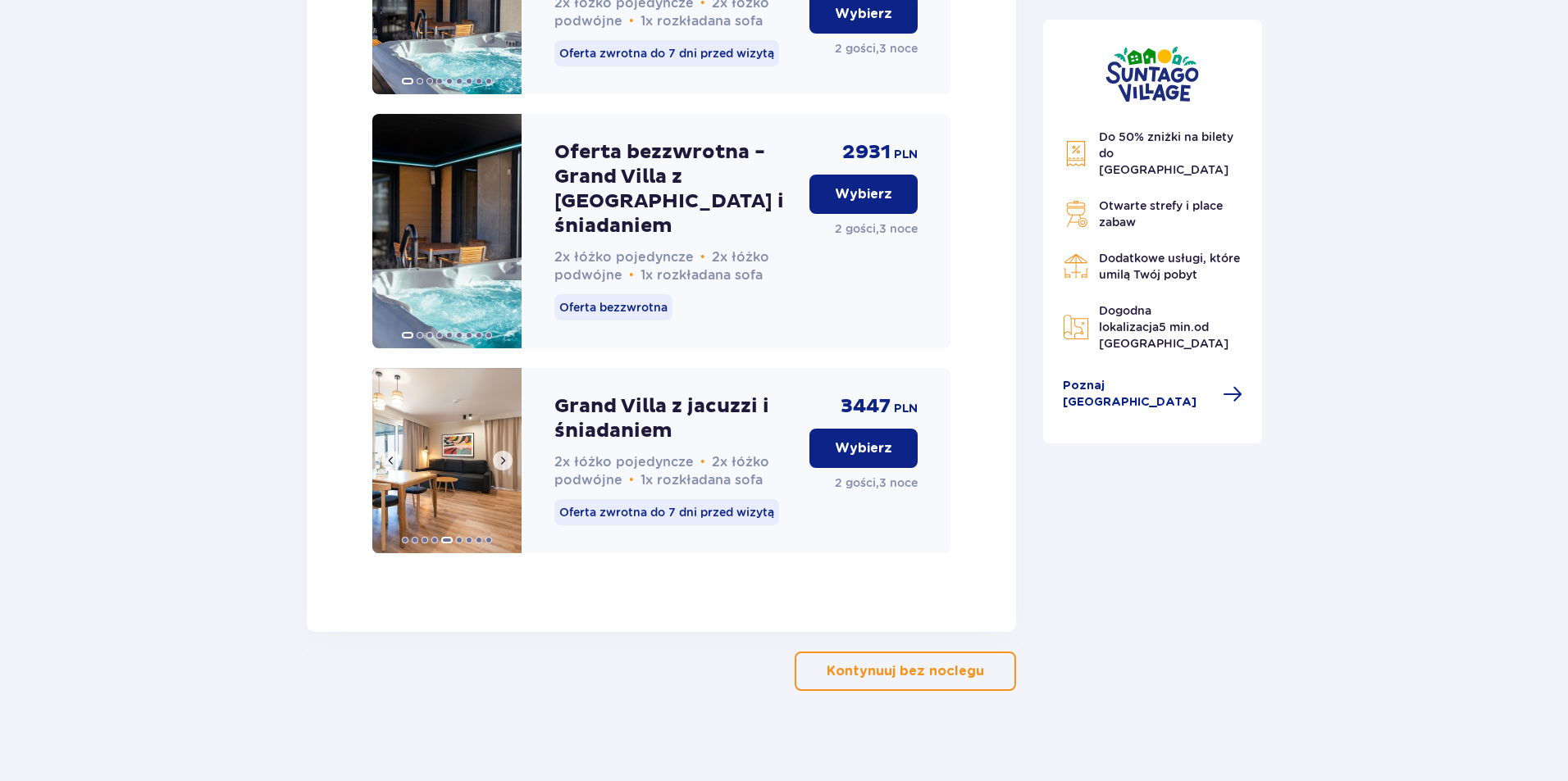
click at [504, 454] on span at bounding box center [503, 460] width 13 height 13
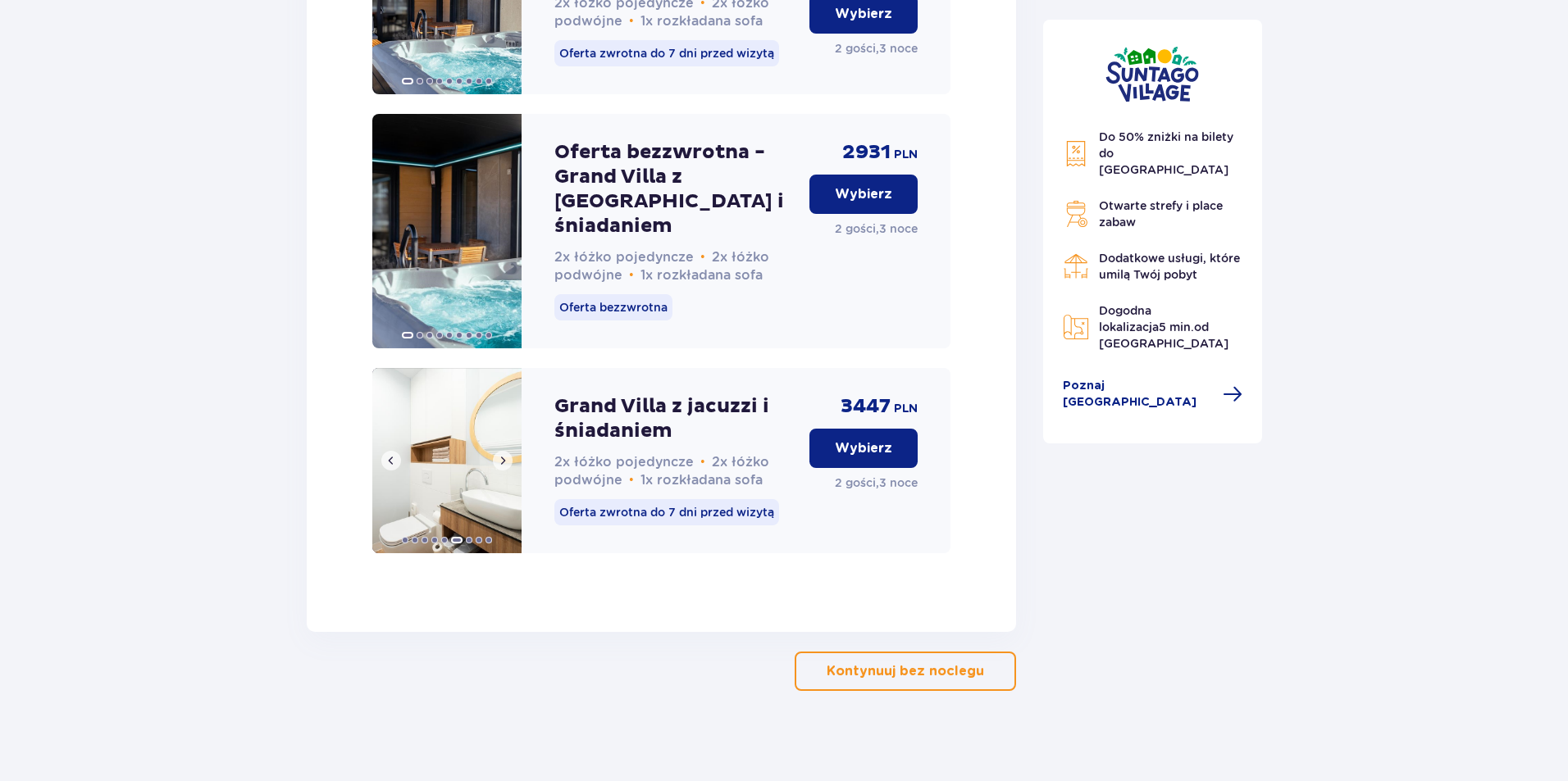
click at [504, 454] on span at bounding box center [503, 460] width 13 height 13
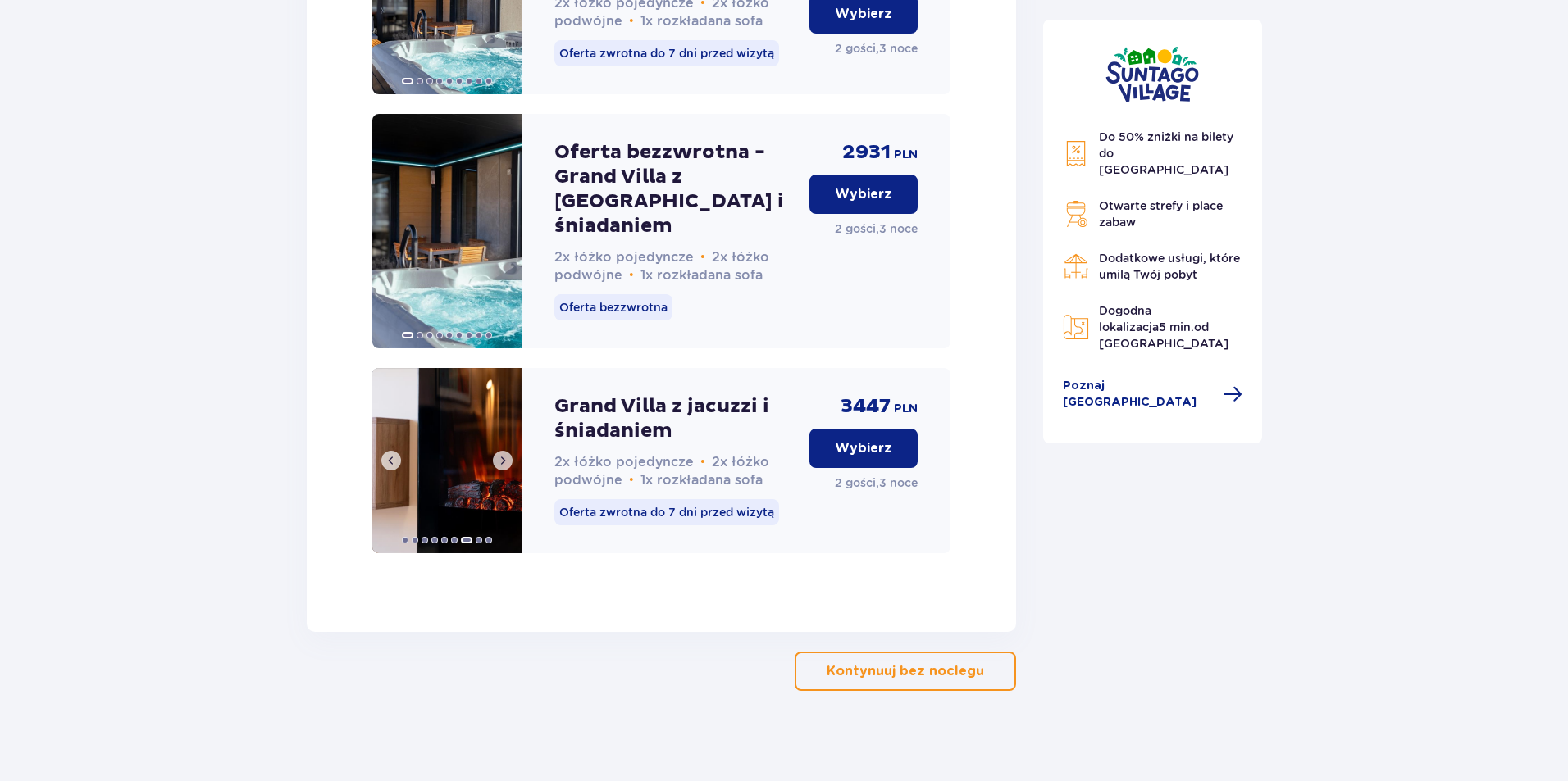
click at [504, 454] on span at bounding box center [503, 460] width 13 height 13
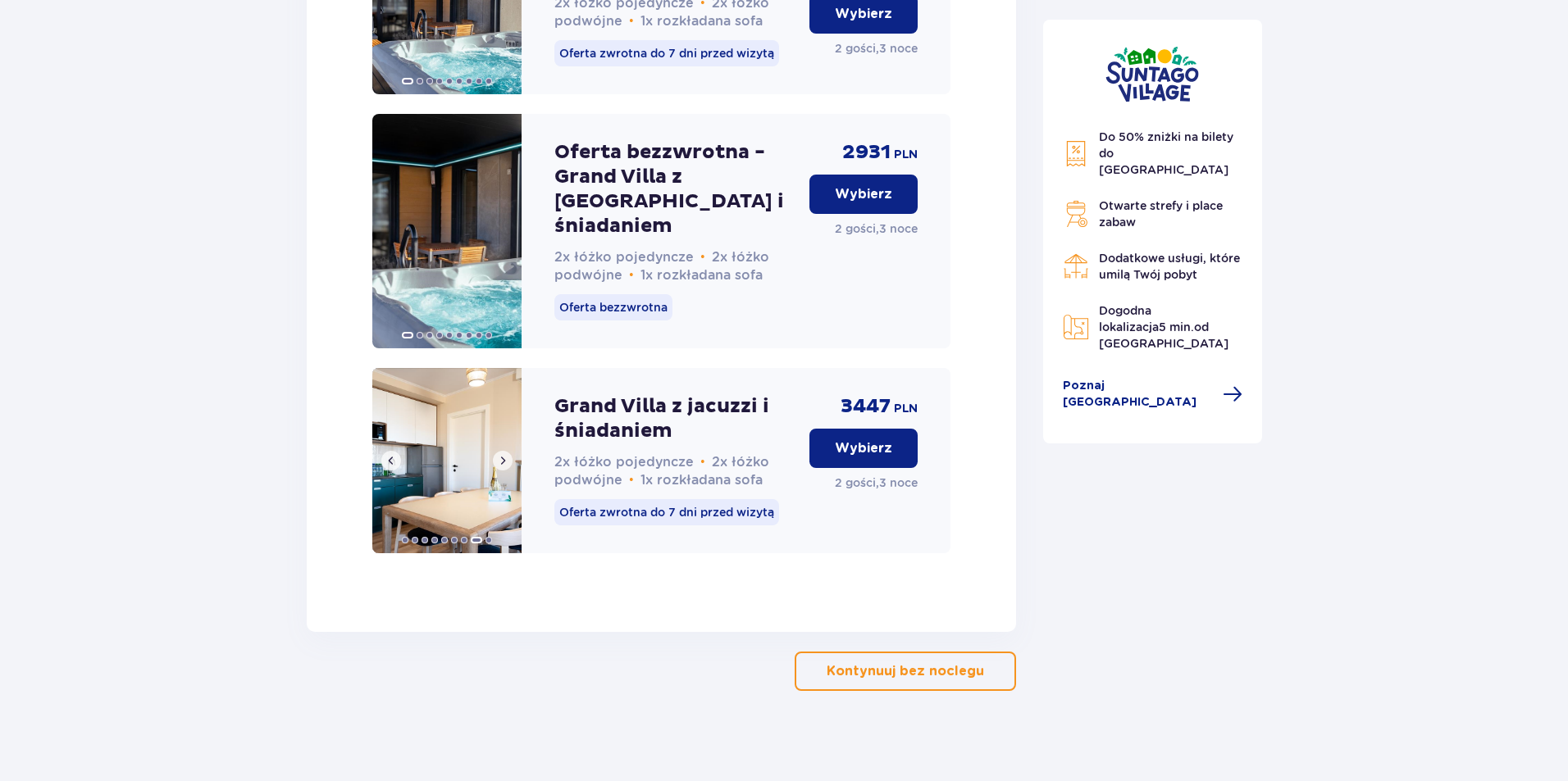
click at [504, 454] on span at bounding box center [503, 460] width 13 height 13
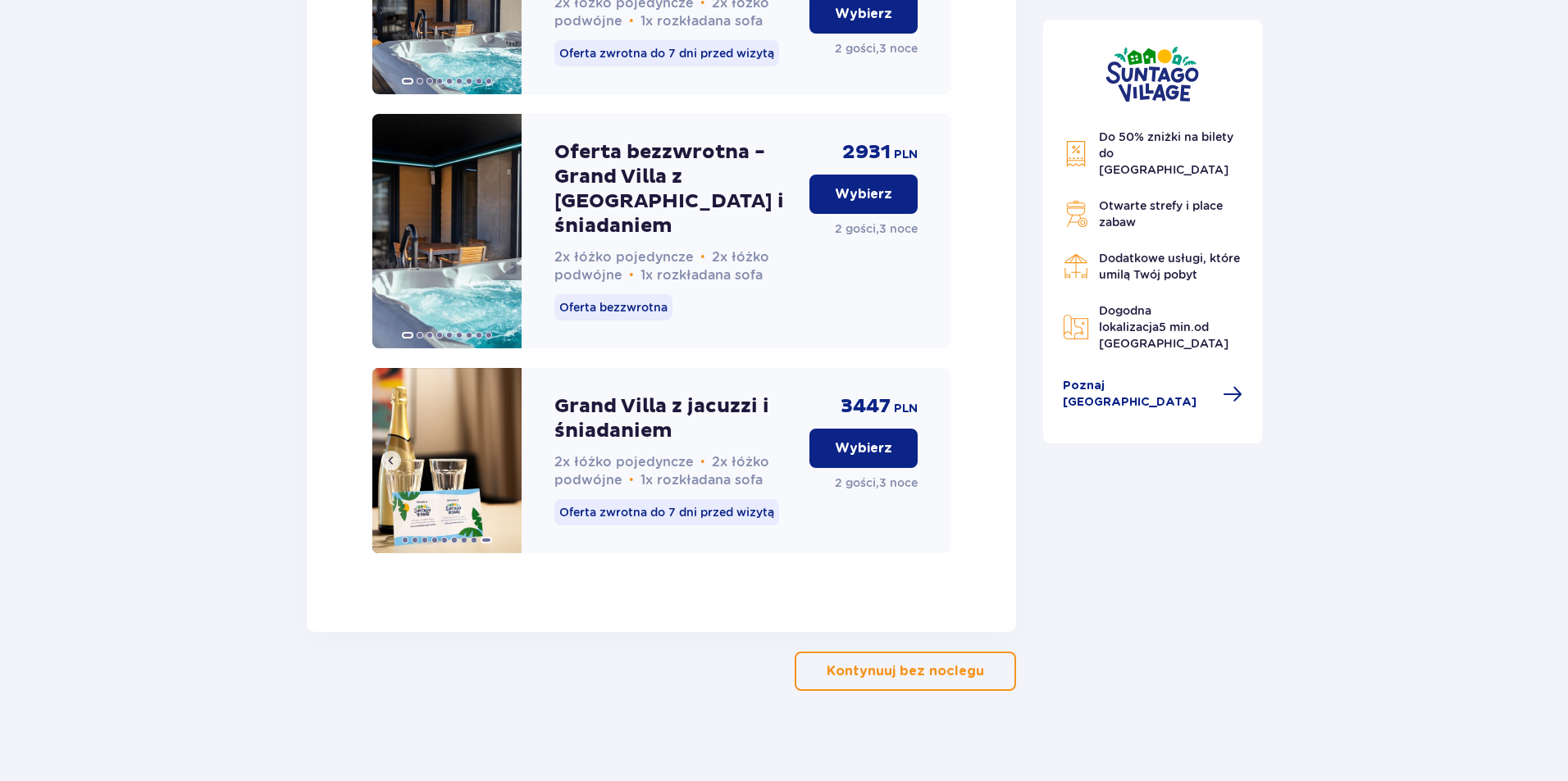
click at [504, 453] on img at bounding box center [447, 460] width 149 height 185
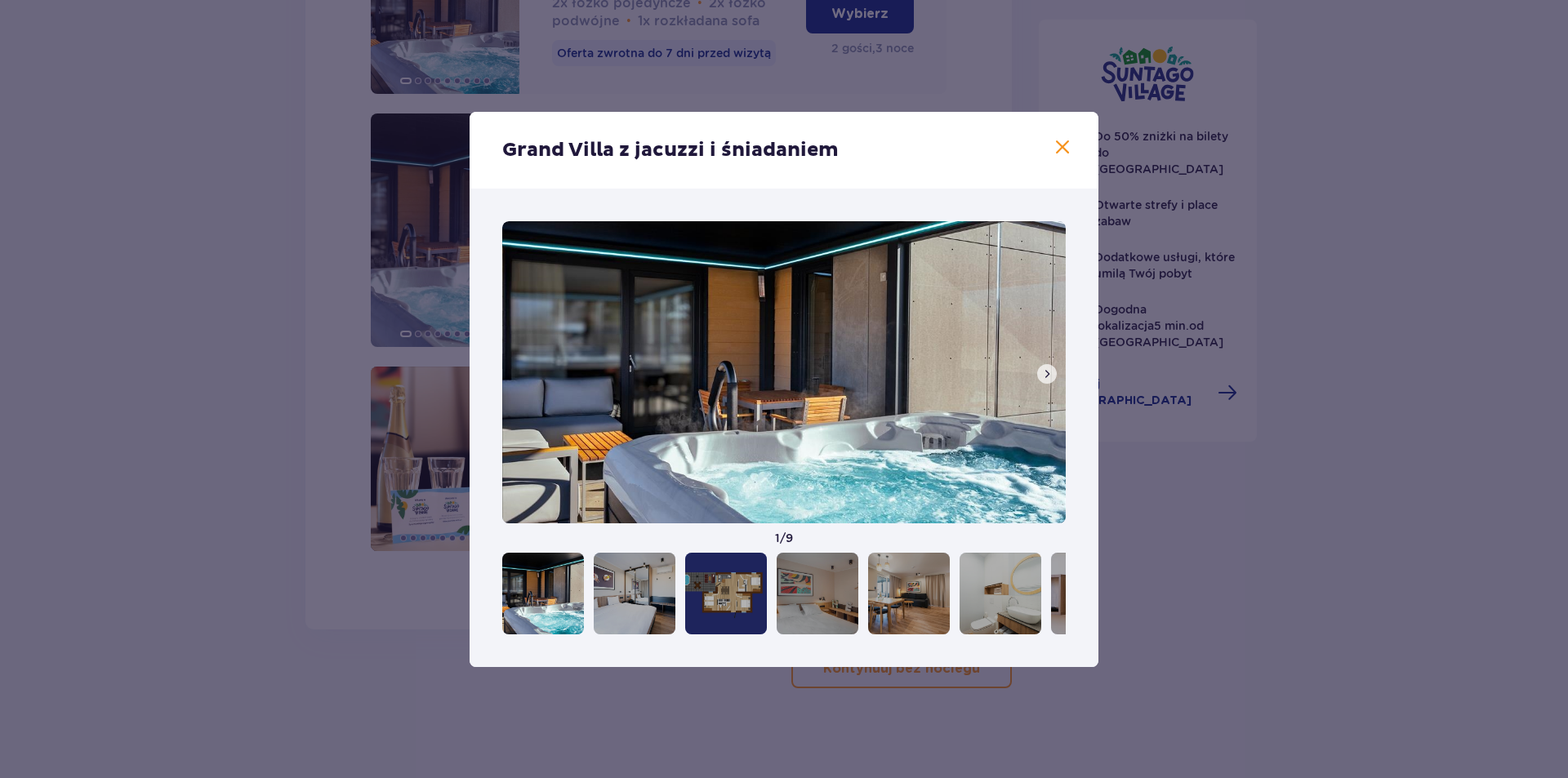
click at [1060, 147] on span at bounding box center [1062, 147] width 20 height 20
